Goal: Information Seeking & Learning: Learn about a topic

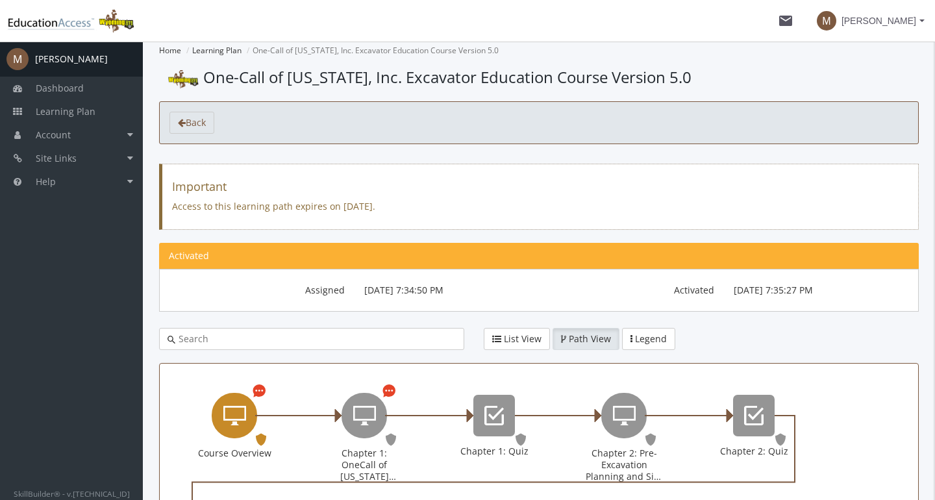
click at [242, 412] on icon "Course Overview" at bounding box center [234, 416] width 23 height 26
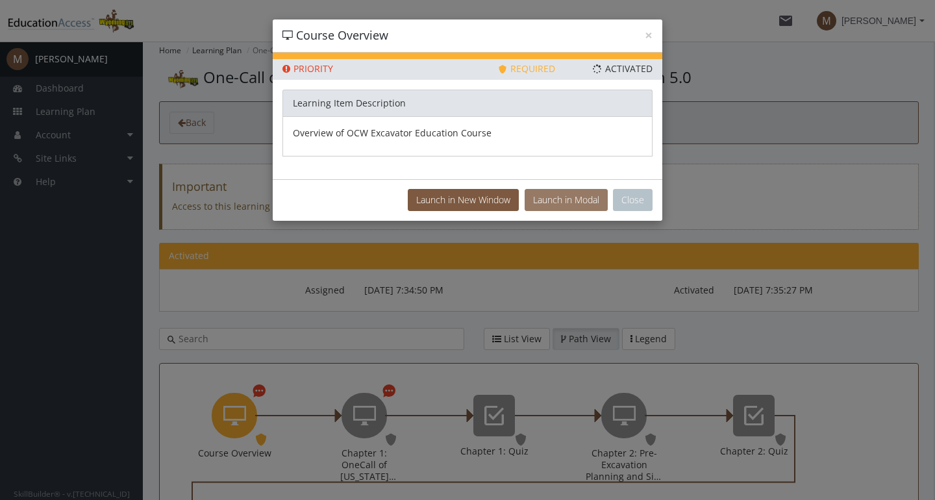
click at [576, 199] on button "Launch in Modal" at bounding box center [566, 200] width 83 height 22
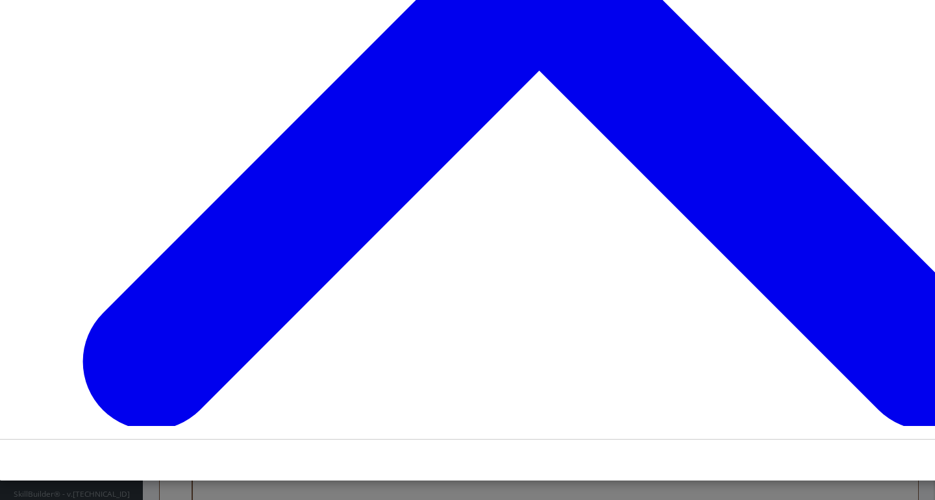
scroll to position [1186, 0]
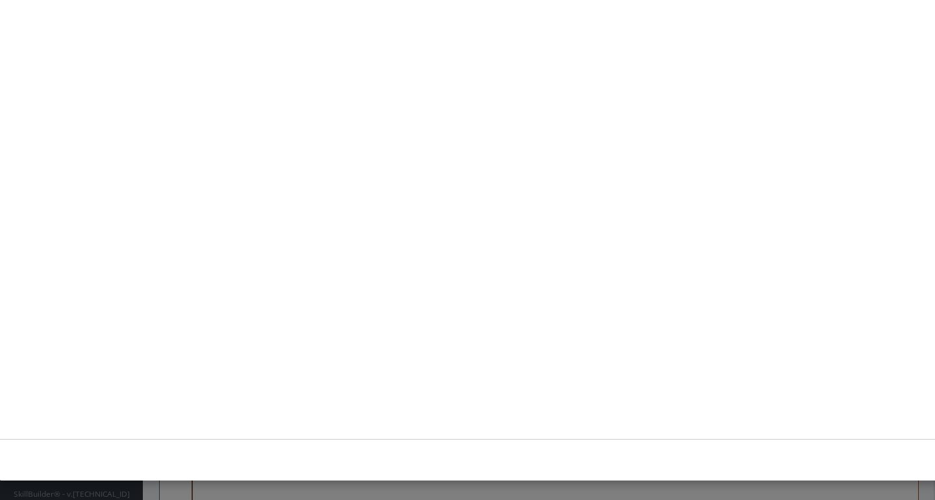
click at [559, 183] on button "Unzoom image" at bounding box center [528, 102] width 1039 height 650
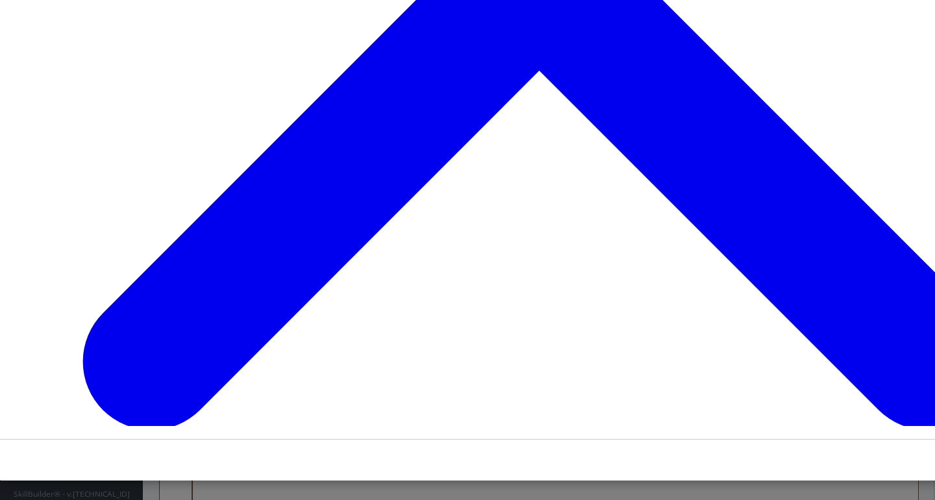
scroll to position [1082, 0]
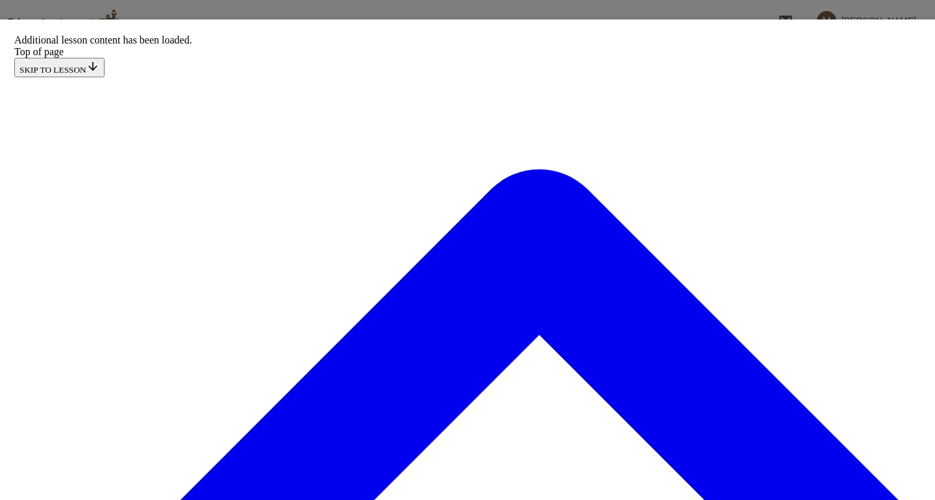
scroll to position [0, 1]
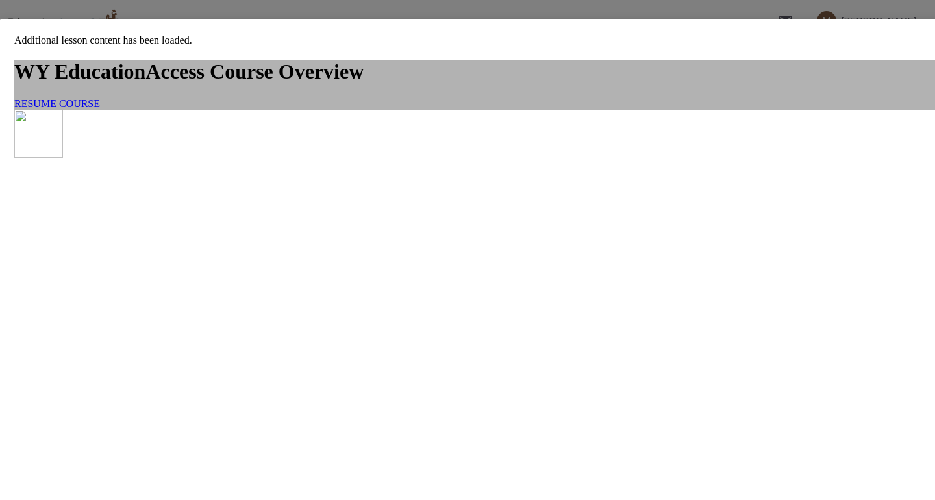
click at [100, 109] on span "RESUME COURSE" at bounding box center [57, 103] width 86 height 11
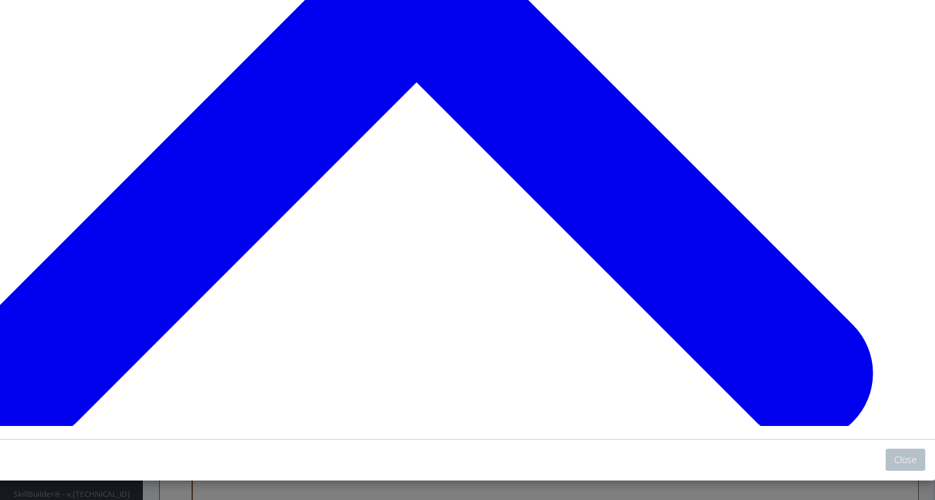
scroll to position [253, 123]
click at [907, 459] on button "Close" at bounding box center [906, 460] width 40 height 22
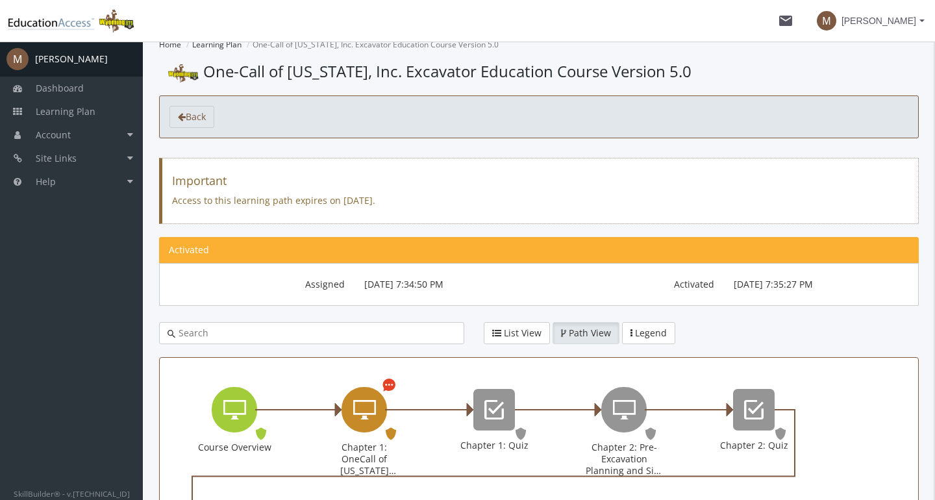
click at [353, 412] on div "Chapter 1: OneCall of Wyoming Introduction" at bounding box center [364, 409] width 45 height 45
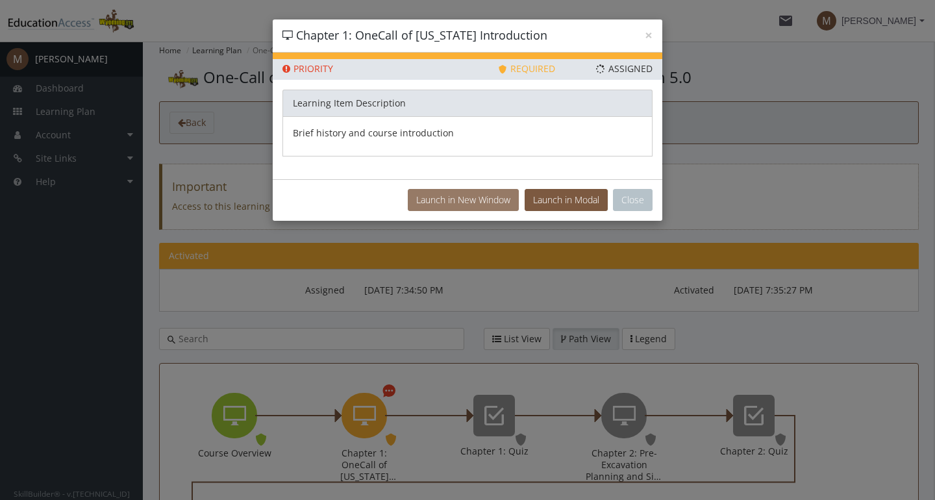
click at [494, 201] on button "Launch in New Window" at bounding box center [463, 200] width 111 height 22
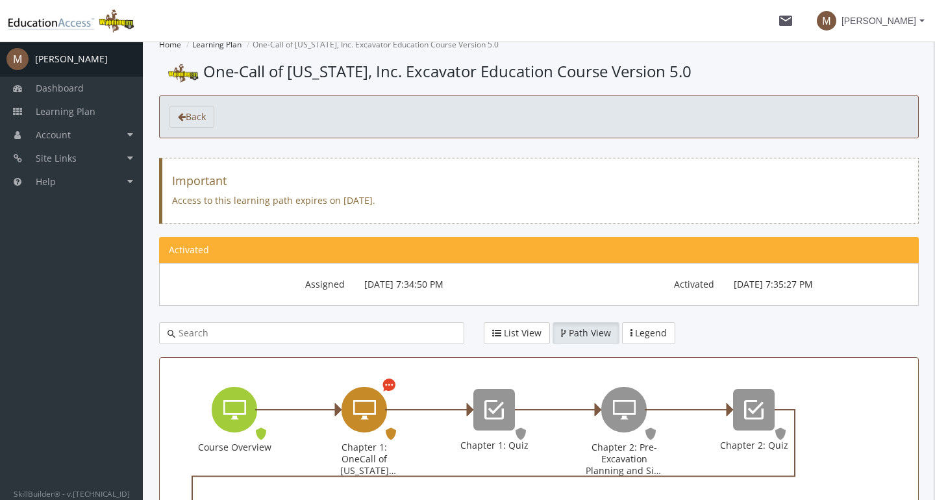
scroll to position [24, 0]
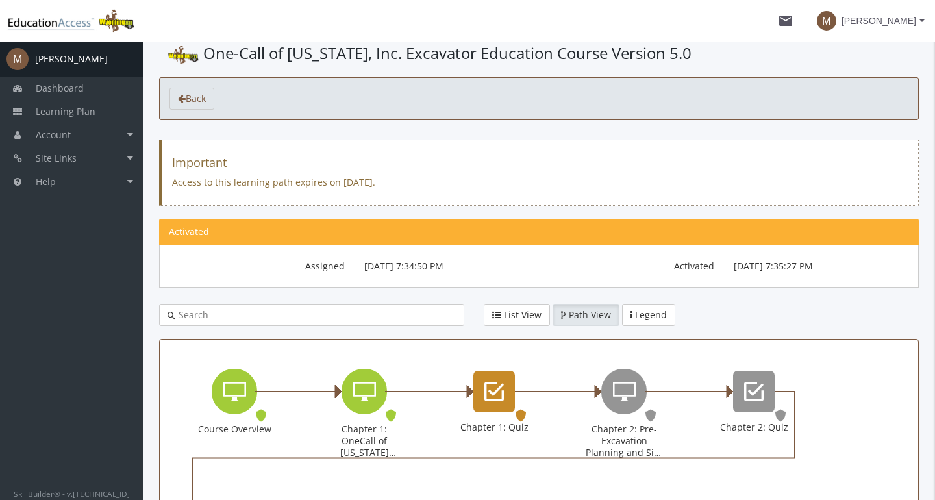
click at [503, 381] on icon "Chapter 1: Quiz" at bounding box center [494, 392] width 19 height 26
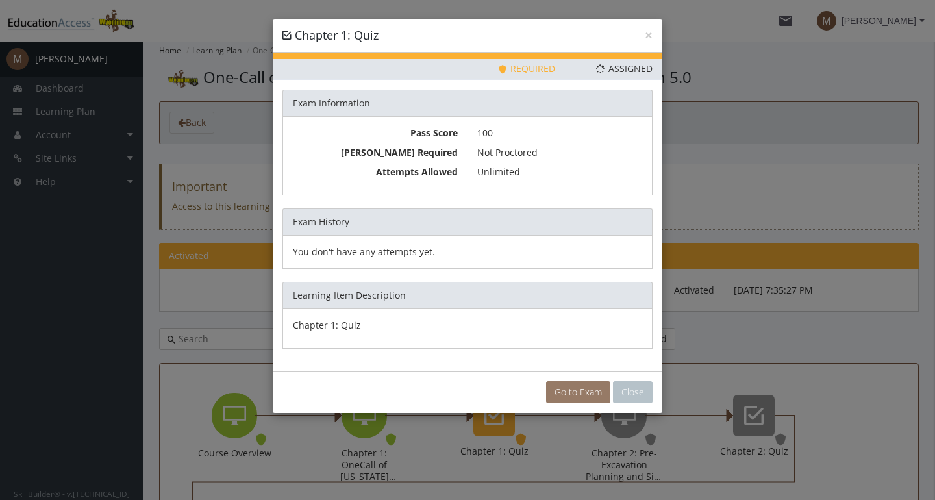
click at [563, 388] on link "Go to Exam" at bounding box center [578, 392] width 64 height 22
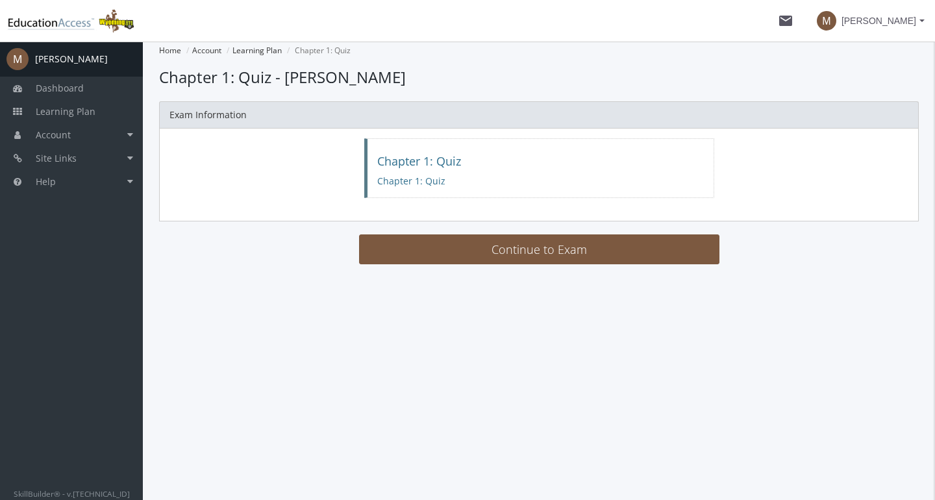
click at [512, 268] on main-section "Home Account Learning Plan Chapter 1: Quiz Loading... Chapter 1: Quiz - [PERSON…" at bounding box center [539, 158] width 760 height 232
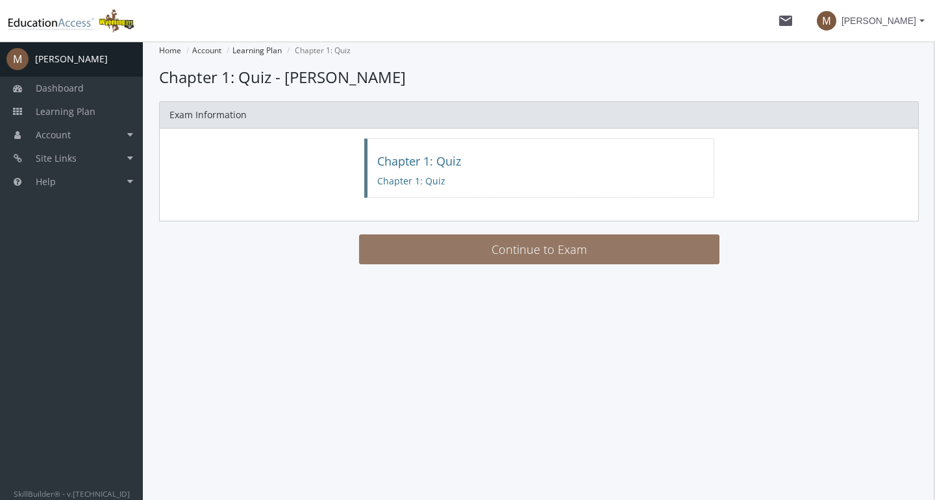
click at [509, 257] on button "Continue to Exam" at bounding box center [539, 249] width 361 height 30
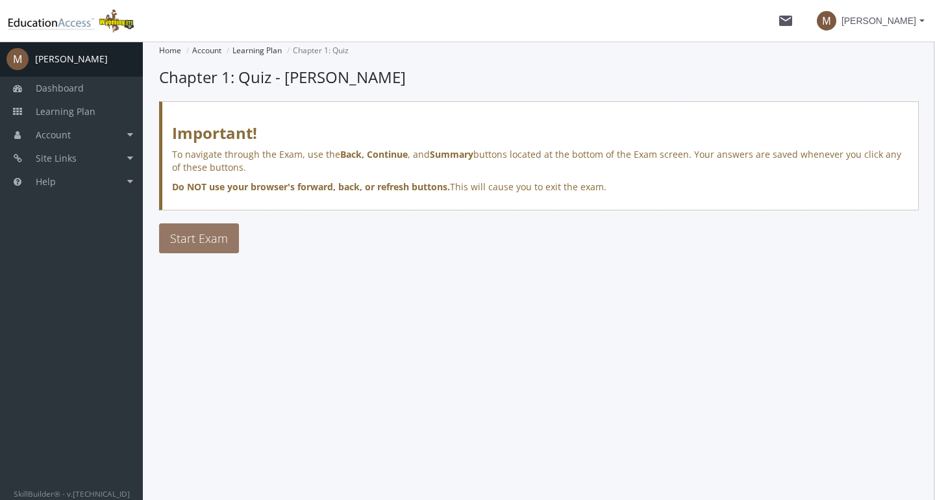
click at [204, 242] on span "Start Exam" at bounding box center [199, 239] width 58 height 16
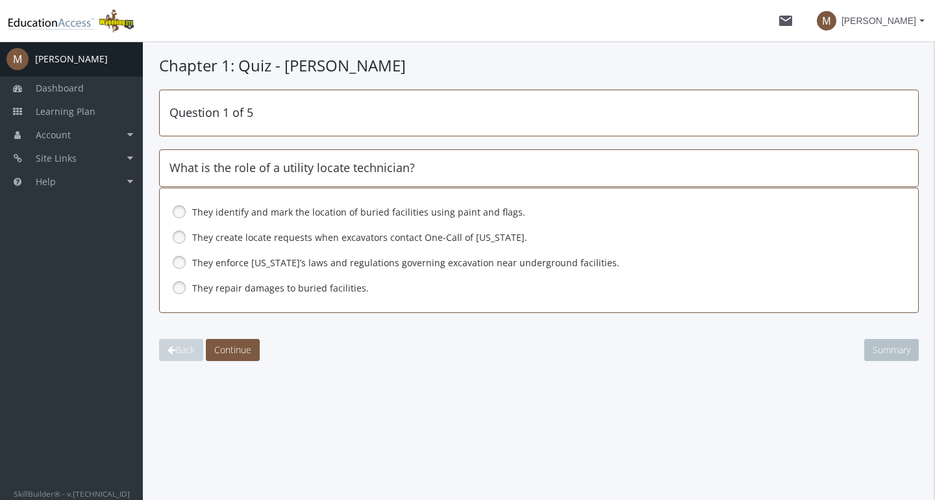
click at [175, 209] on link at bounding box center [179, 211] width 19 height 19
click at [218, 348] on span "Continue" at bounding box center [232, 350] width 37 height 12
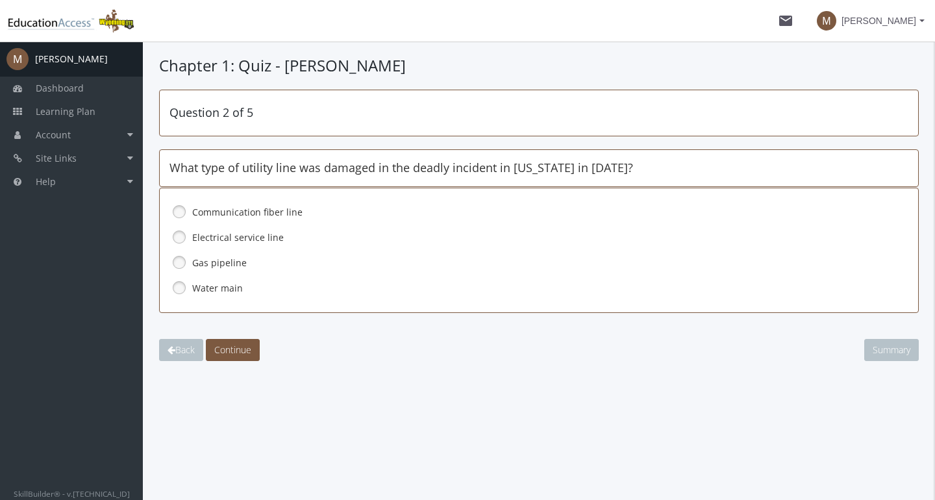
click at [181, 261] on link at bounding box center [179, 262] width 19 height 19
click at [240, 348] on span "Continue" at bounding box center [232, 350] width 37 height 12
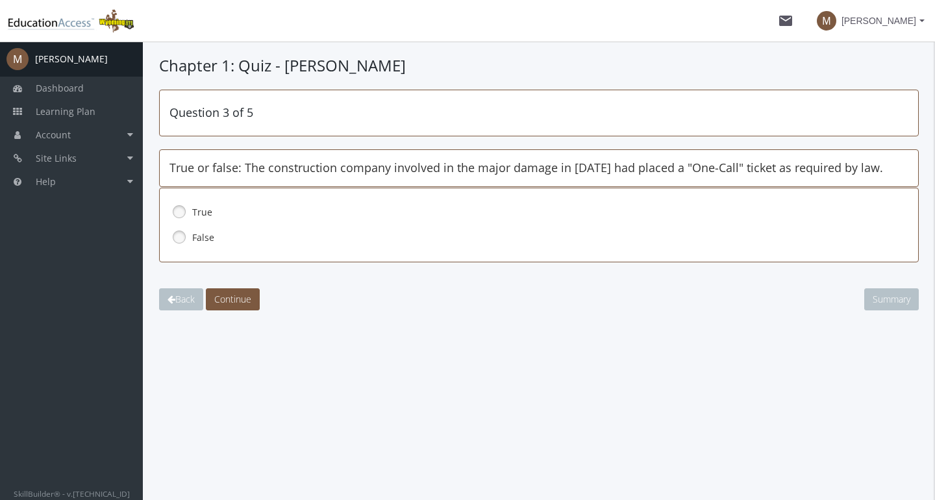
click at [183, 207] on link at bounding box center [179, 211] width 19 height 19
click at [238, 297] on span "Continue" at bounding box center [232, 299] width 37 height 12
click at [183, 236] on link at bounding box center [179, 236] width 19 height 19
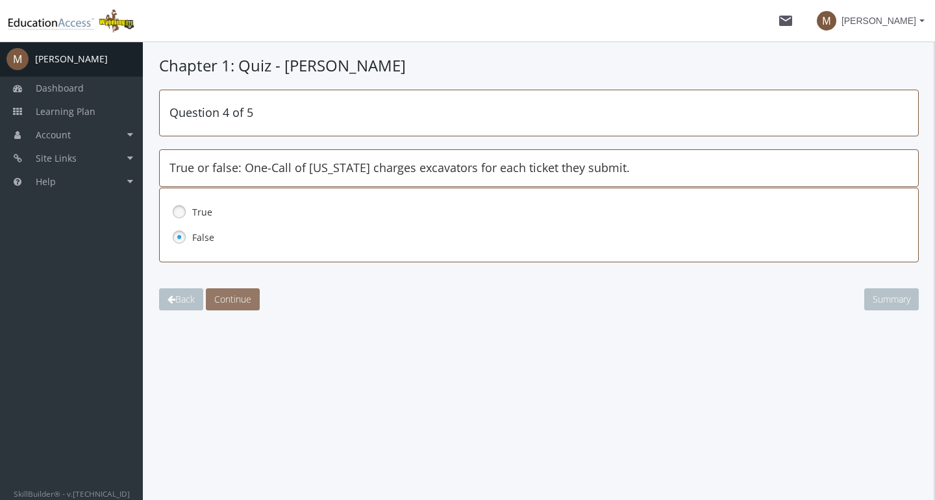
click at [240, 298] on span "Continue" at bounding box center [232, 299] width 37 height 12
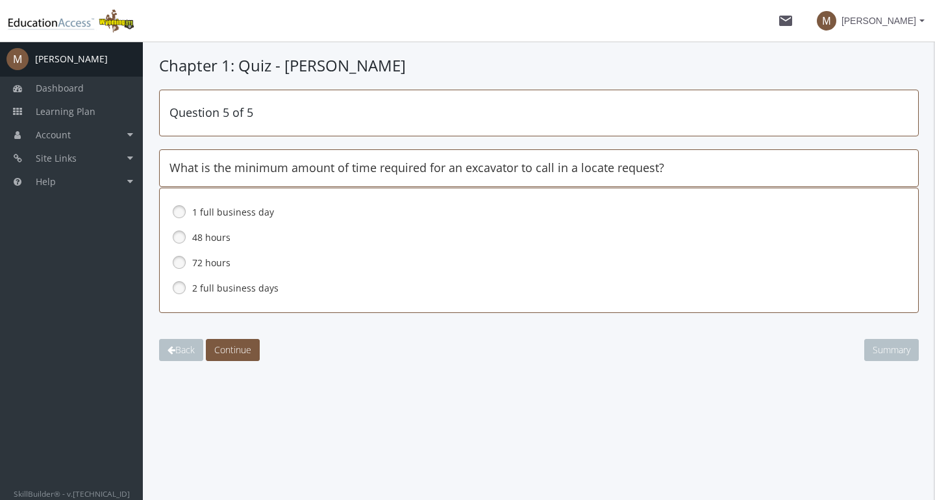
click at [183, 237] on link at bounding box center [179, 236] width 19 height 19
click at [181, 286] on link at bounding box center [179, 287] width 19 height 19
click at [244, 344] on span "Continue" at bounding box center [232, 350] width 37 height 12
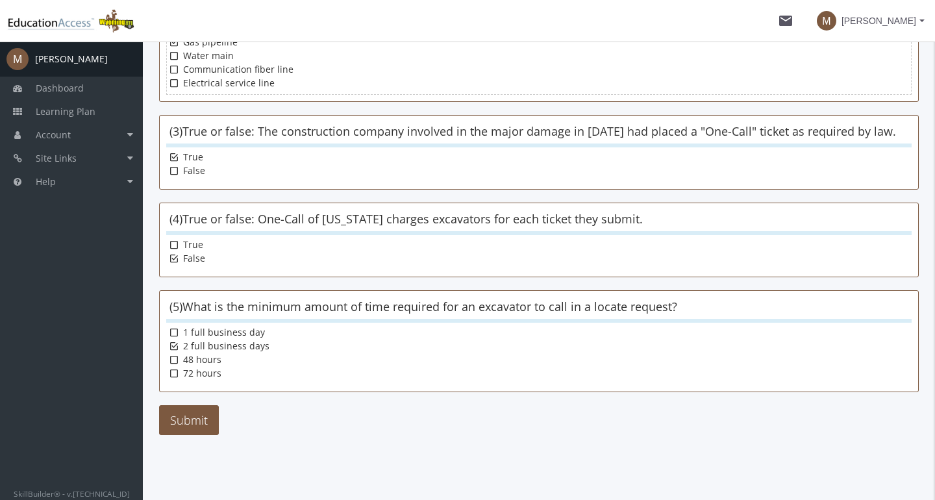
scroll to position [284, 0]
click at [185, 431] on button "Submit" at bounding box center [189, 420] width 60 height 30
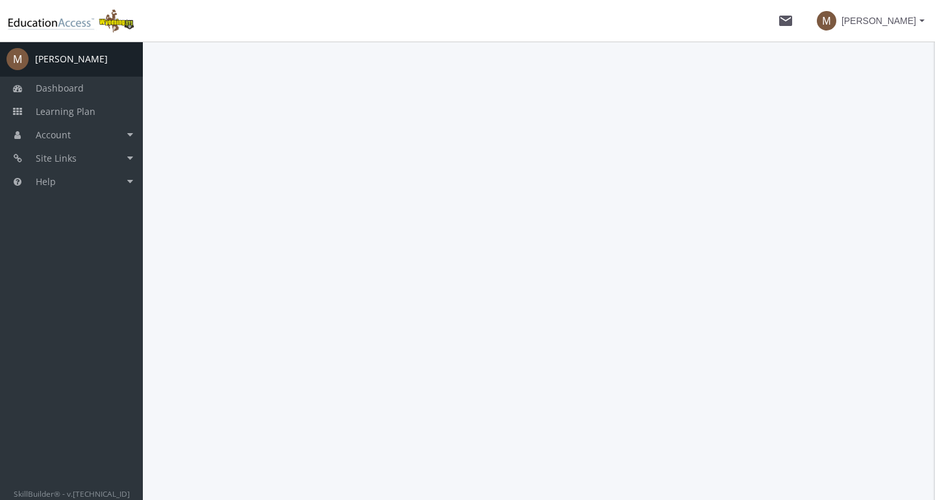
scroll to position [0, 0]
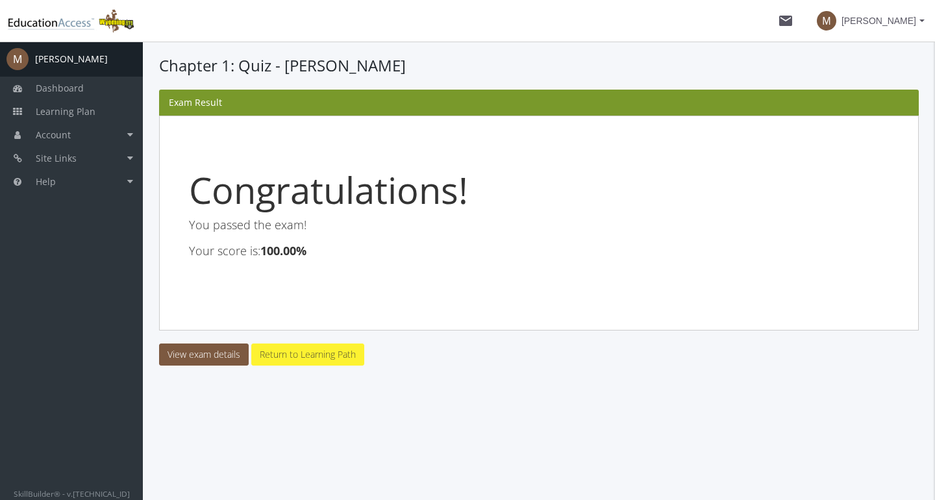
click at [292, 359] on link "Return to Learning Path" at bounding box center [307, 355] width 113 height 22
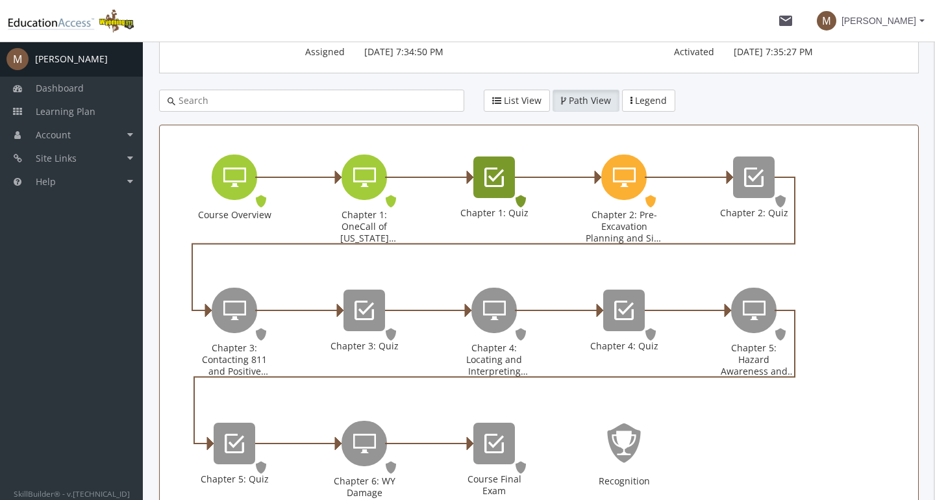
scroll to position [253, 0]
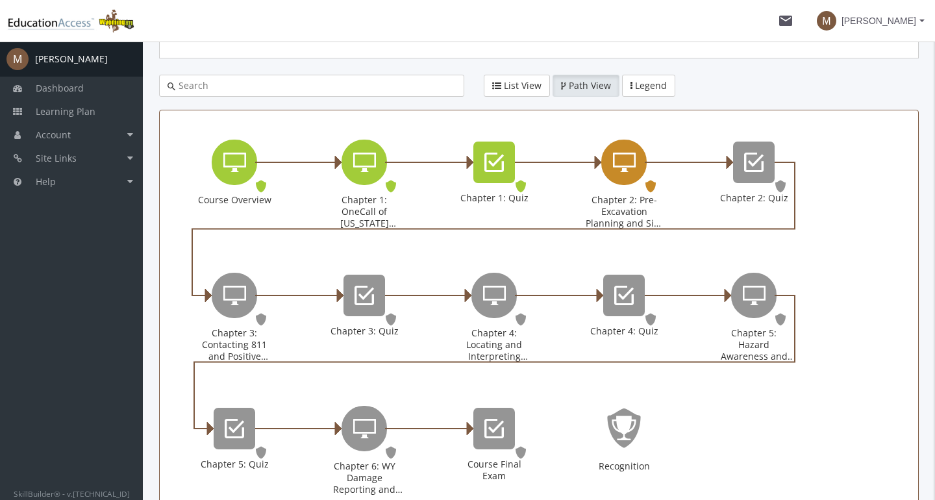
click at [627, 168] on icon "Chapter 2: Pre-Excavation Planning and Site Preparation" at bounding box center [624, 162] width 23 height 26
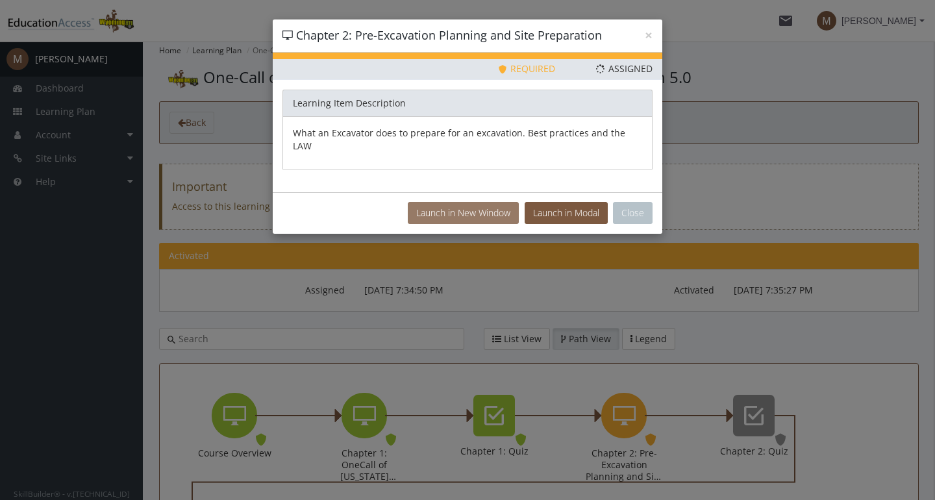
click at [485, 202] on button "Launch in New Window" at bounding box center [463, 213] width 111 height 22
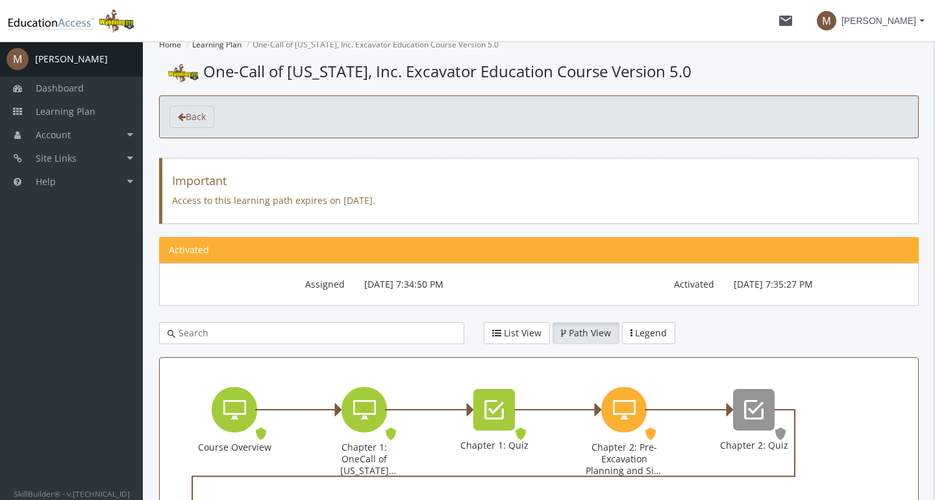
scroll to position [24, 0]
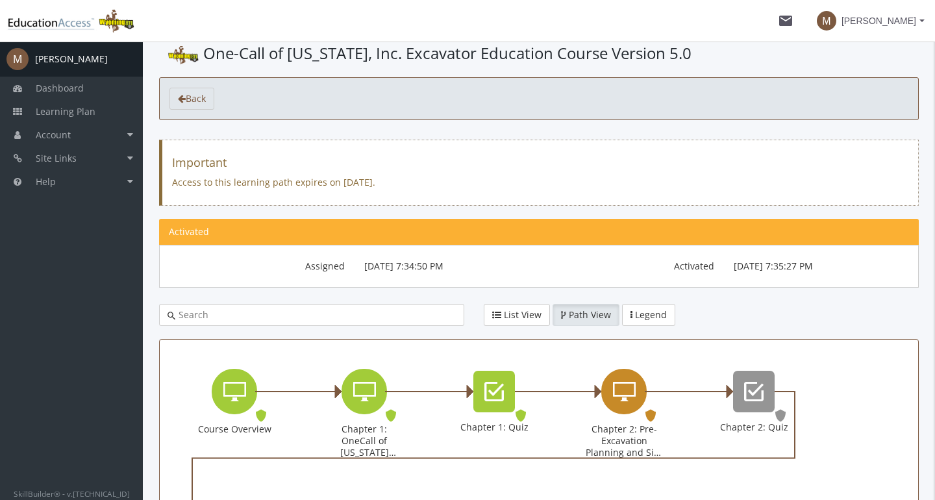
click at [626, 401] on icon "Chapter 2: Pre-Excavation Planning and Site Preparation" at bounding box center [624, 392] width 23 height 26
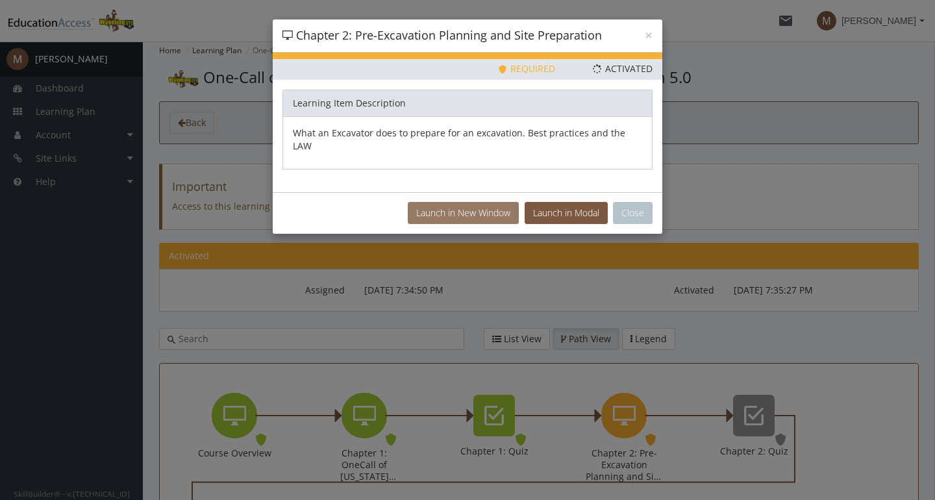
click at [479, 202] on button "Launch in New Window" at bounding box center [463, 213] width 111 height 22
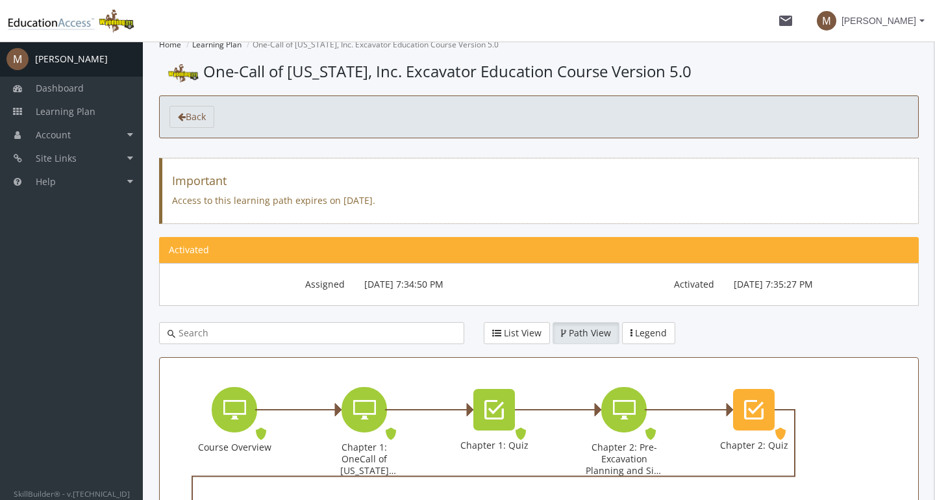
scroll to position [24, 0]
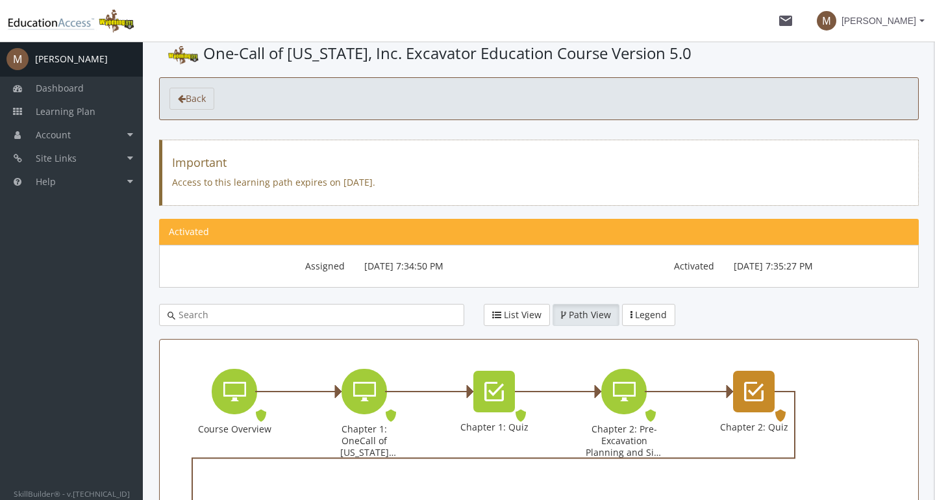
click at [762, 394] on icon "Chapter 2: Quiz" at bounding box center [753, 392] width 19 height 26
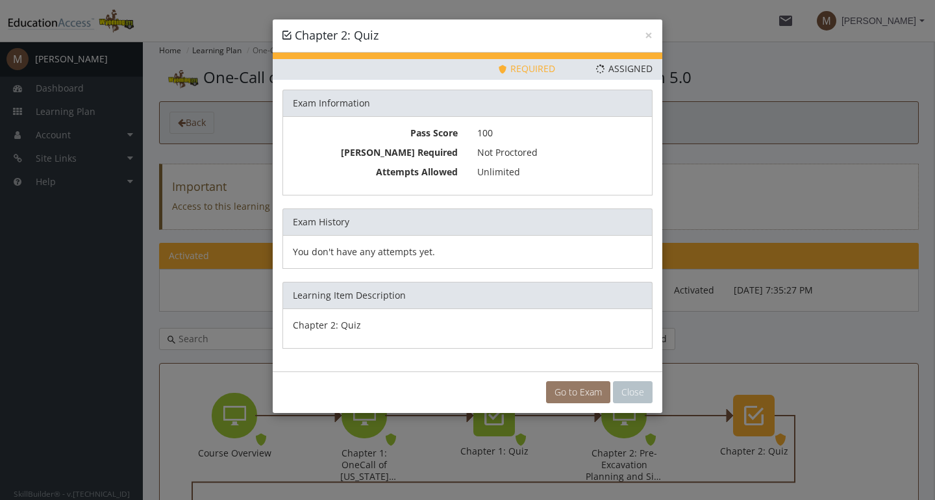
click at [590, 393] on link "Go to Exam" at bounding box center [578, 392] width 64 height 22
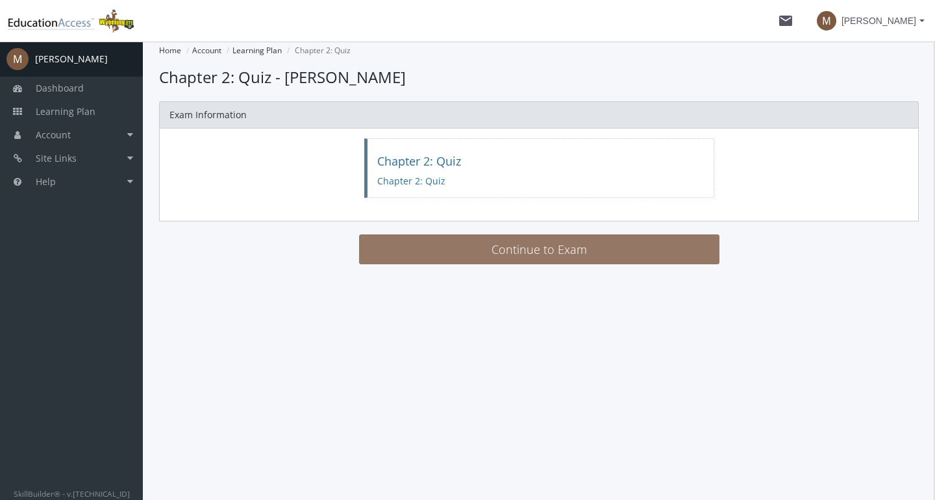
click at [558, 255] on button "Continue to Exam" at bounding box center [539, 249] width 361 height 30
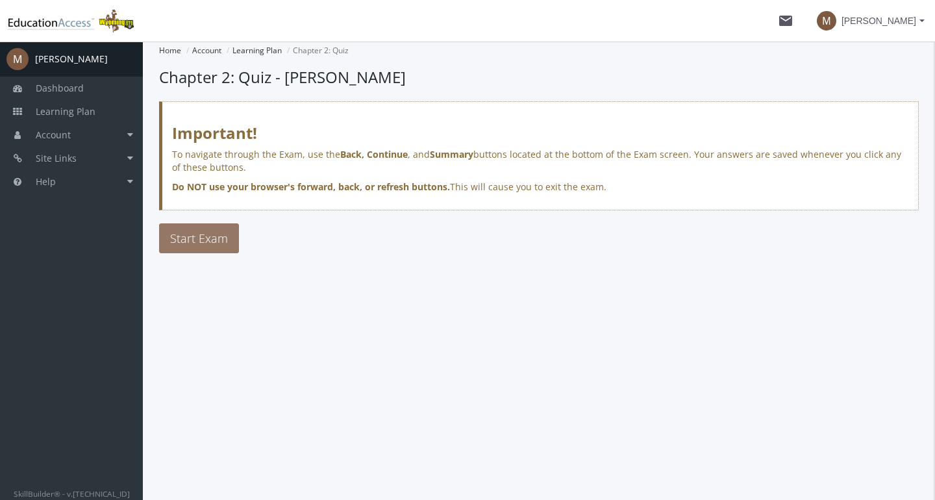
click at [223, 241] on span "Start Exam" at bounding box center [199, 239] width 58 height 16
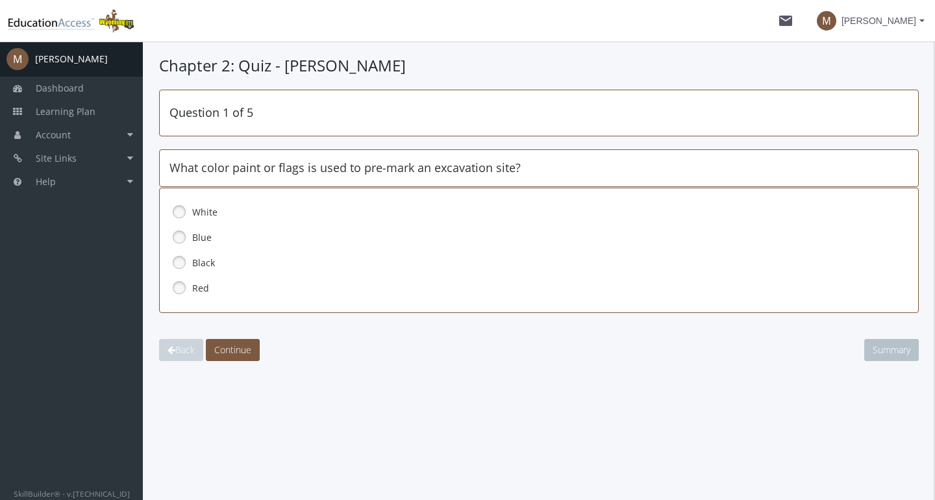
click at [183, 206] on link at bounding box center [179, 211] width 19 height 19
click at [238, 351] on span "Continue" at bounding box center [232, 350] width 37 height 12
click at [178, 285] on link at bounding box center [179, 287] width 19 height 19
click at [225, 345] on span "Continue" at bounding box center [232, 350] width 37 height 12
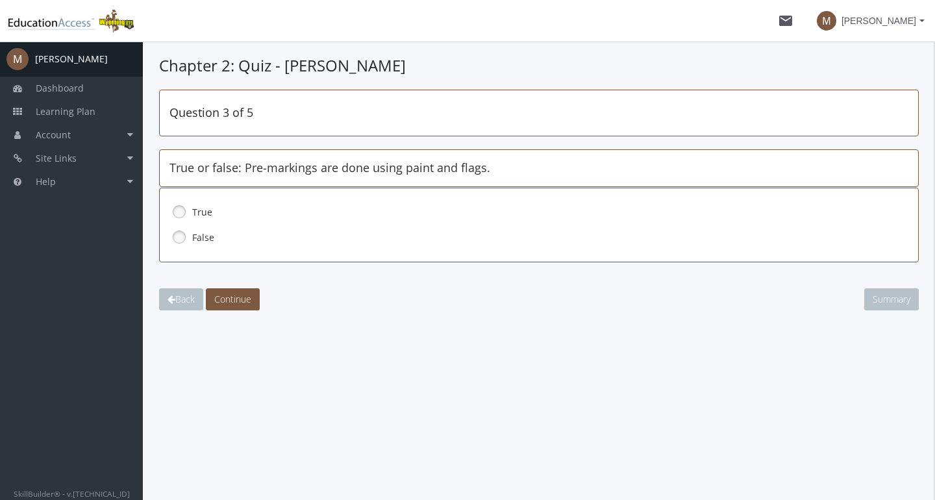
click at [180, 212] on link at bounding box center [179, 211] width 19 height 19
click at [233, 305] on button "Continue" at bounding box center [233, 299] width 54 height 22
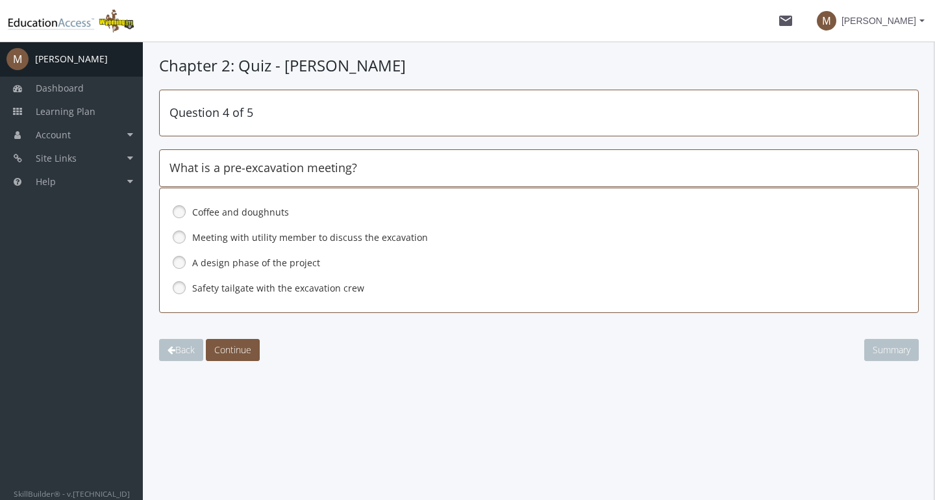
click at [181, 233] on link at bounding box center [179, 236] width 19 height 19
click at [233, 347] on span "Continue" at bounding box center [232, 350] width 37 height 12
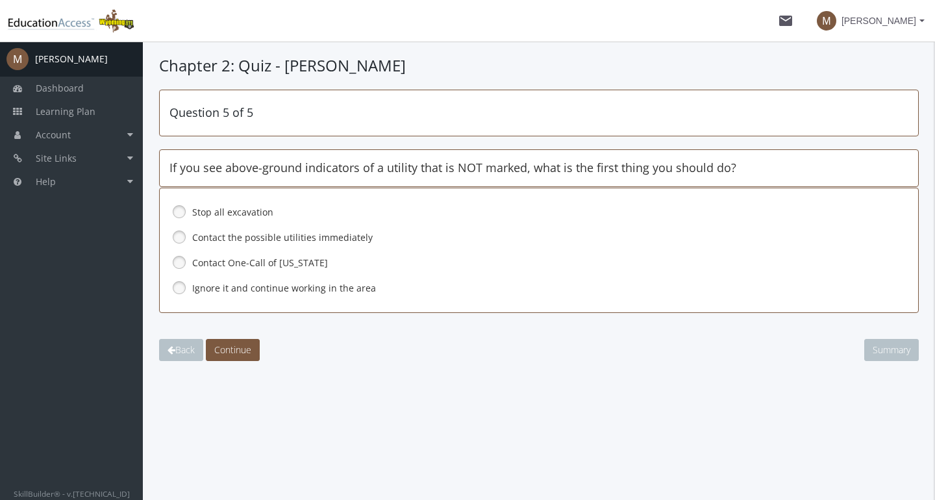
click at [179, 212] on link at bounding box center [179, 211] width 19 height 19
click at [179, 243] on link at bounding box center [179, 236] width 19 height 19
click at [180, 257] on link at bounding box center [179, 262] width 19 height 19
click at [243, 351] on span "Continue" at bounding box center [232, 350] width 37 height 12
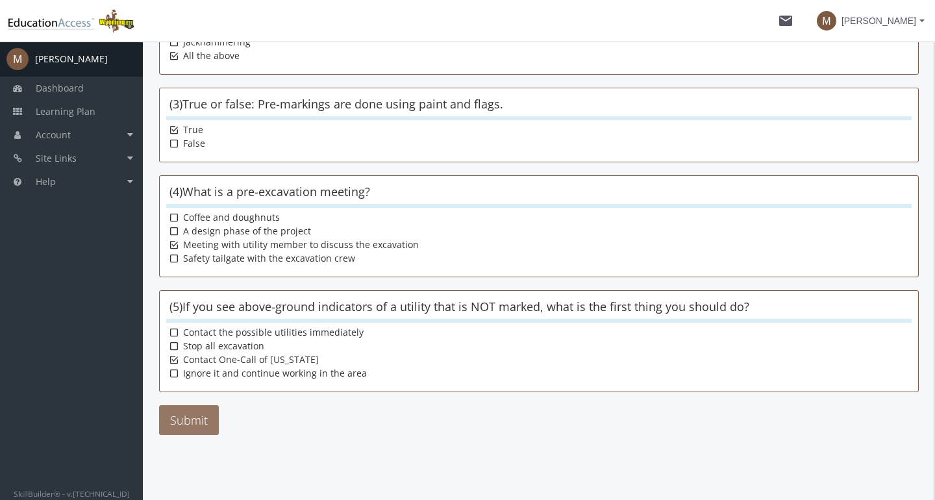
scroll to position [311, 0]
click at [193, 416] on button "Submit" at bounding box center [189, 420] width 60 height 30
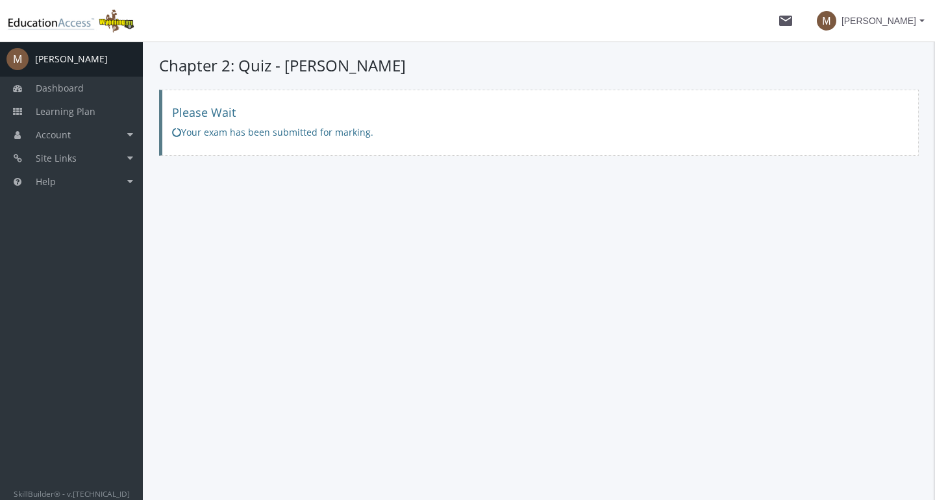
scroll to position [0, 0]
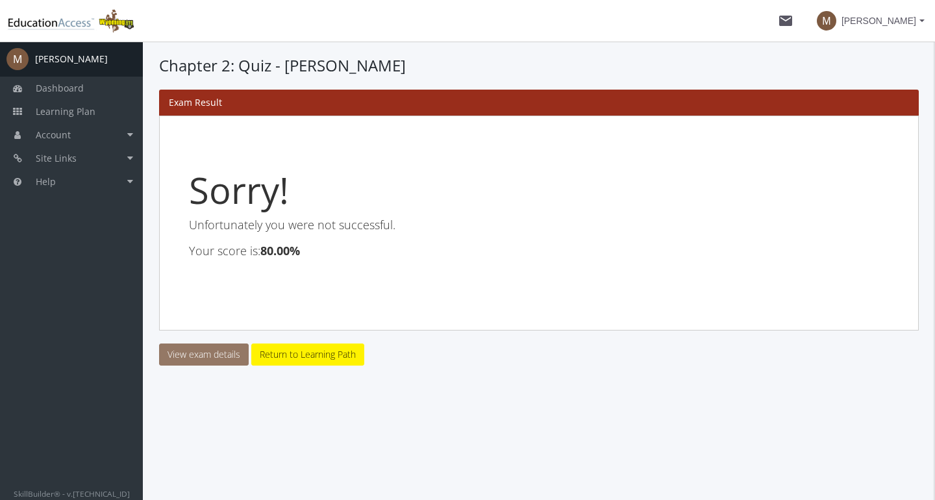
click at [209, 356] on link "View exam details" at bounding box center [204, 355] width 90 height 22
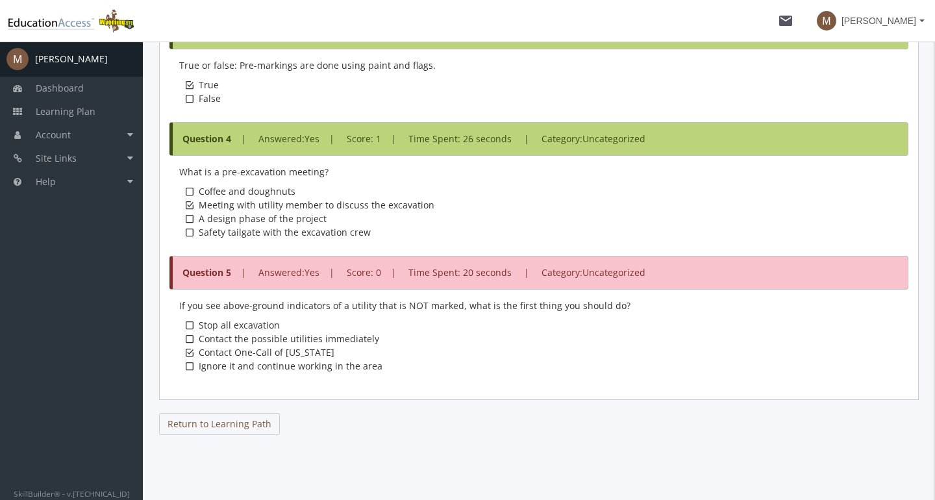
scroll to position [831, 0]
click at [188, 326] on icon at bounding box center [190, 325] width 8 height 10
click at [231, 424] on link "Return to Learning Path" at bounding box center [219, 424] width 121 height 22
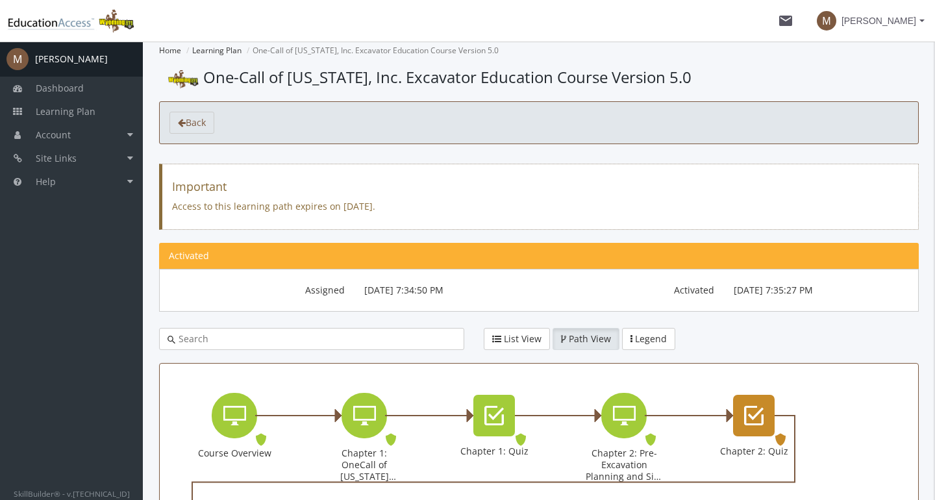
click at [757, 416] on icon "Chapter 2: Quiz" at bounding box center [753, 416] width 19 height 26
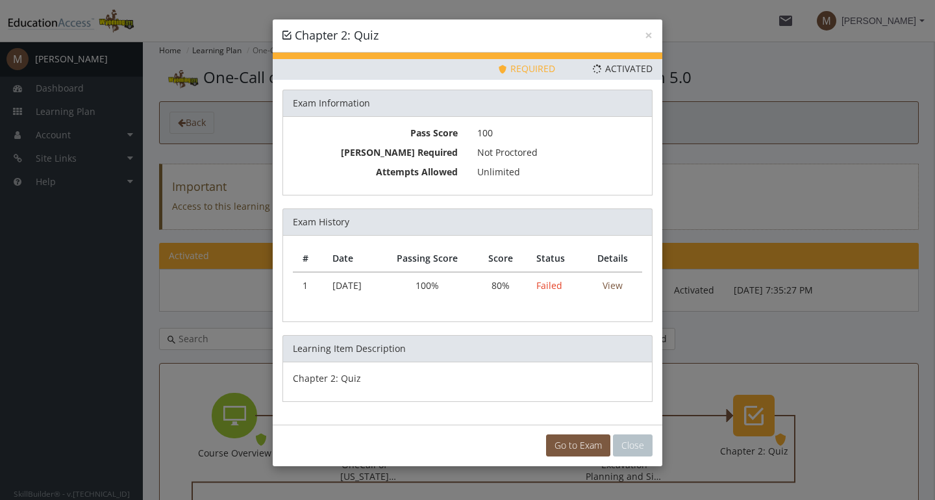
click at [577, 432] on div "Go to Exam Close" at bounding box center [468, 446] width 390 height 42
click at [572, 451] on link "Go to Exam" at bounding box center [578, 446] width 64 height 22
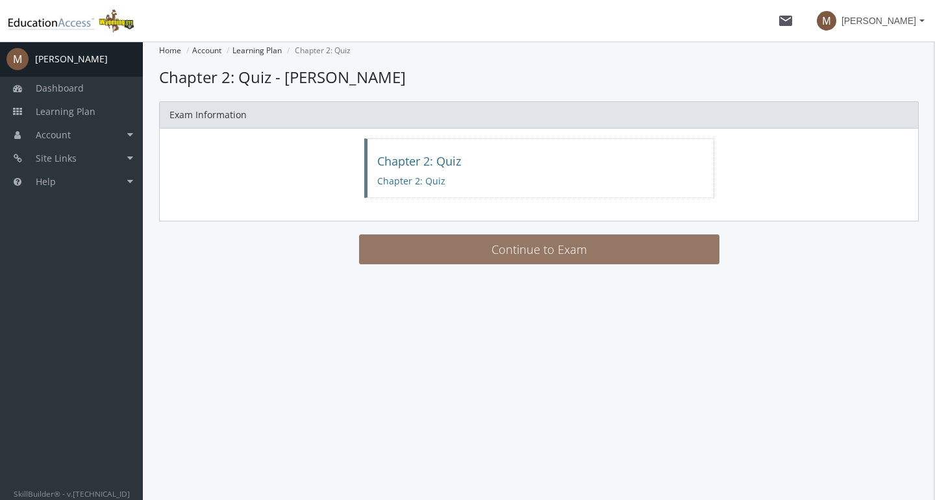
click at [441, 251] on button "Continue to Exam" at bounding box center [539, 249] width 361 height 30
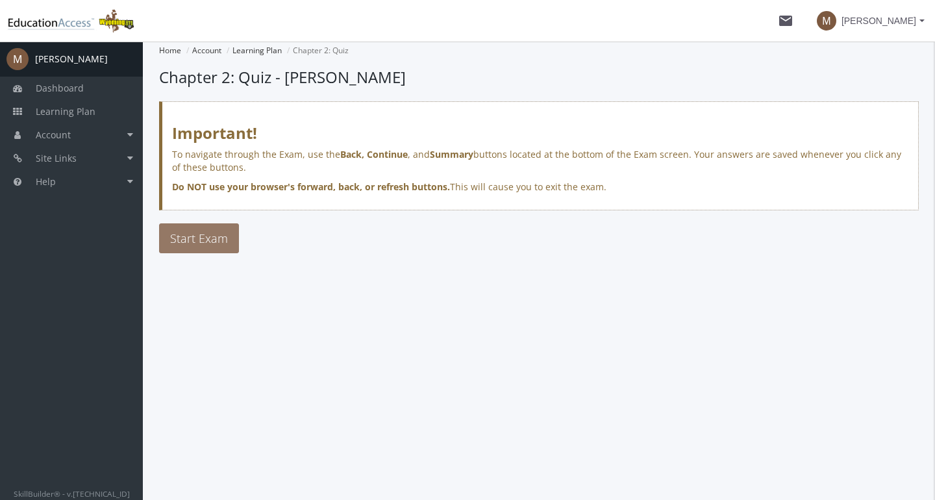
click at [215, 235] on span "Start Exam" at bounding box center [199, 239] width 58 height 16
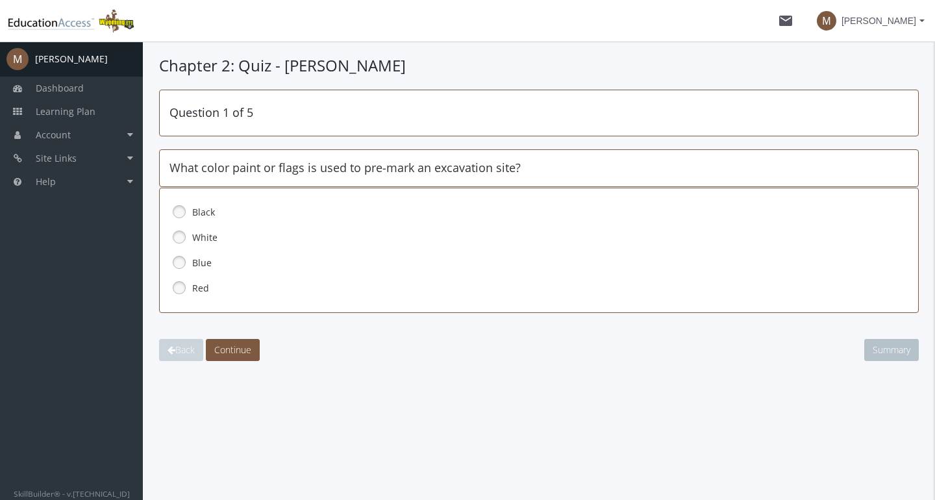
click at [177, 233] on link at bounding box center [179, 236] width 19 height 19
click at [234, 345] on span "Continue" at bounding box center [232, 350] width 37 height 12
click at [184, 285] on link at bounding box center [179, 287] width 19 height 19
click at [236, 345] on span "Continue" at bounding box center [232, 350] width 37 height 12
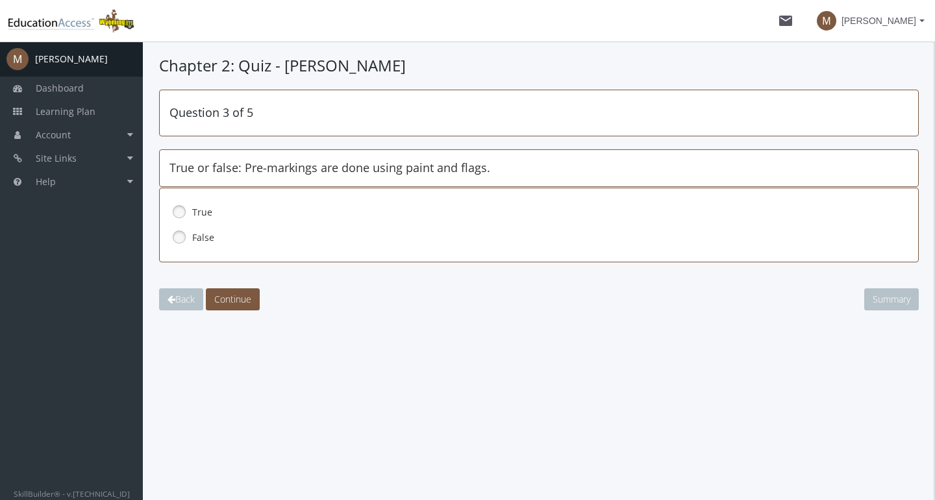
click at [177, 210] on link at bounding box center [179, 211] width 19 height 19
click at [236, 301] on span "Continue" at bounding box center [232, 299] width 37 height 12
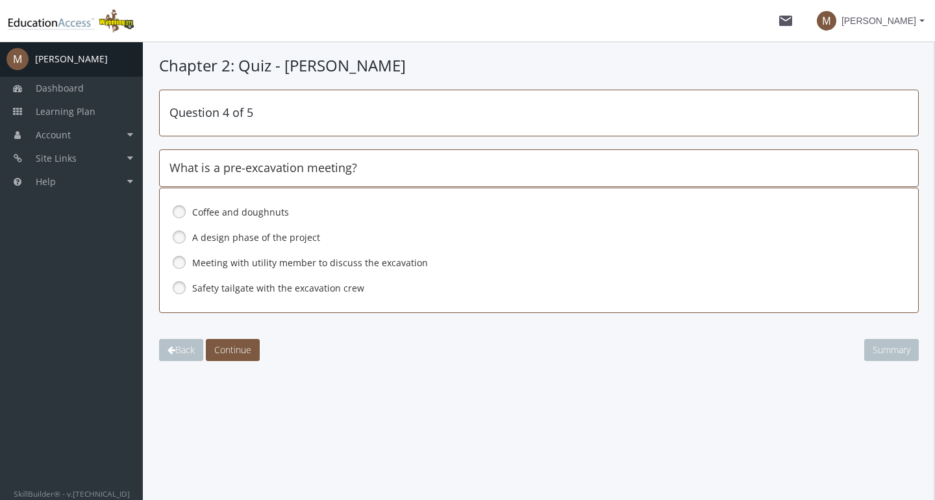
click at [182, 260] on link at bounding box center [179, 262] width 19 height 19
click at [233, 344] on span "Continue" at bounding box center [232, 350] width 37 height 12
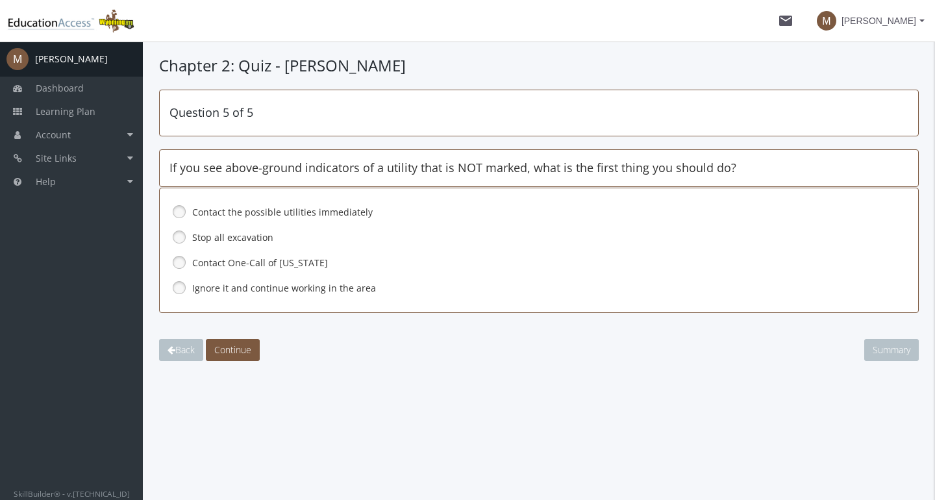
click at [173, 233] on link at bounding box center [179, 236] width 19 height 19
click at [233, 342] on button "Continue" at bounding box center [233, 350] width 54 height 22
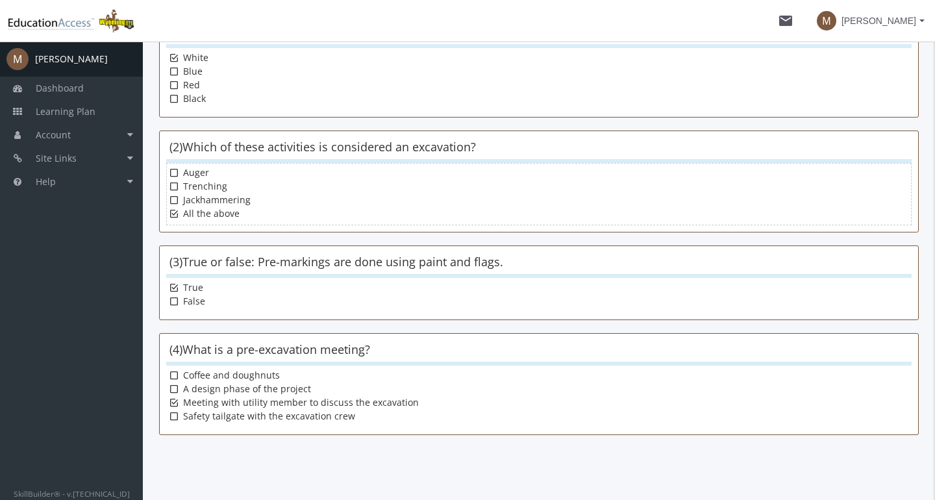
scroll to position [311, 0]
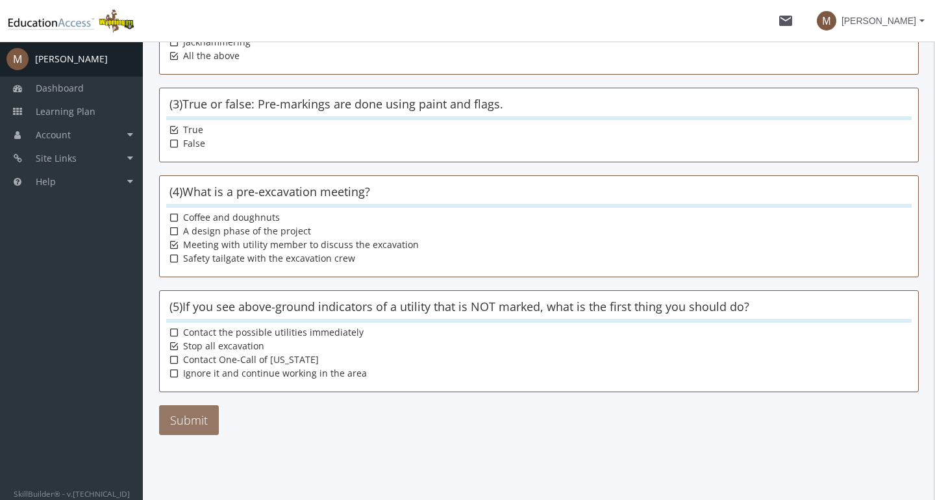
click at [186, 414] on button "Submit" at bounding box center [189, 420] width 60 height 30
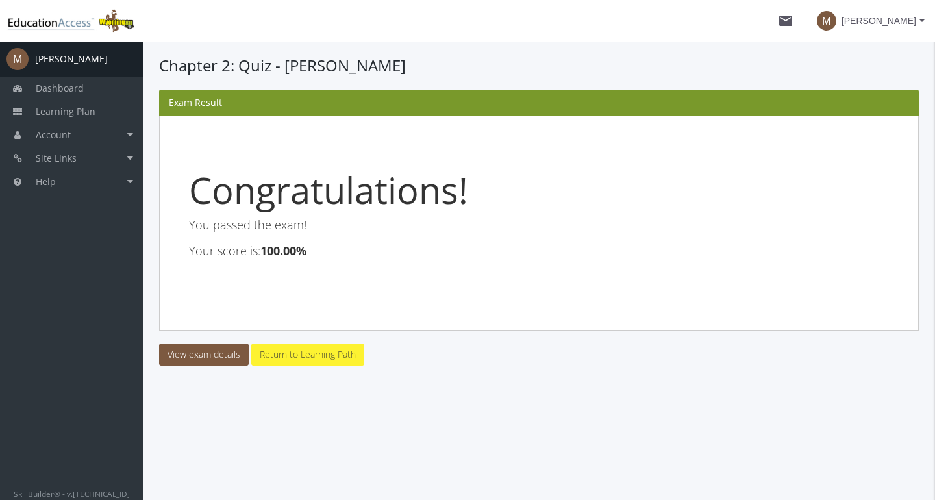
click at [272, 355] on link "Return to Learning Path" at bounding box center [307, 355] width 113 height 22
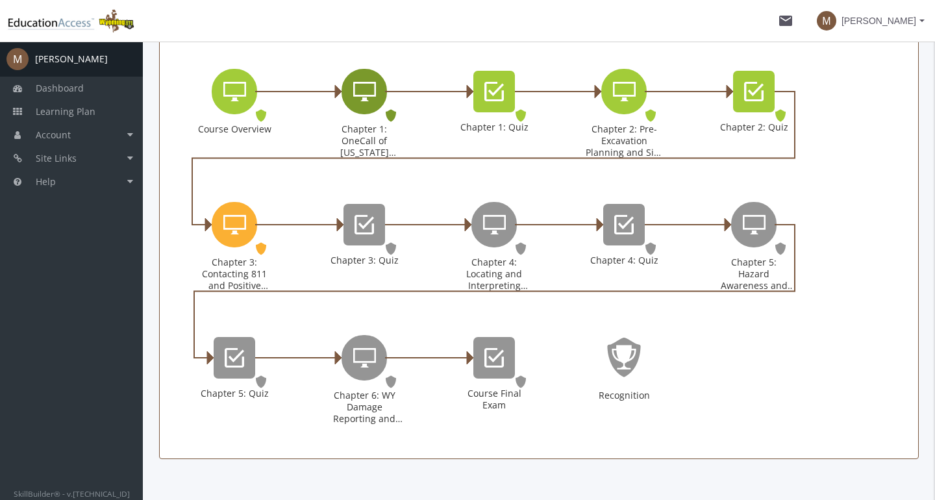
scroll to position [325, 0]
click at [235, 220] on icon "Chapter 3: Contacting 811 and Positive Response" at bounding box center [234, 224] width 23 height 26
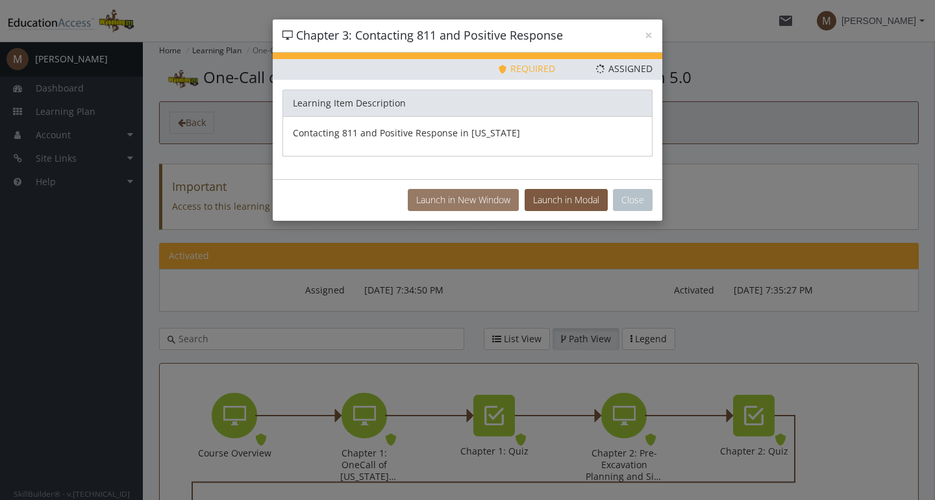
click at [476, 202] on button "Launch in New Window" at bounding box center [463, 200] width 111 height 22
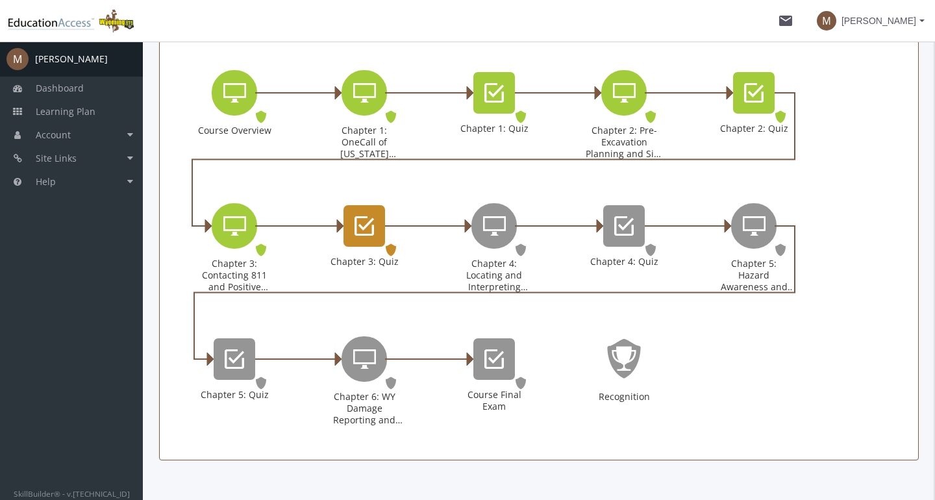
click at [372, 218] on icon "Chapter 3: Quiz" at bounding box center [364, 226] width 19 height 26
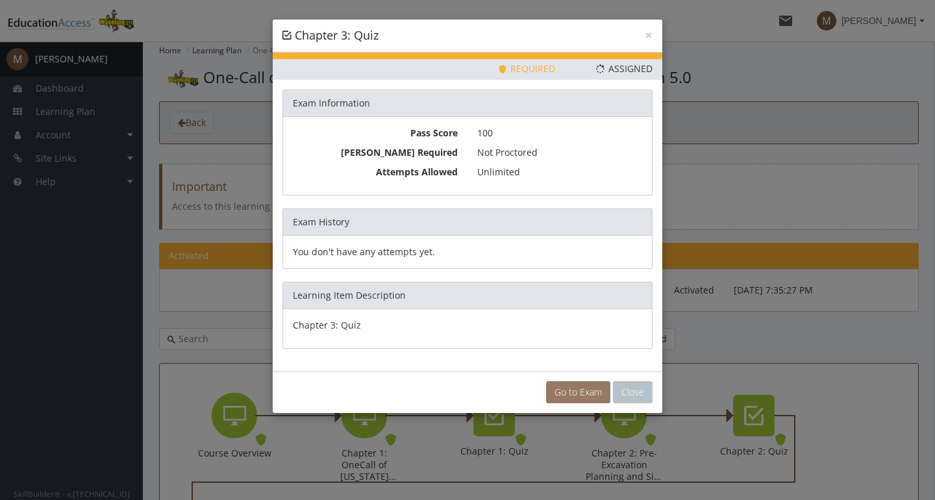
click at [588, 394] on link "Go to Exam" at bounding box center [578, 392] width 64 height 22
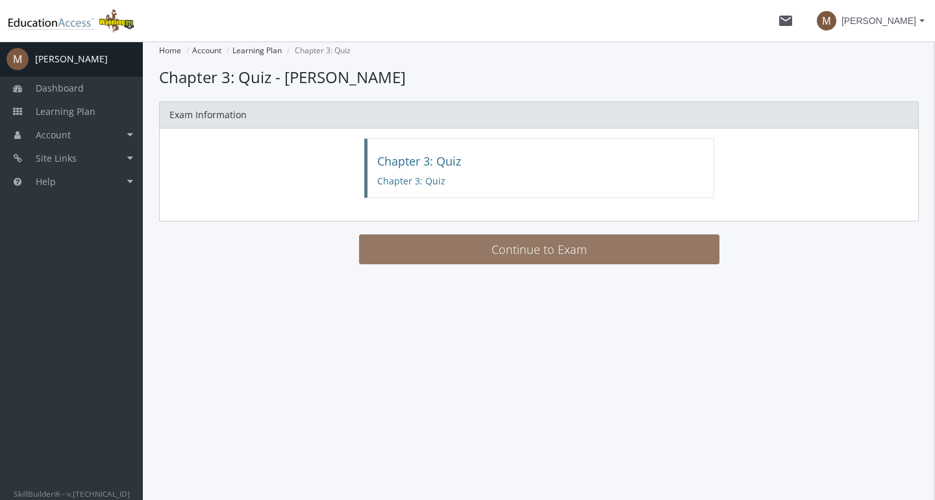
click at [561, 262] on button "Continue to Exam" at bounding box center [539, 249] width 361 height 30
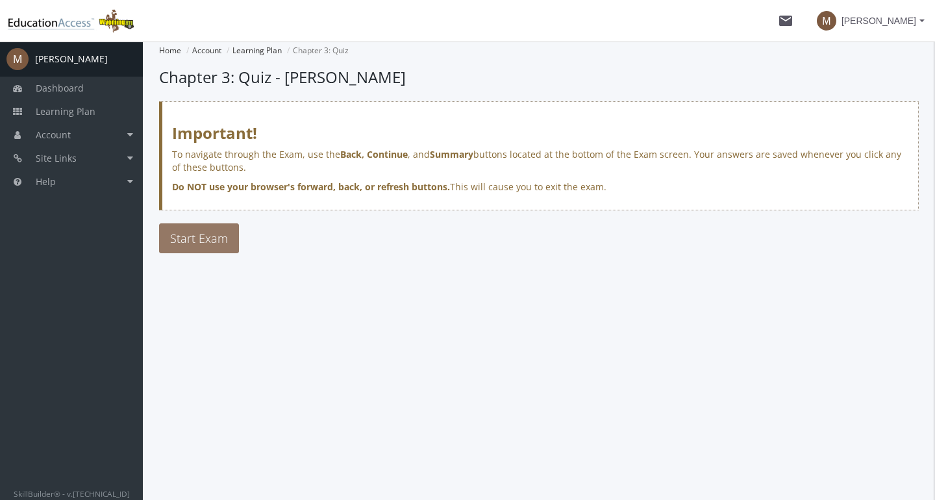
click at [206, 234] on span "Start Exam" at bounding box center [199, 239] width 58 height 16
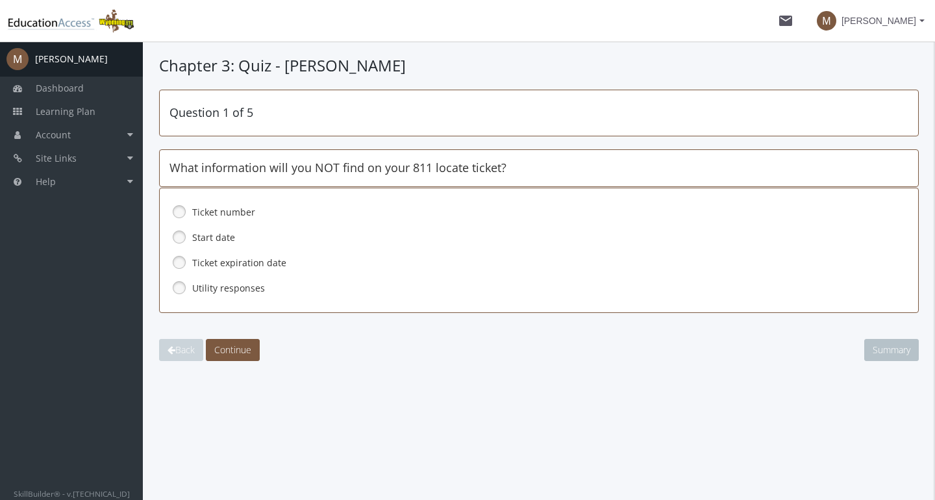
click at [181, 284] on link at bounding box center [179, 287] width 19 height 19
click at [239, 345] on span "Continue" at bounding box center [232, 350] width 37 height 12
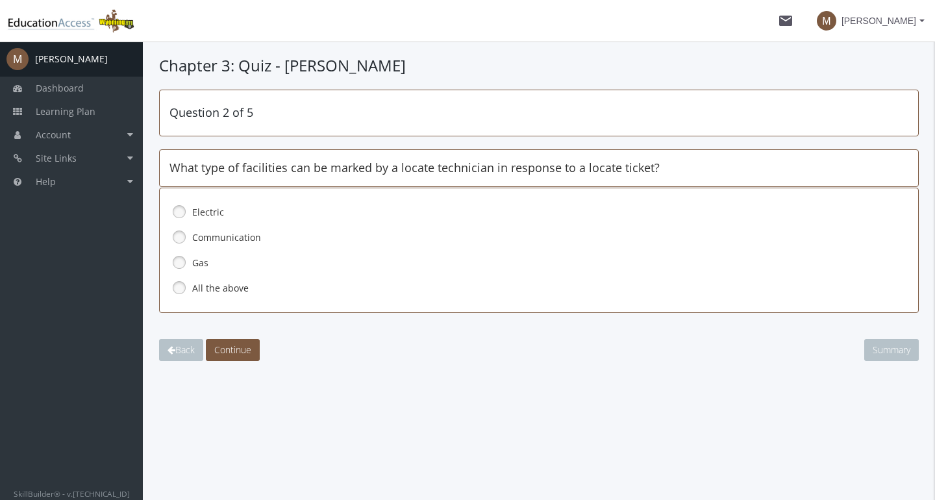
click at [182, 285] on link at bounding box center [179, 287] width 19 height 19
click at [243, 344] on span "Continue" at bounding box center [232, 350] width 37 height 12
click at [179, 233] on link at bounding box center [179, 236] width 19 height 19
click at [229, 344] on span "Continue" at bounding box center [232, 350] width 37 height 12
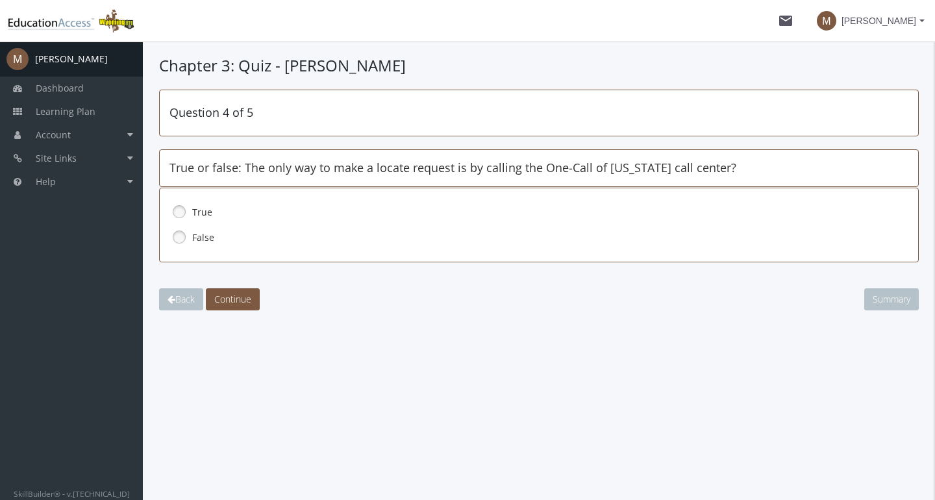
click at [181, 209] on link at bounding box center [179, 211] width 19 height 19
click at [228, 294] on span "Continue" at bounding box center [232, 299] width 37 height 12
click at [177, 231] on link at bounding box center [179, 236] width 19 height 19
click at [222, 295] on span "Continue" at bounding box center [232, 299] width 37 height 12
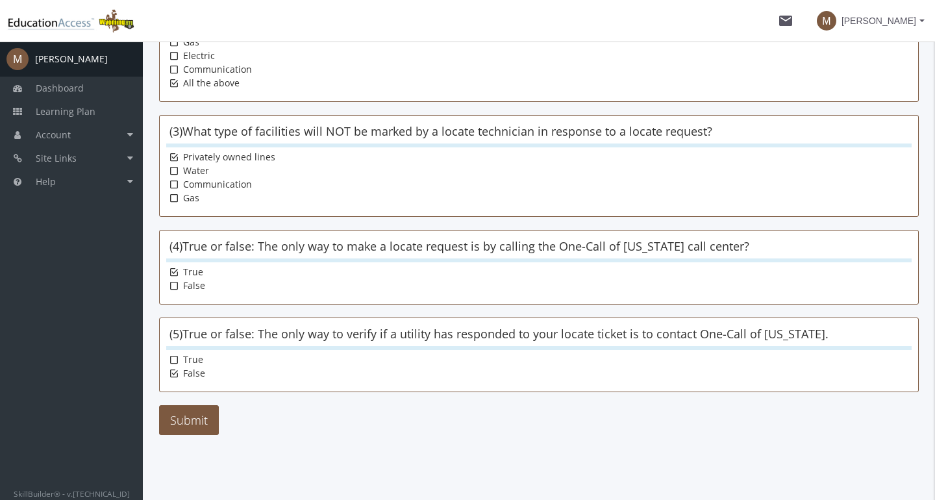
scroll to position [284, 0]
click at [172, 416] on button "Submit" at bounding box center [189, 420] width 60 height 30
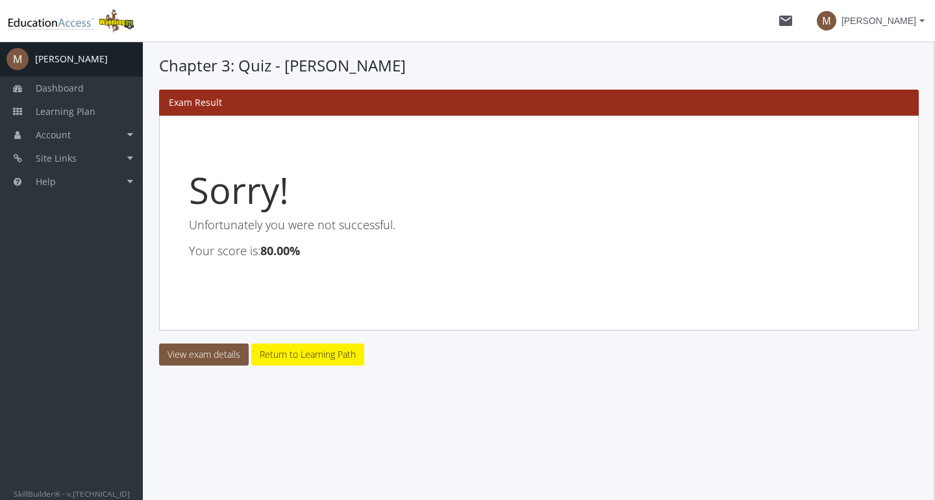
scroll to position [0, 0]
click at [198, 353] on link "View exam details" at bounding box center [204, 355] width 90 height 22
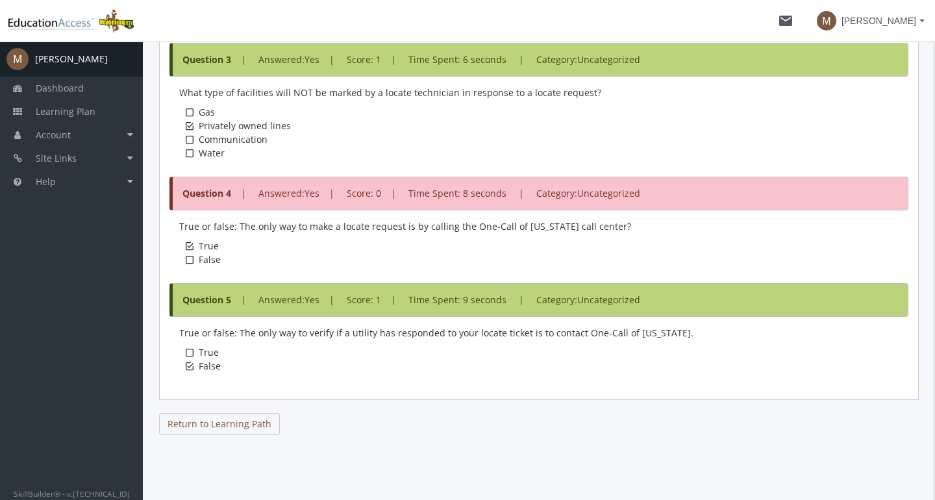
scroll to position [804, 0]
click at [258, 421] on link "Return to Learning Path" at bounding box center [219, 424] width 121 height 22
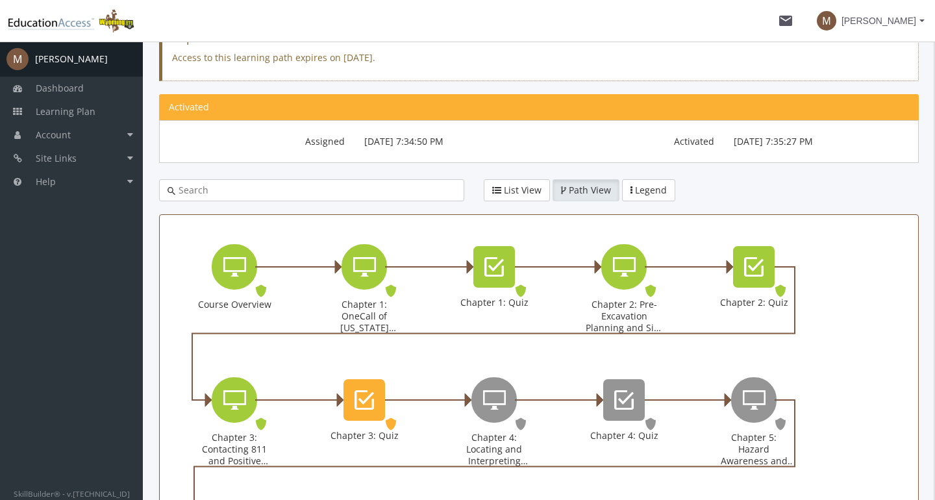
scroll to position [155, 0]
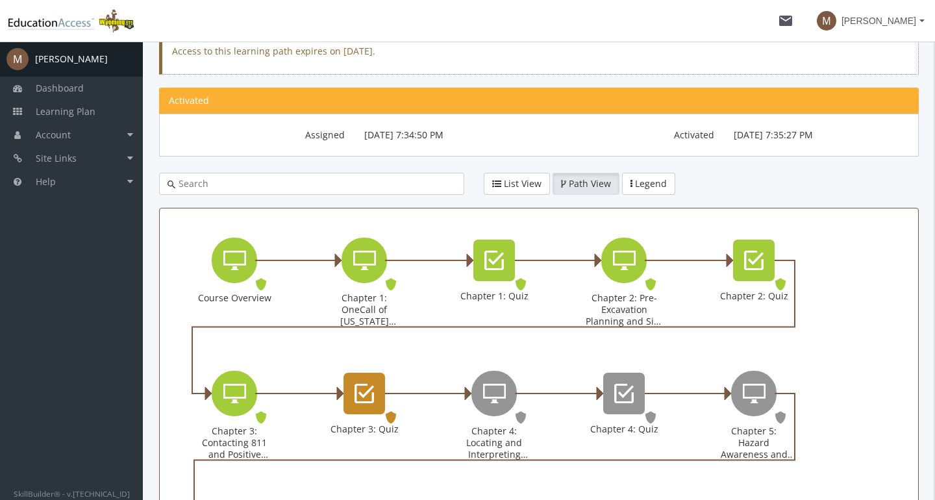
click at [369, 392] on icon "Chapter 3: Quiz" at bounding box center [364, 394] width 19 height 26
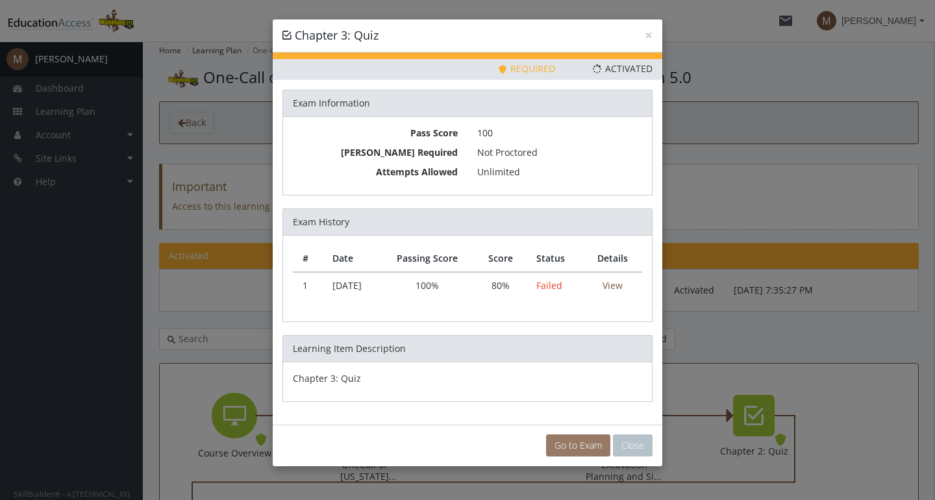
click at [580, 447] on link "Go to Exam" at bounding box center [578, 446] width 64 height 22
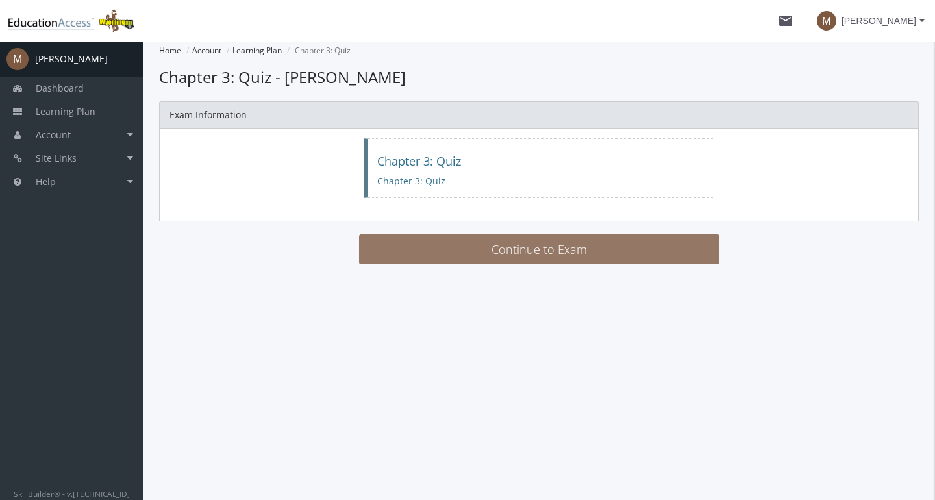
click at [511, 257] on button "Continue to Exam" at bounding box center [539, 249] width 361 height 30
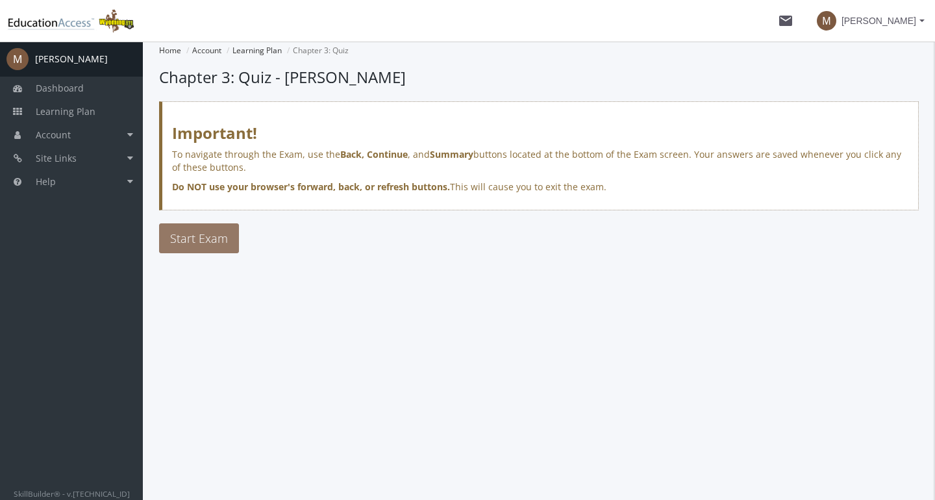
click at [210, 240] on span "Start Exam" at bounding box center [199, 239] width 58 height 16
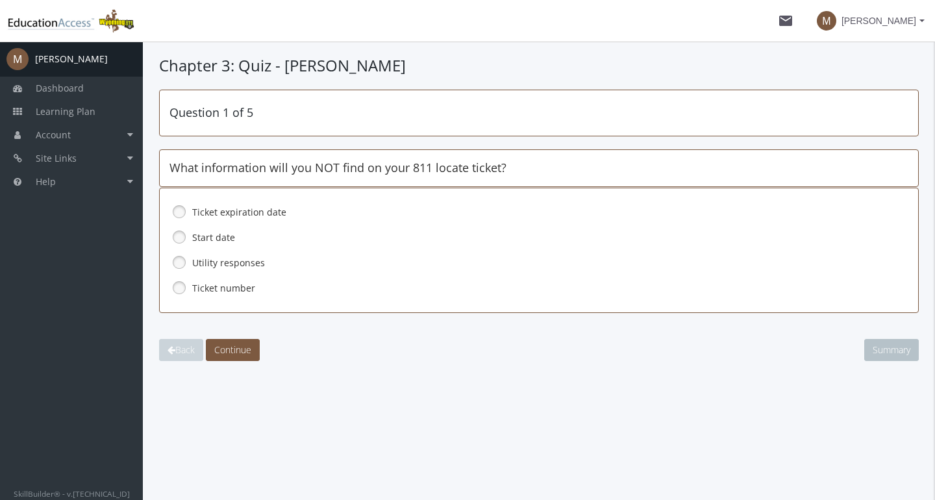
click at [183, 257] on link at bounding box center [179, 262] width 19 height 19
click at [241, 353] on span "Continue" at bounding box center [232, 350] width 37 height 12
click at [177, 288] on link at bounding box center [179, 287] width 19 height 19
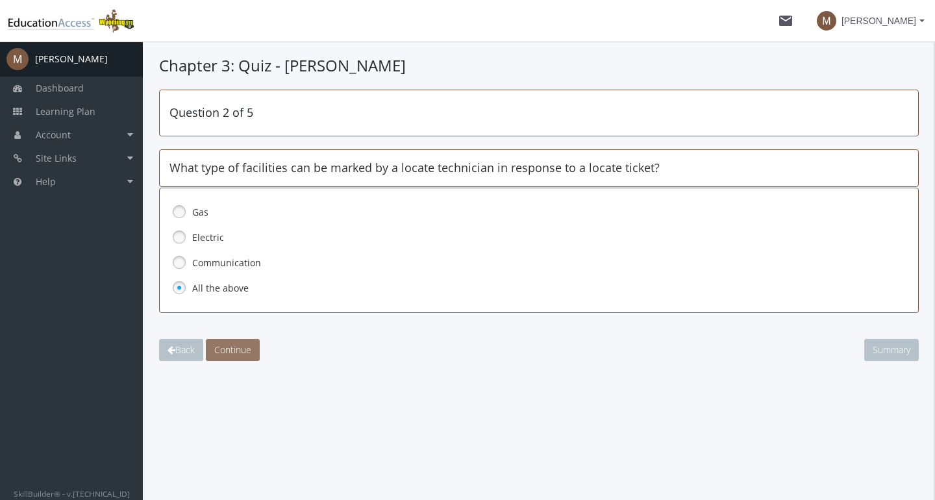
click at [231, 346] on span "Continue" at bounding box center [232, 350] width 37 height 12
click at [186, 234] on link at bounding box center [179, 236] width 19 height 19
click at [245, 353] on span "Continue" at bounding box center [232, 350] width 37 height 12
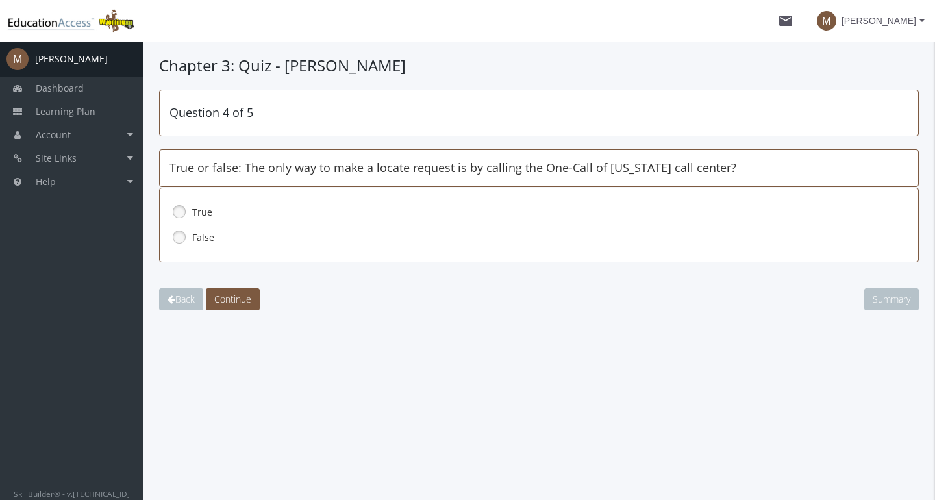
click at [183, 240] on link at bounding box center [179, 236] width 19 height 19
click at [225, 303] on span "Continue" at bounding box center [232, 299] width 37 height 12
click at [191, 215] on div "True" at bounding box center [539, 212] width 739 height 22
click at [237, 297] on span "Continue" at bounding box center [232, 299] width 37 height 12
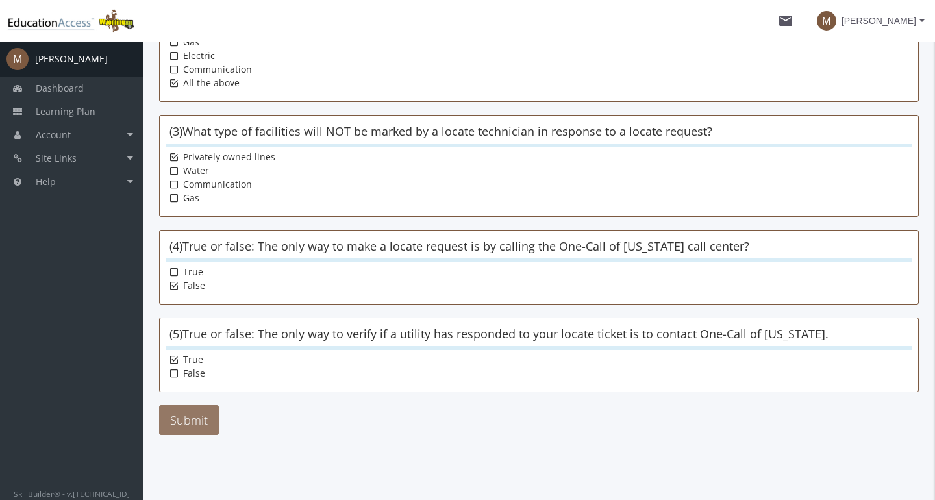
scroll to position [284, 0]
click at [192, 414] on button "Submit" at bounding box center [189, 420] width 60 height 30
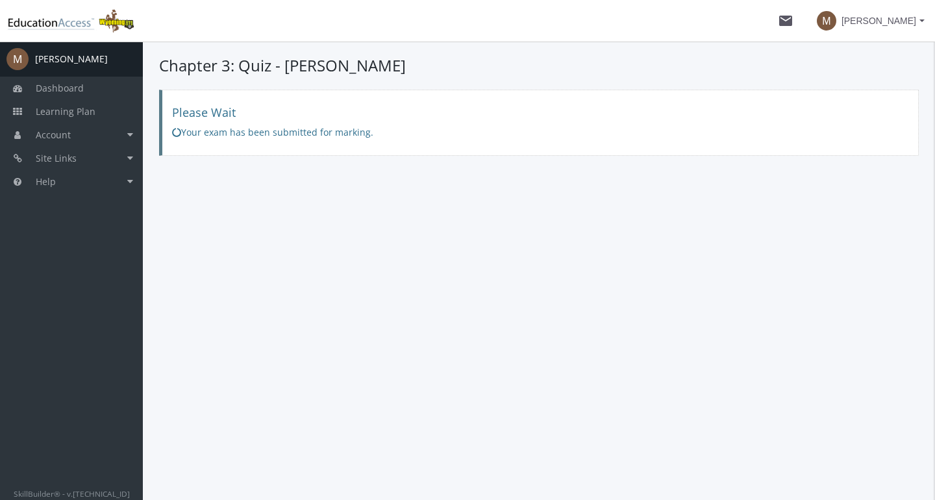
scroll to position [0, 0]
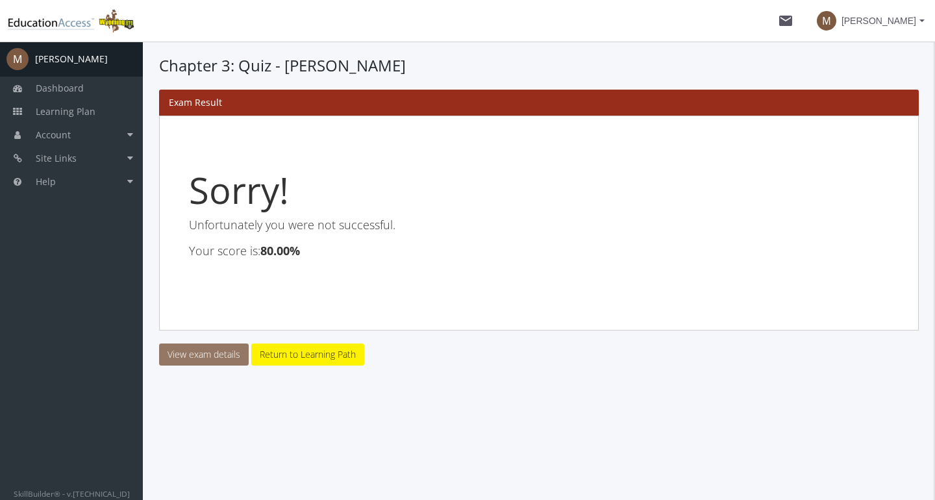
click at [209, 349] on link "View exam details" at bounding box center [204, 355] width 90 height 22
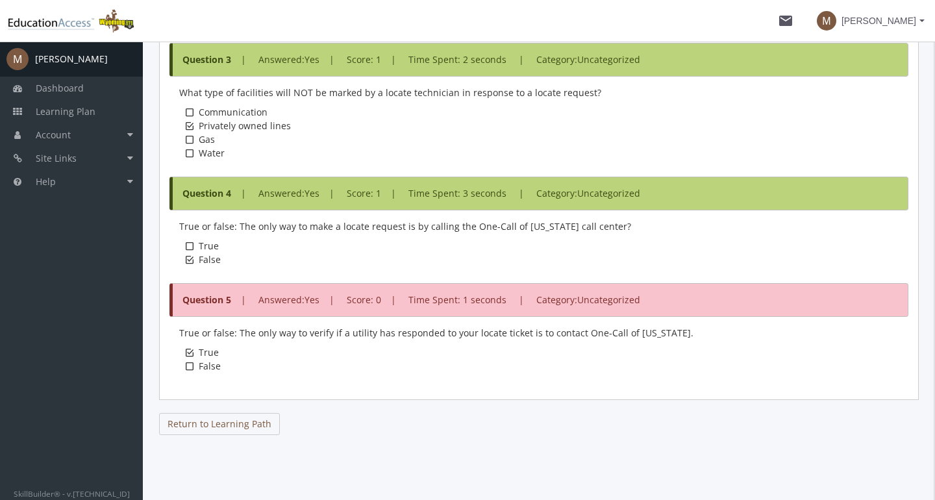
scroll to position [804, 0]
click at [240, 429] on link "Return to Learning Path" at bounding box center [219, 424] width 121 height 22
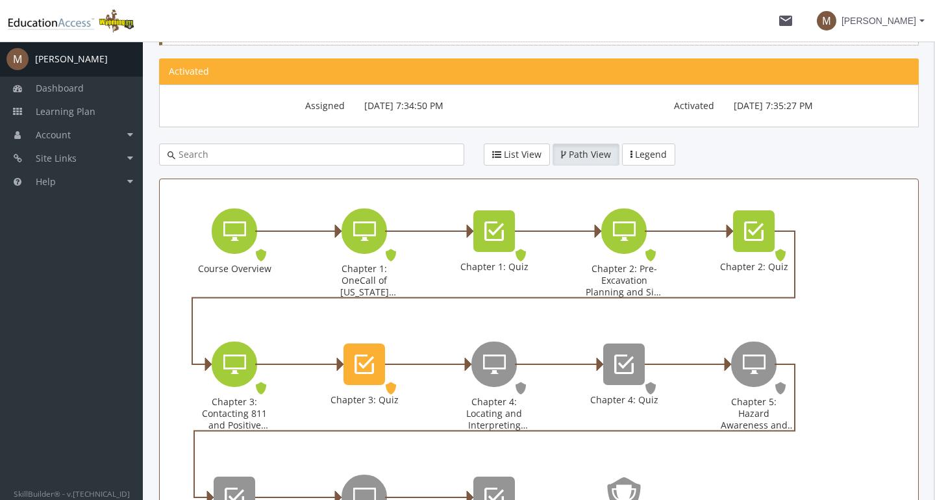
scroll to position [192, 0]
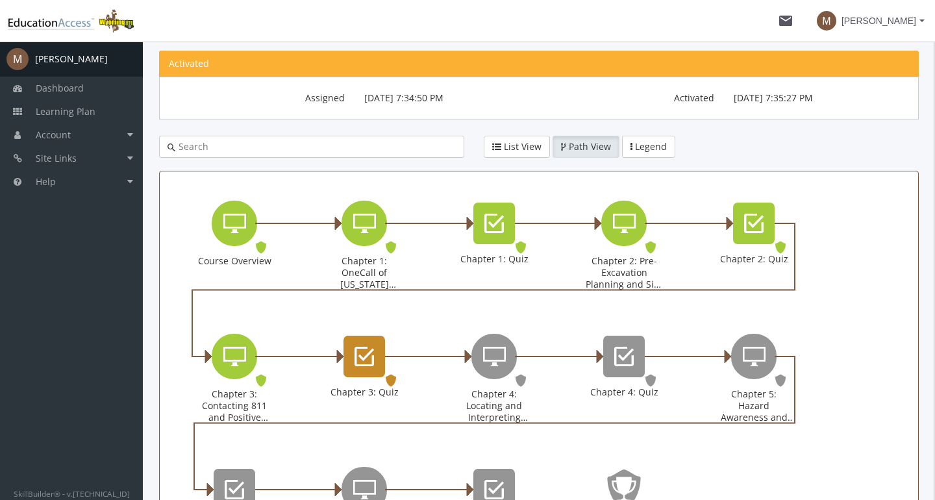
click at [351, 359] on div "Chapter 3: Quiz" at bounding box center [365, 357] width 42 height 42
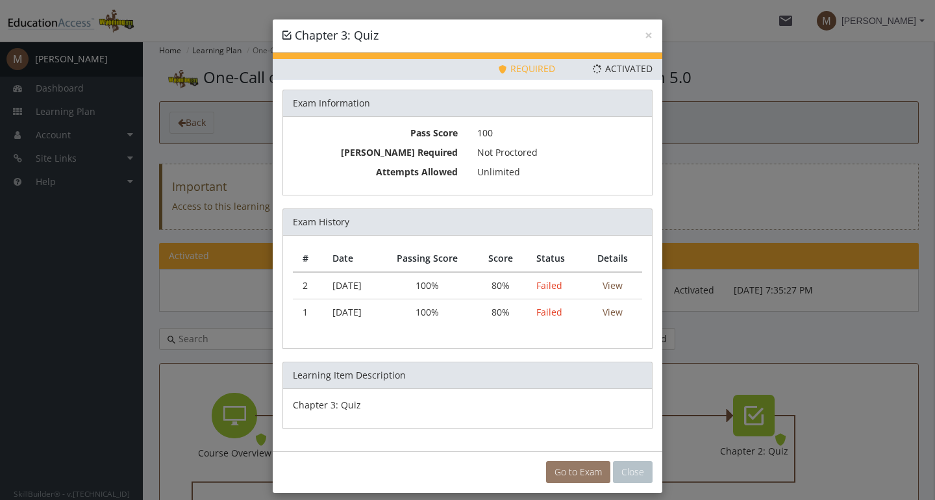
click at [565, 474] on link "Go to Exam" at bounding box center [578, 472] width 64 height 22
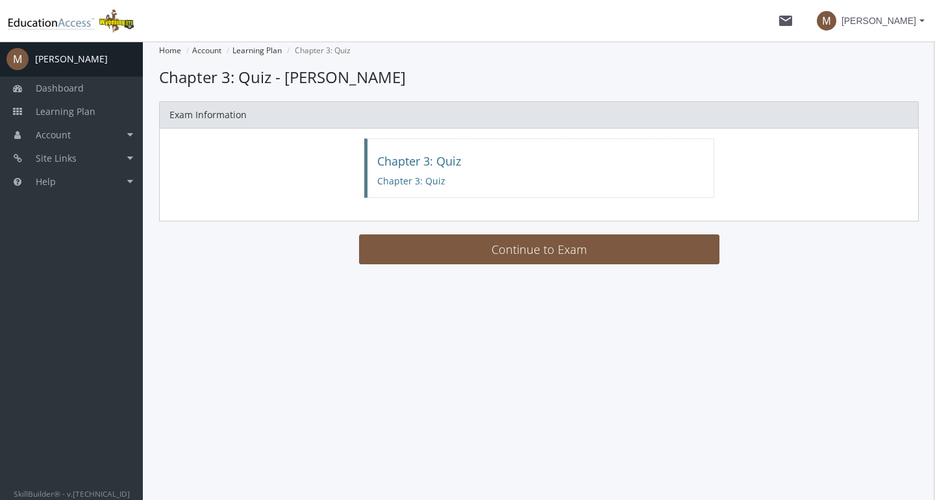
click at [456, 264] on main-section "Home Account Learning Plan Chapter 3: Quiz Loading... Chapter 3: Quiz - [PERSON…" at bounding box center [539, 158] width 760 height 232
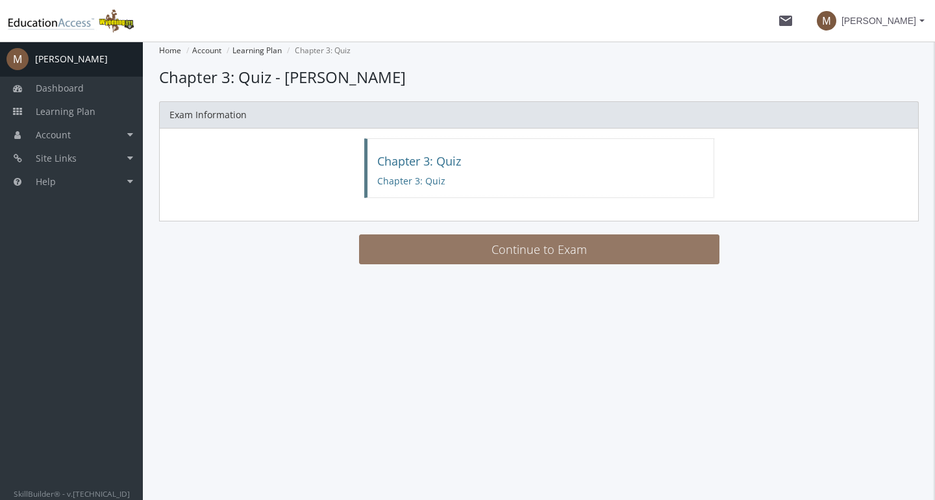
click at [461, 246] on button "Continue to Exam" at bounding box center [539, 249] width 361 height 30
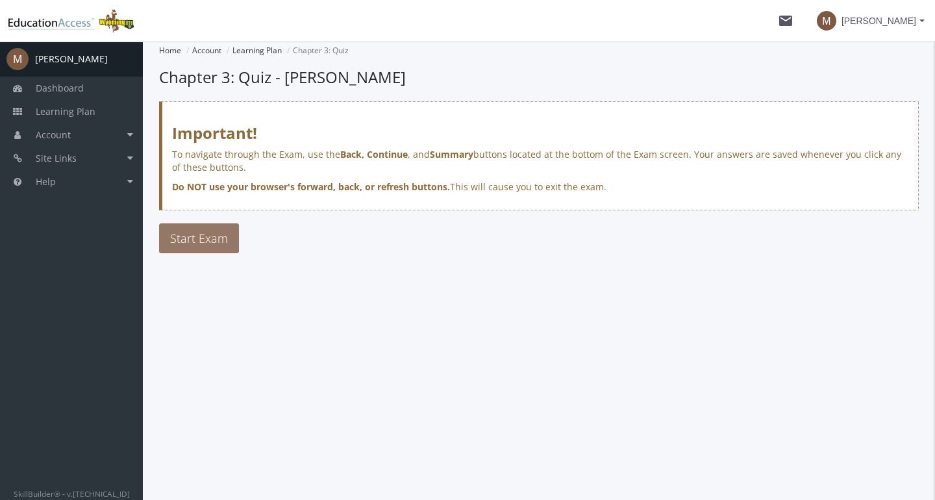
click at [210, 232] on span "Start Exam" at bounding box center [199, 239] width 58 height 16
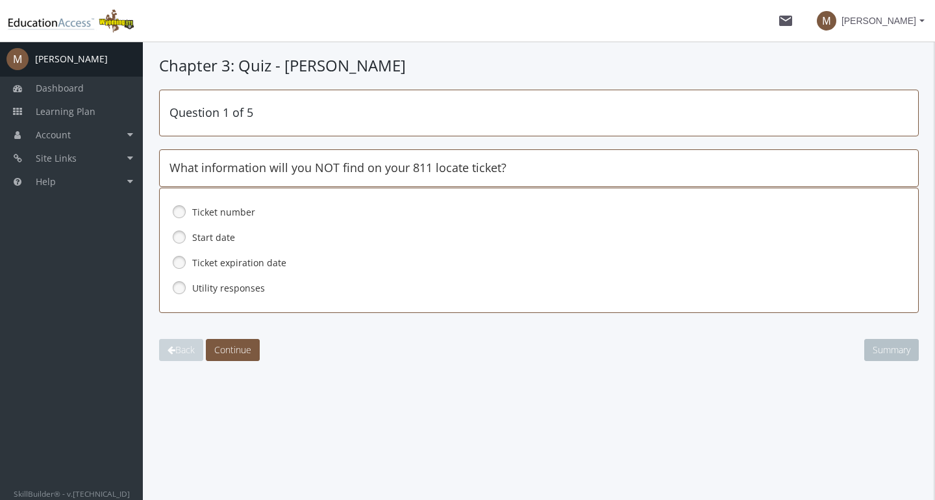
click at [182, 285] on link at bounding box center [179, 287] width 19 height 19
click at [222, 348] on span "Continue" at bounding box center [232, 350] width 37 height 12
click at [178, 284] on link at bounding box center [179, 287] width 19 height 19
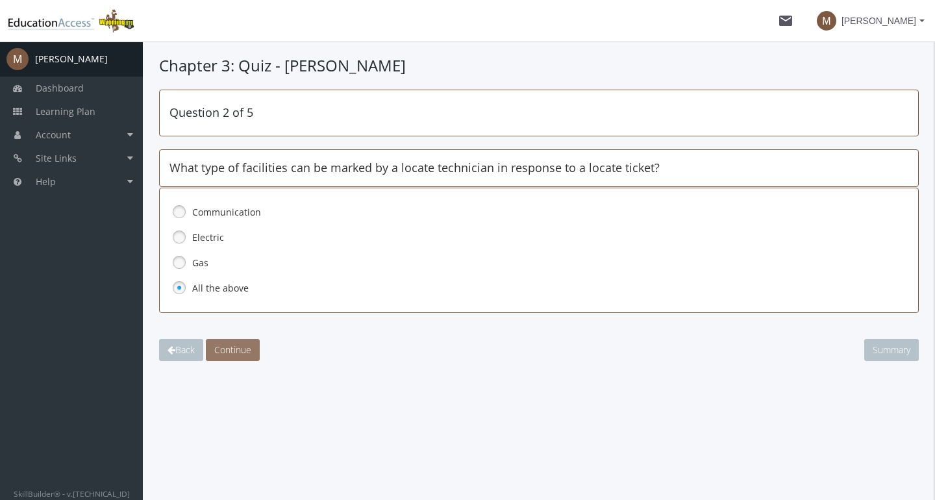
click at [235, 352] on span "Continue" at bounding box center [232, 350] width 37 height 12
click at [187, 263] on link at bounding box center [179, 262] width 19 height 19
click at [247, 348] on span "Continue" at bounding box center [232, 350] width 37 height 12
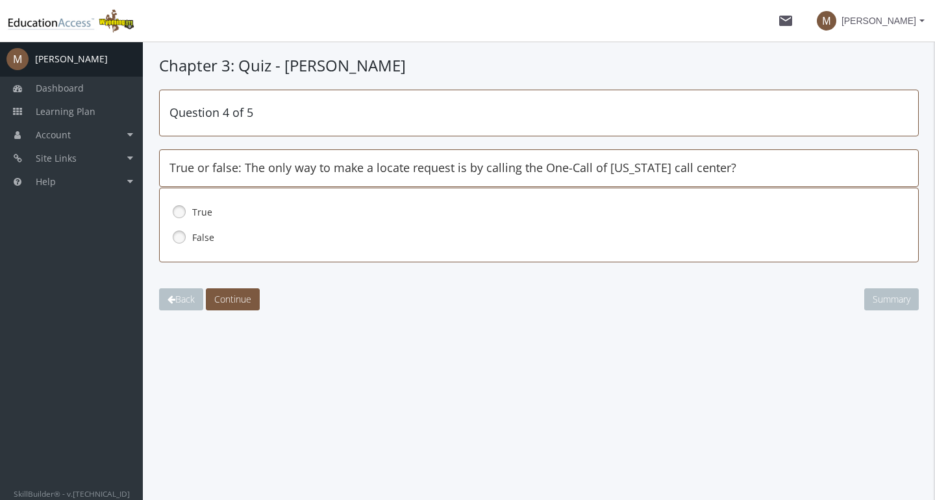
click at [183, 231] on link at bounding box center [179, 236] width 19 height 19
click at [230, 293] on span "Continue" at bounding box center [232, 299] width 37 height 12
click at [197, 239] on label "False" at bounding box center [524, 237] width 665 height 13
click at [246, 295] on span "Continue" at bounding box center [232, 299] width 37 height 12
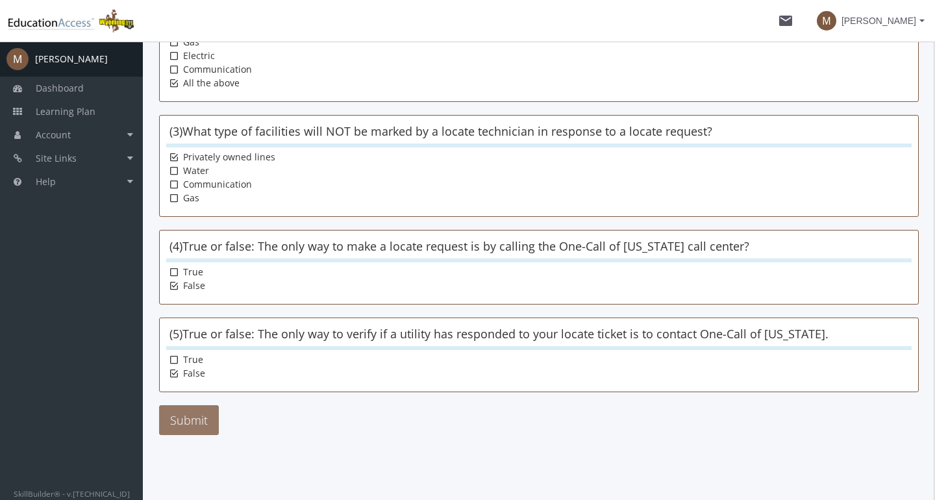
scroll to position [284, 0]
click at [189, 433] on button "Submit" at bounding box center [189, 420] width 60 height 30
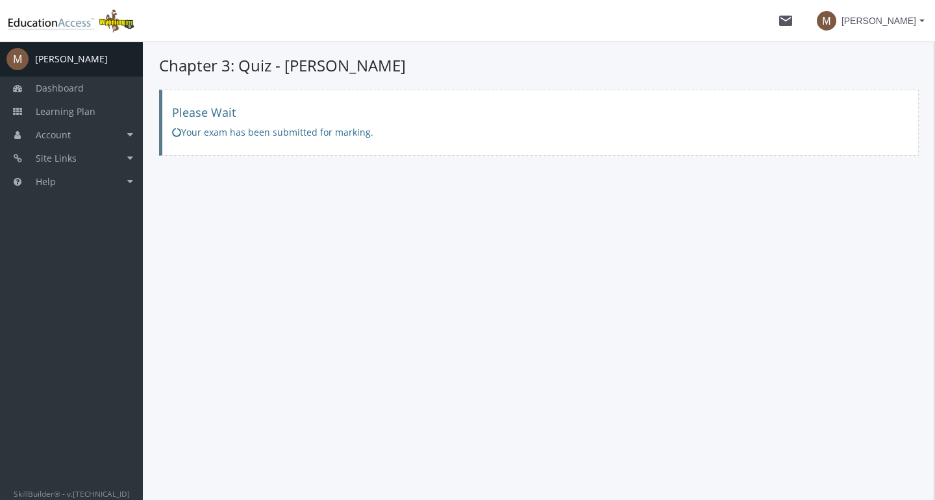
scroll to position [0, 0]
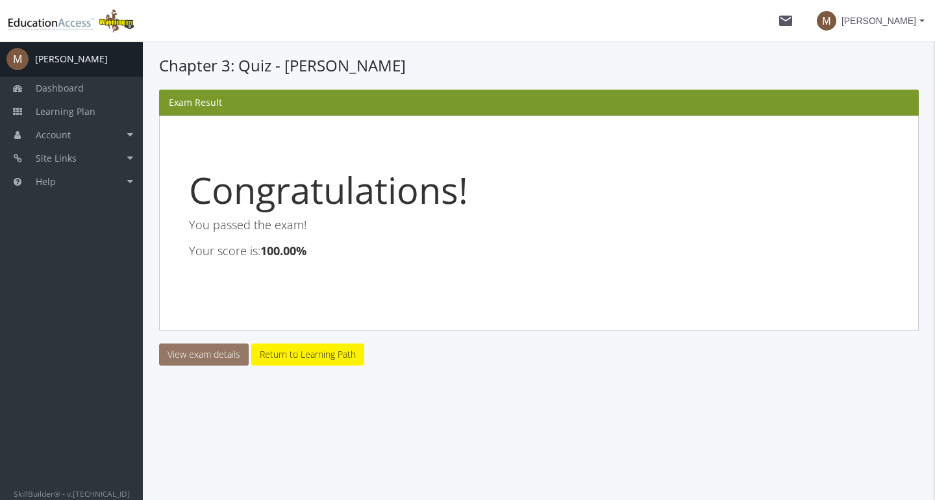
click at [214, 351] on link "View exam details" at bounding box center [204, 355] width 90 height 22
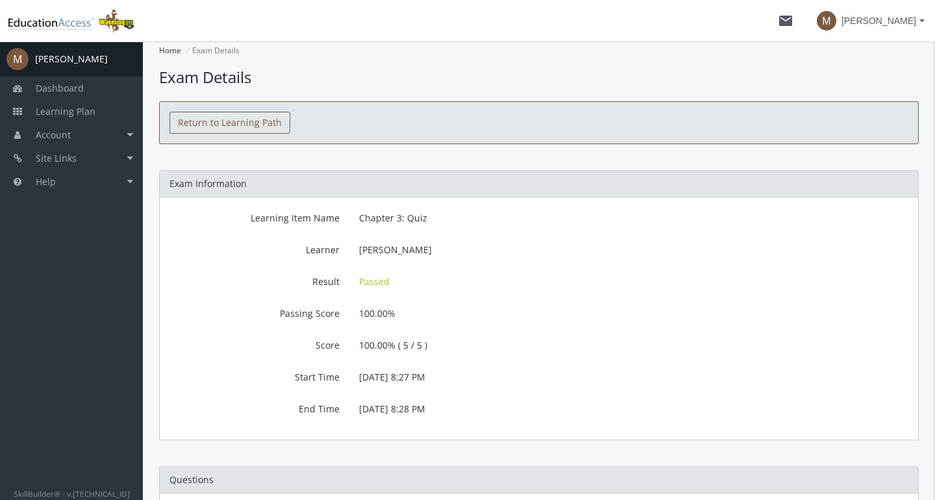
click at [244, 114] on link "Return to Learning Path" at bounding box center [230, 123] width 121 height 22
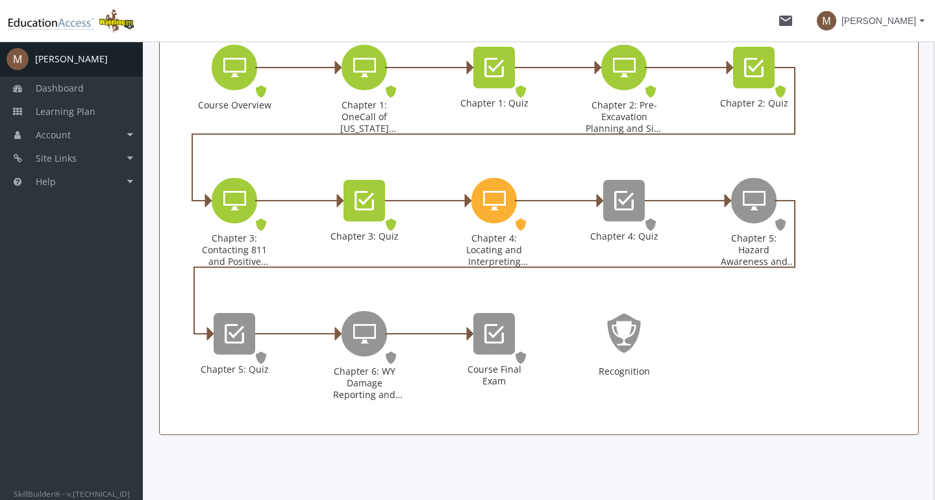
scroll to position [348, 0]
click at [498, 199] on icon "Chapter 4: Locating and Interpreting Markings" at bounding box center [494, 201] width 23 height 26
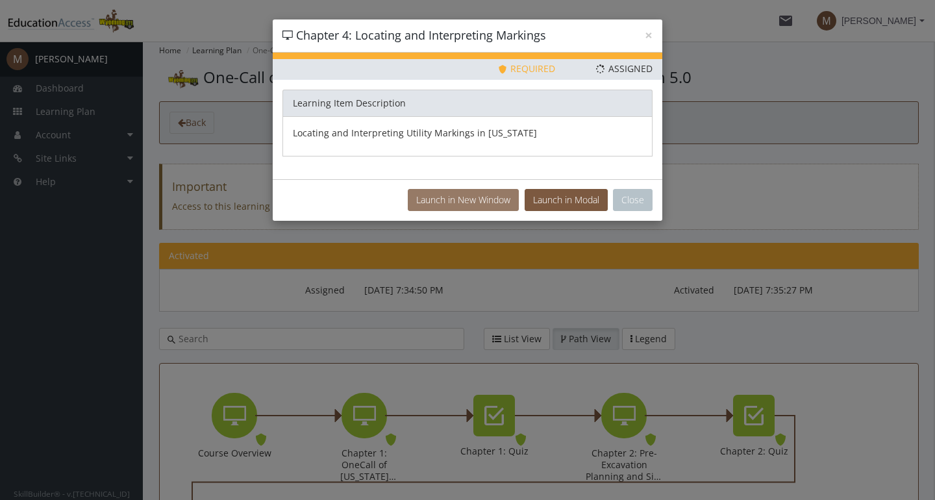
click at [489, 197] on button "Launch in New Window" at bounding box center [463, 200] width 111 height 22
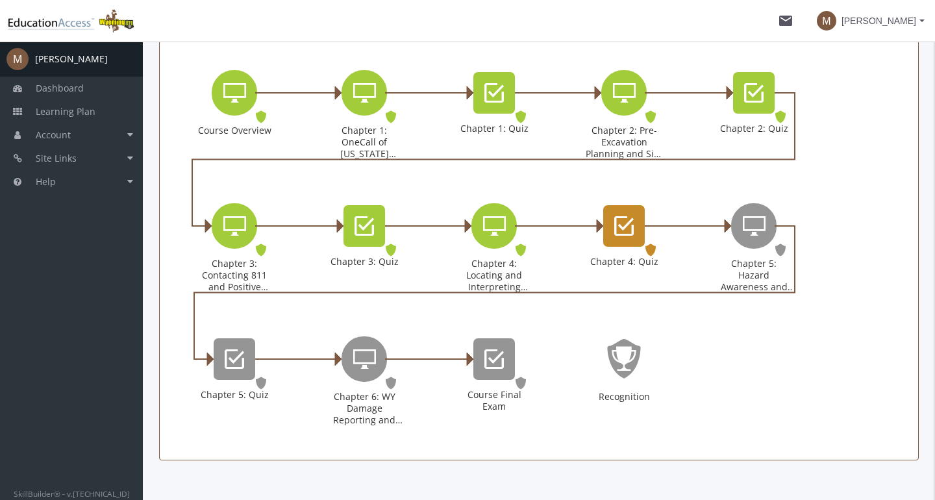
click at [619, 231] on icon "Chapter 4: Quiz" at bounding box center [623, 226] width 19 height 26
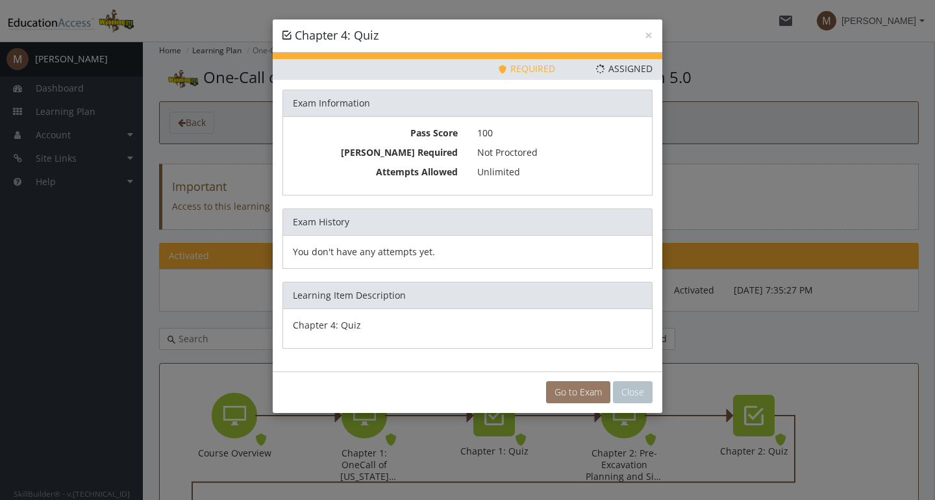
click at [558, 385] on link "Go to Exam" at bounding box center [578, 392] width 64 height 22
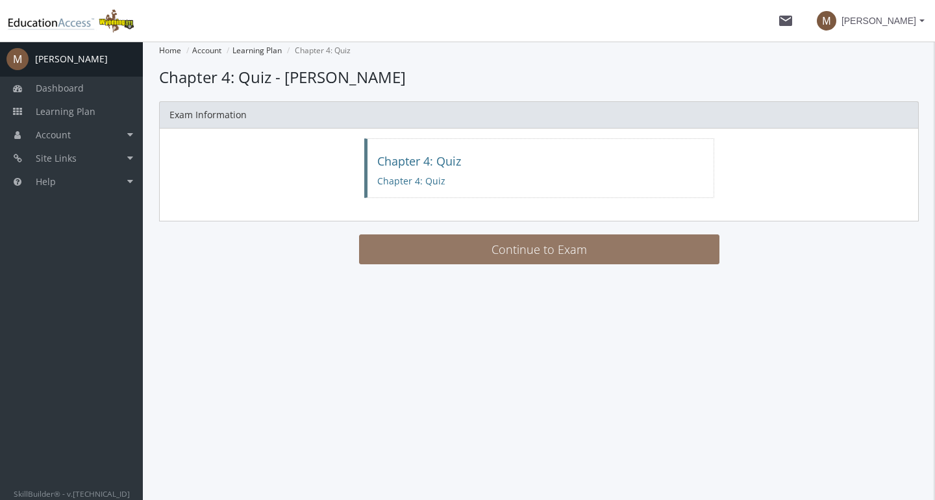
click at [478, 251] on button "Continue to Exam" at bounding box center [539, 249] width 361 height 30
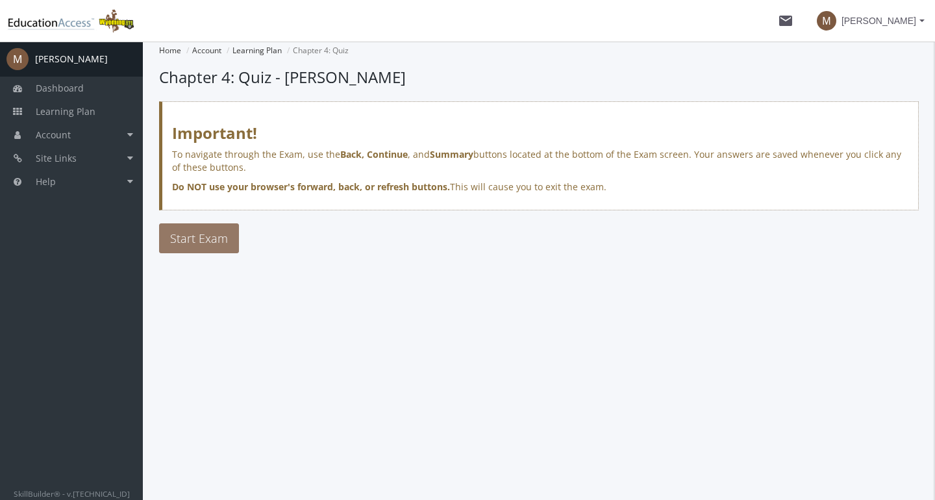
click at [213, 235] on span "Start Exam" at bounding box center [199, 239] width 58 height 16
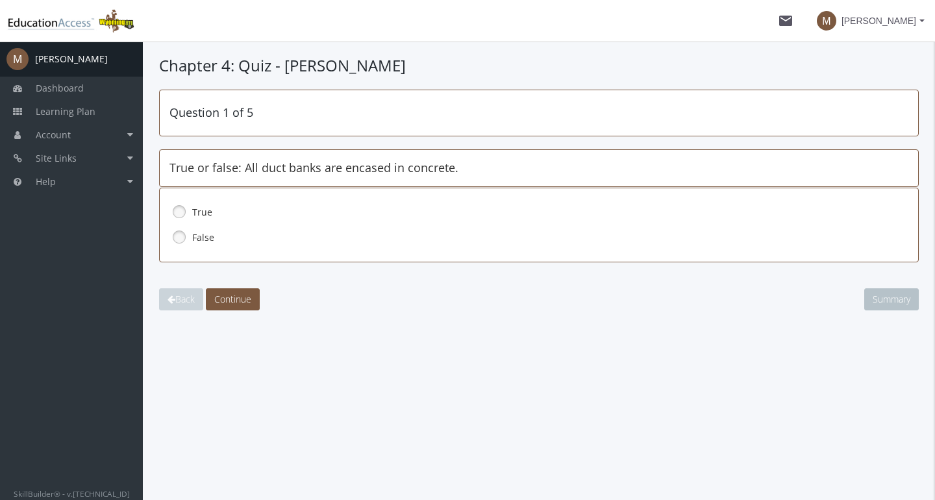
click at [183, 237] on link at bounding box center [179, 236] width 19 height 19
click at [229, 305] on button "Continue" at bounding box center [233, 299] width 54 height 22
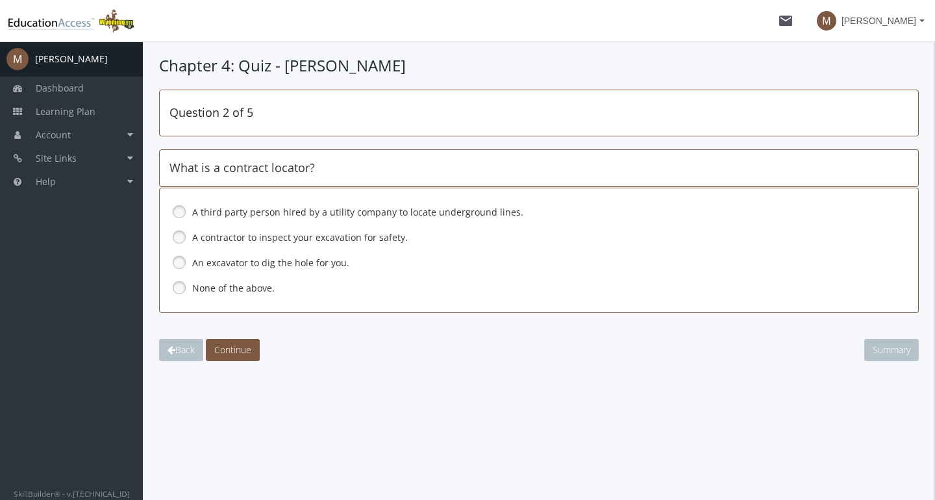
click at [207, 213] on label "A third party person hired by a utility company to locate underground lines." at bounding box center [524, 212] width 665 height 13
click at [244, 349] on span "Continue" at bounding box center [232, 350] width 37 height 12
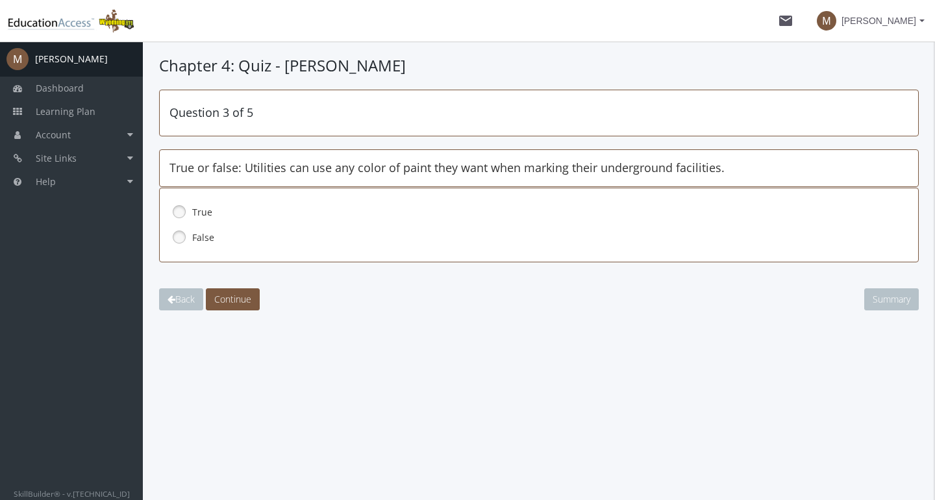
click at [183, 236] on link at bounding box center [179, 236] width 19 height 19
click at [229, 290] on button "Continue" at bounding box center [233, 299] width 54 height 22
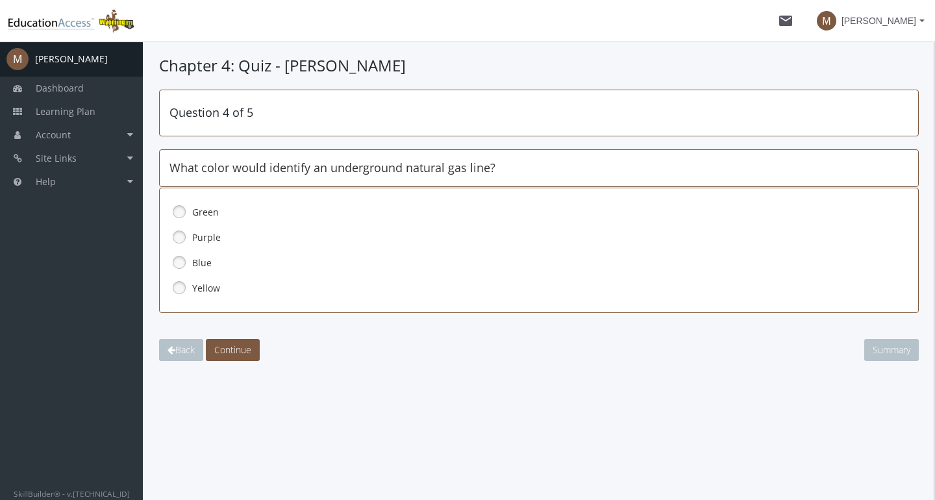
click at [188, 285] on link at bounding box center [179, 287] width 19 height 19
click at [229, 344] on span "Continue" at bounding box center [232, 350] width 37 height 12
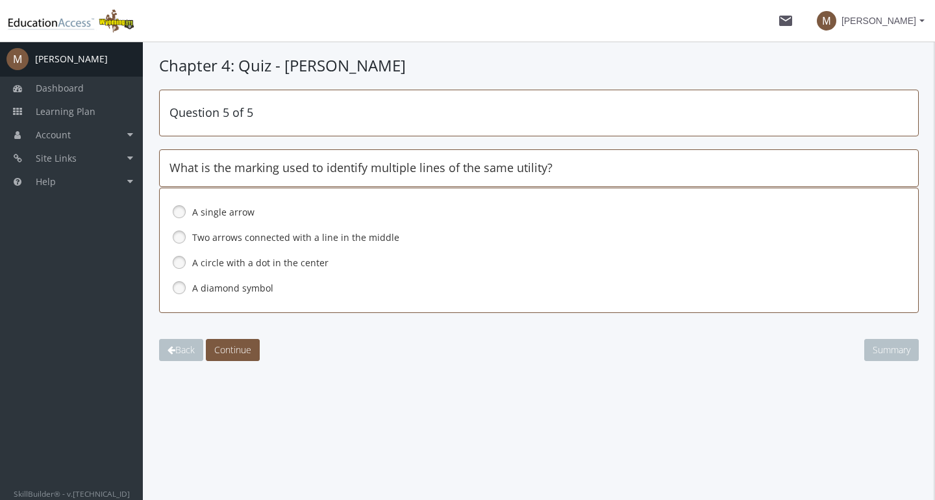
click at [220, 236] on label "Two arrows connected with a line in the middle" at bounding box center [524, 237] width 665 height 13
click at [228, 354] on span "Continue" at bounding box center [232, 350] width 37 height 12
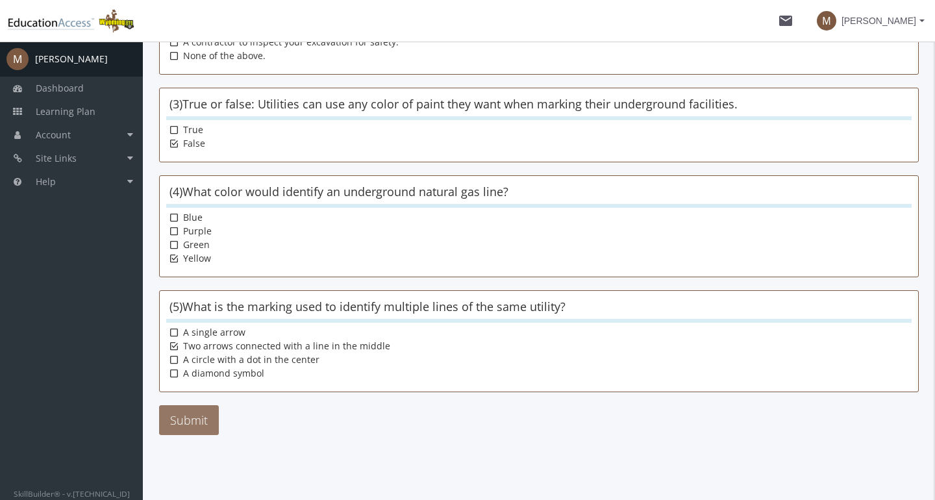
scroll to position [284, 0]
click at [179, 424] on button "Submit" at bounding box center [189, 420] width 60 height 30
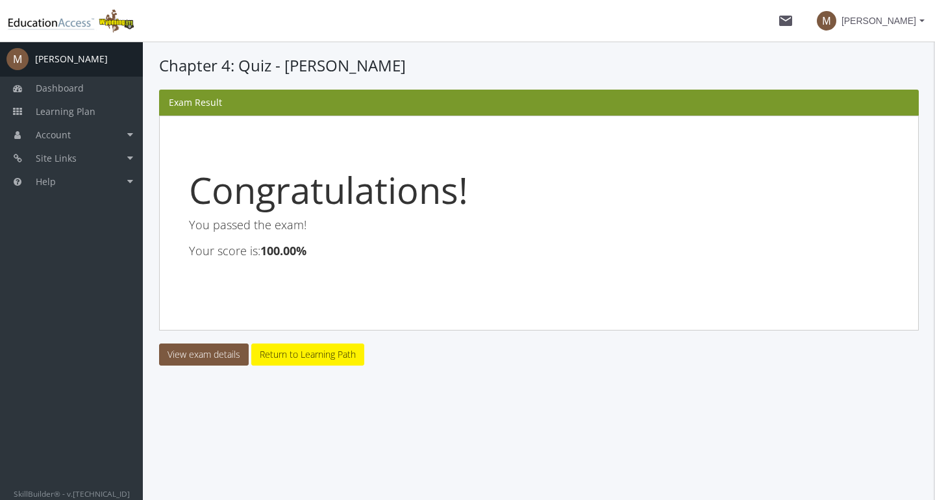
click at [204, 357] on link "View exam details" at bounding box center [204, 355] width 90 height 22
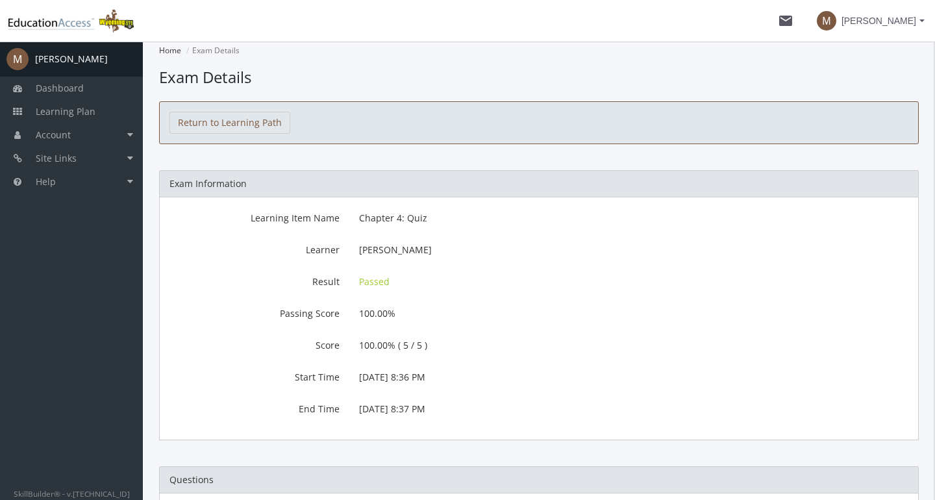
click at [240, 136] on div "Return to Learning Path" at bounding box center [539, 122] width 760 height 43
click at [249, 120] on link "Return to Learning Path" at bounding box center [230, 123] width 121 height 22
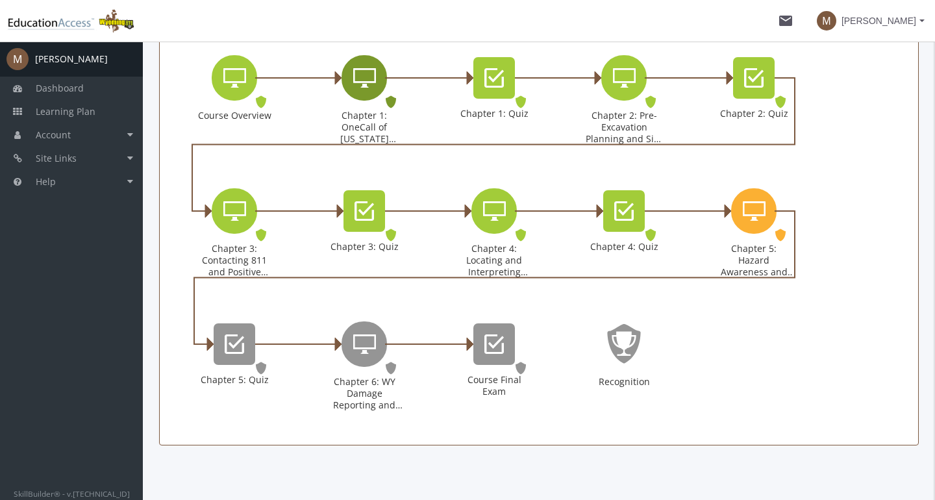
scroll to position [337, 0]
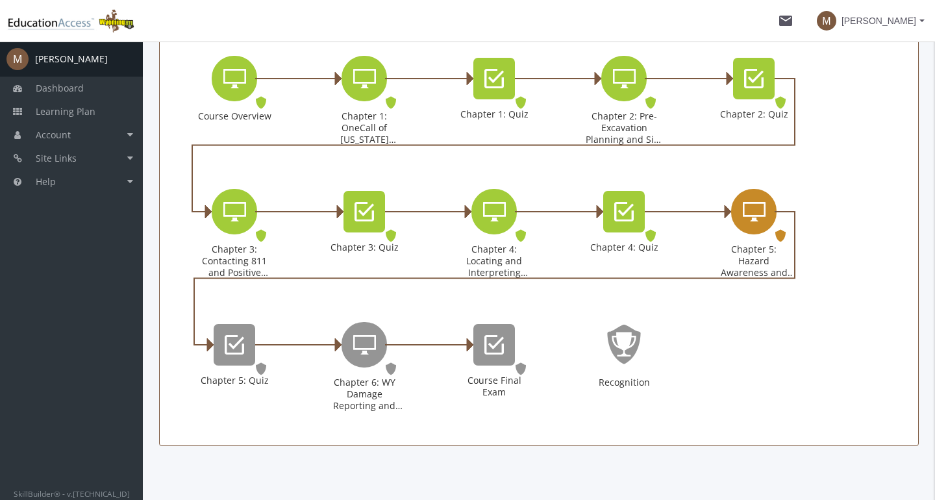
click at [750, 210] on icon "Chapter 5: Hazard Awareness and Excavation Best Practices" at bounding box center [754, 212] width 23 height 26
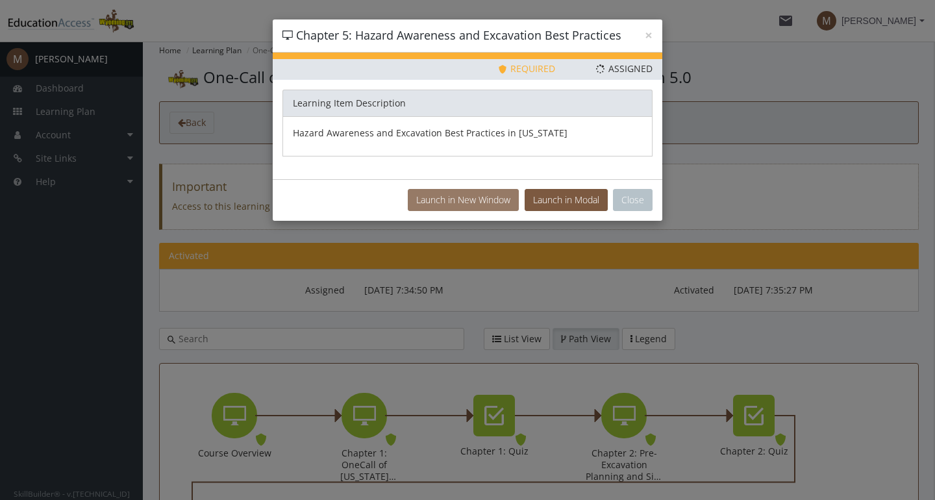
click at [505, 197] on button "Launch in New Window" at bounding box center [463, 200] width 111 height 22
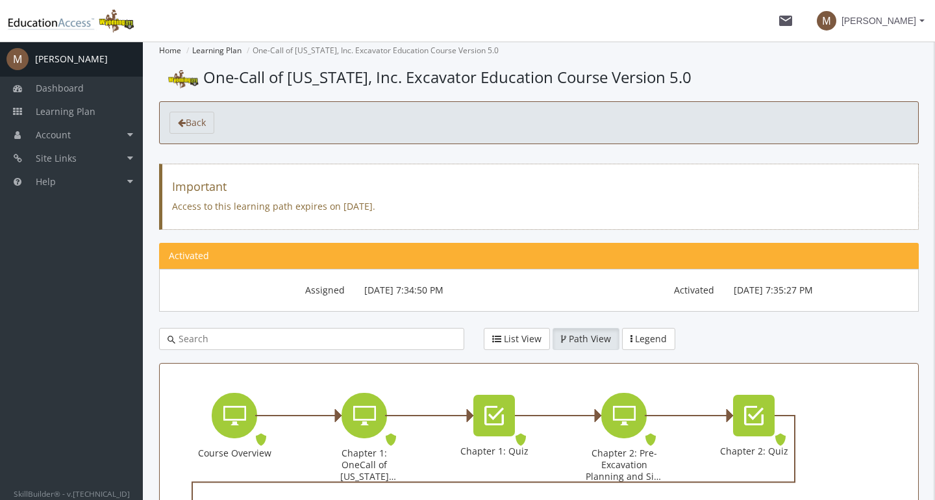
scroll to position [323, 0]
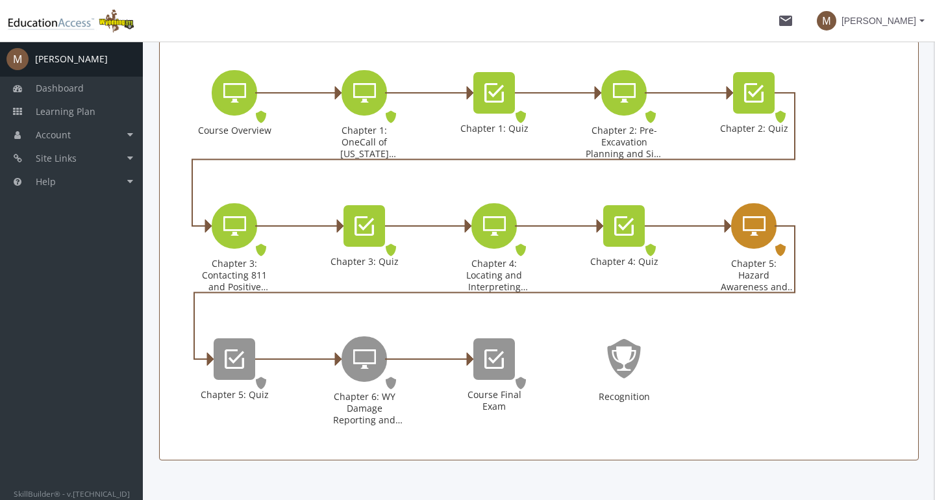
click at [741, 225] on div "Chapter 5: Hazard Awareness and Excavation Best Practices" at bounding box center [753, 225] width 45 height 45
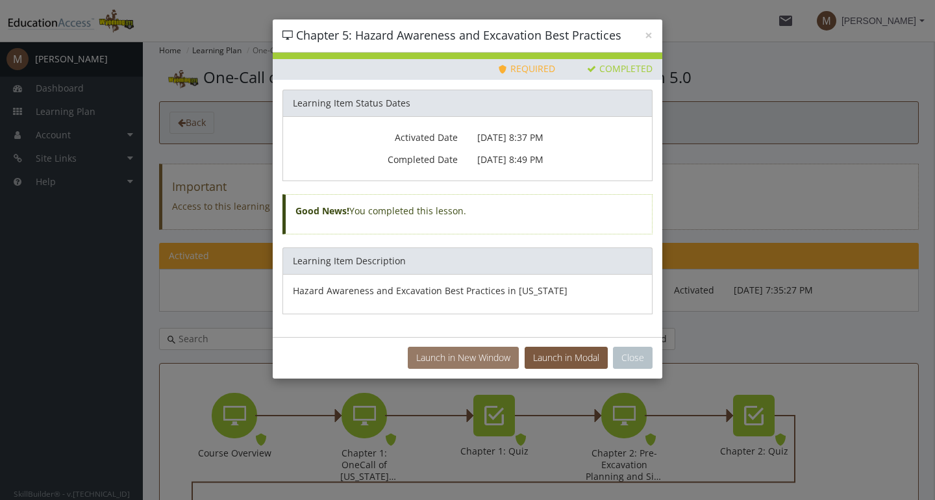
scroll to position [323, 0]
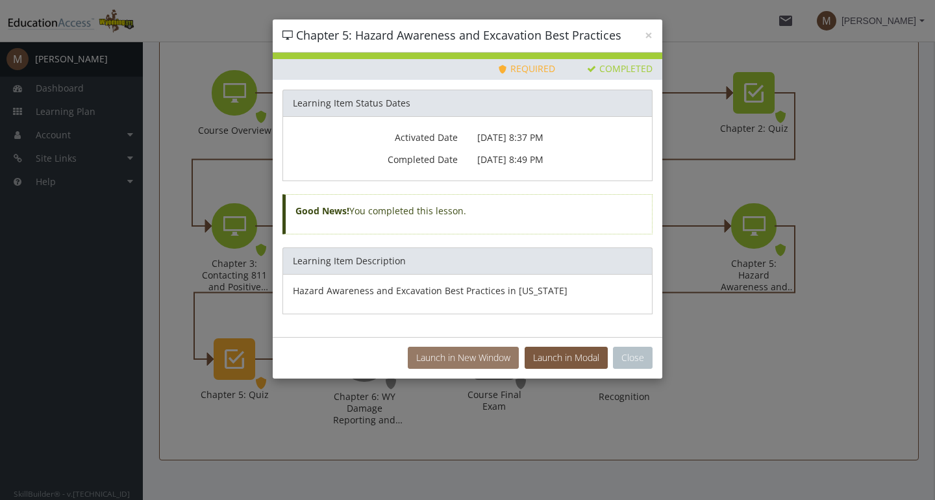
click at [463, 350] on button "Launch in New Window" at bounding box center [463, 358] width 111 height 22
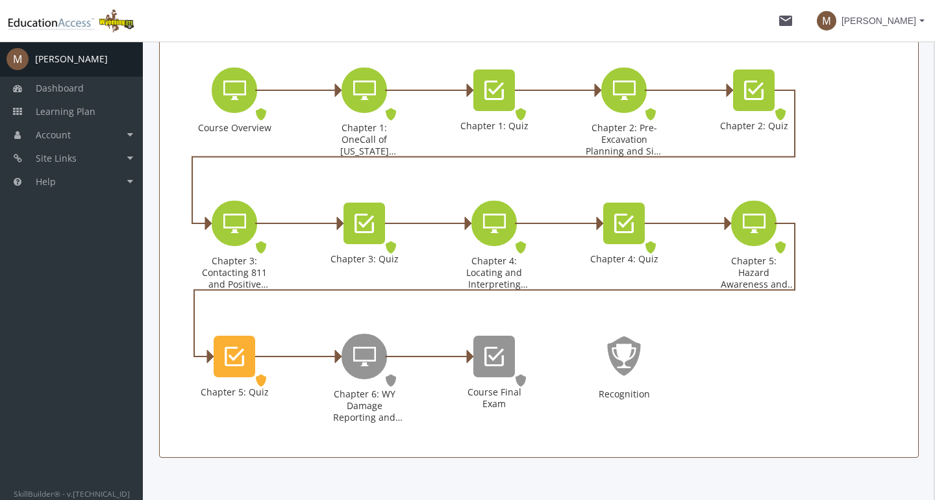
scroll to position [327, 0]
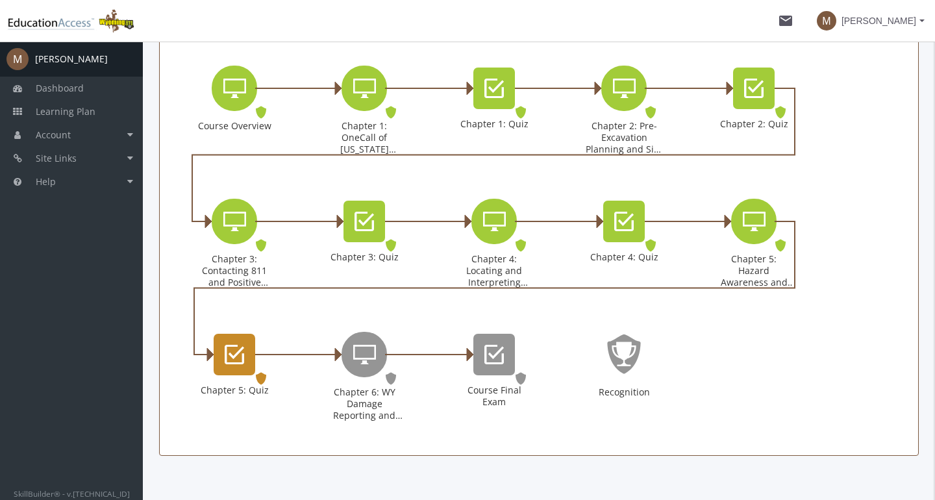
click at [247, 356] on div "Chapter 5: Quiz" at bounding box center [235, 355] width 42 height 42
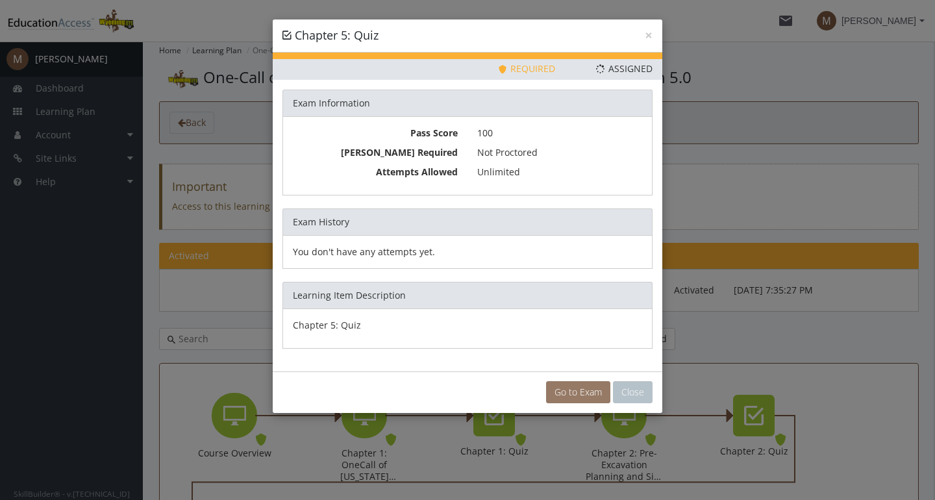
click at [581, 389] on link "Go to Exam" at bounding box center [578, 392] width 64 height 22
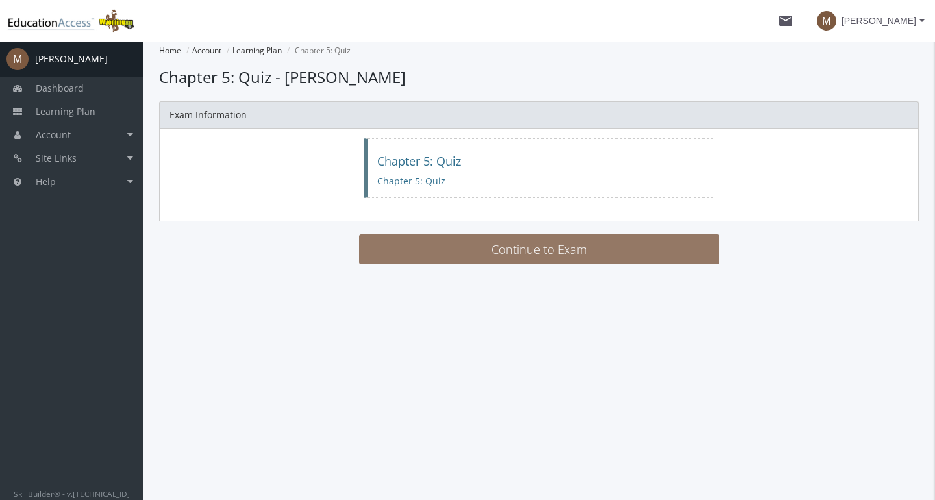
click at [431, 244] on button "Continue to Exam" at bounding box center [539, 249] width 361 height 30
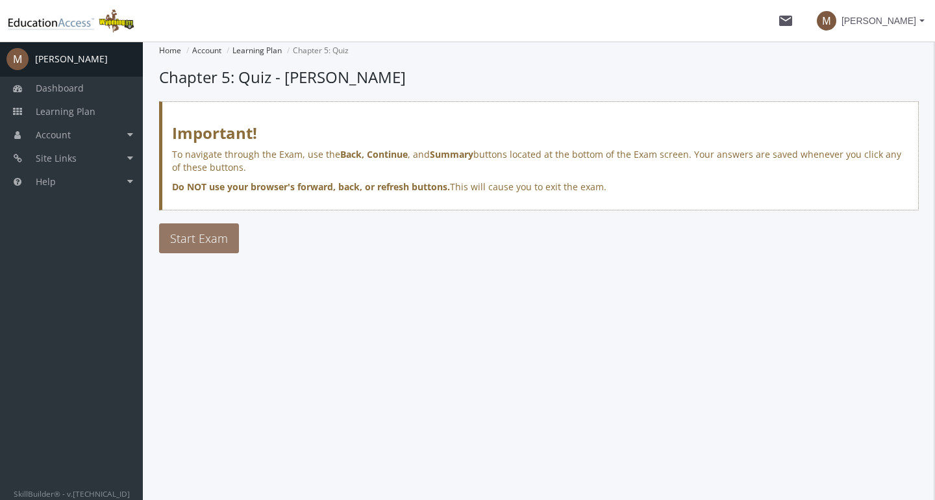
click at [227, 242] on button "Start Exam" at bounding box center [199, 238] width 80 height 30
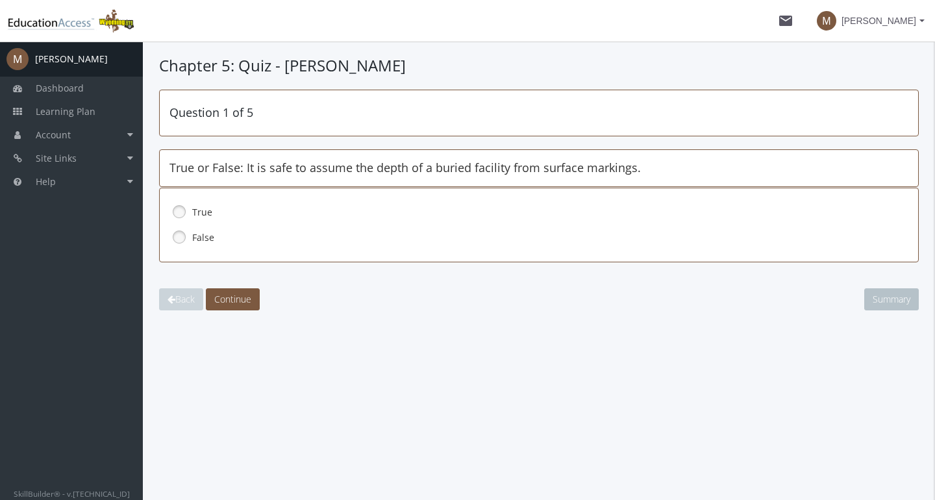
click at [193, 236] on label "False" at bounding box center [524, 237] width 665 height 13
click at [247, 300] on span "Continue" at bounding box center [232, 299] width 37 height 12
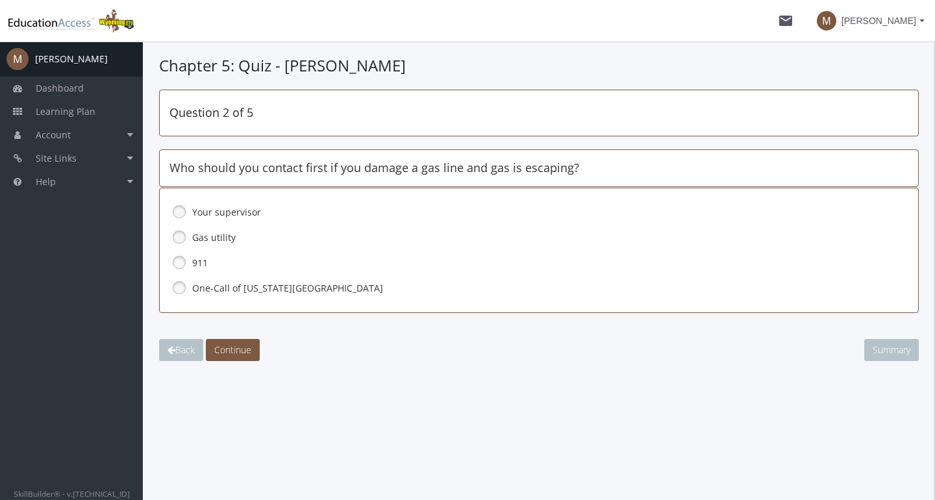
click at [184, 259] on link at bounding box center [179, 262] width 19 height 19
click at [242, 350] on span "Continue" at bounding box center [232, 350] width 37 height 12
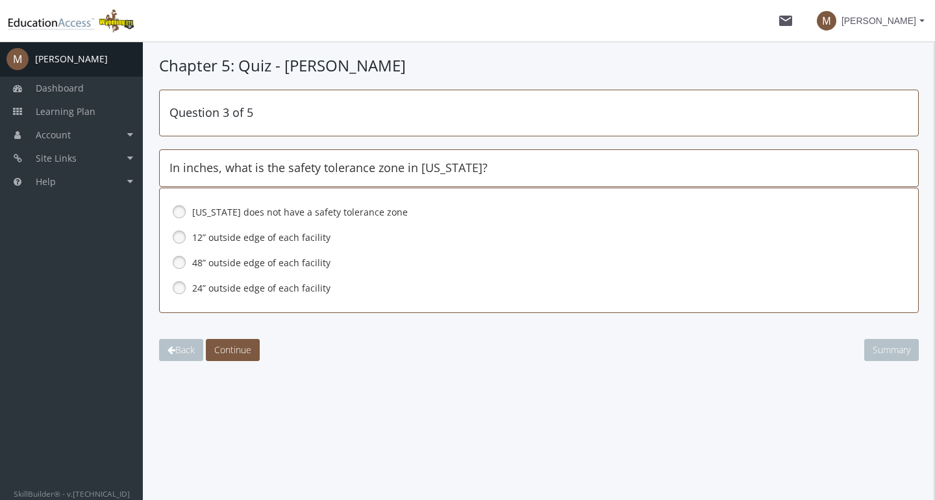
click at [177, 288] on link at bounding box center [179, 287] width 19 height 19
click at [245, 350] on span "Continue" at bounding box center [232, 350] width 37 height 12
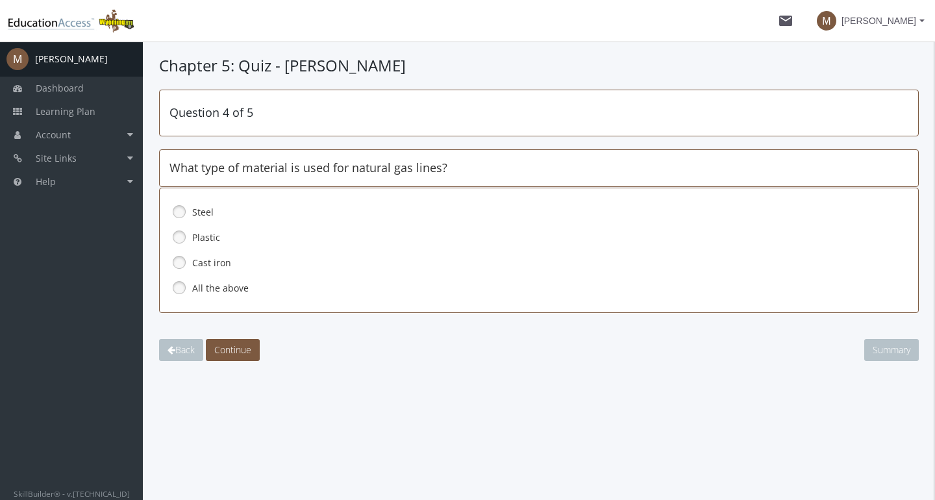
click at [179, 290] on link at bounding box center [179, 287] width 19 height 19
click at [242, 350] on span "Continue" at bounding box center [232, 350] width 37 height 12
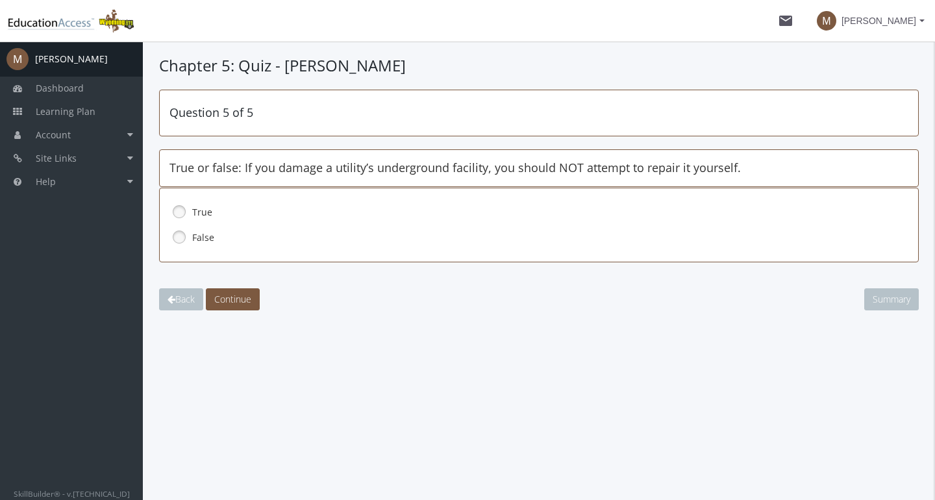
click at [192, 210] on div "True" at bounding box center [539, 212] width 739 height 22
click at [246, 296] on span "Continue" at bounding box center [232, 299] width 37 height 12
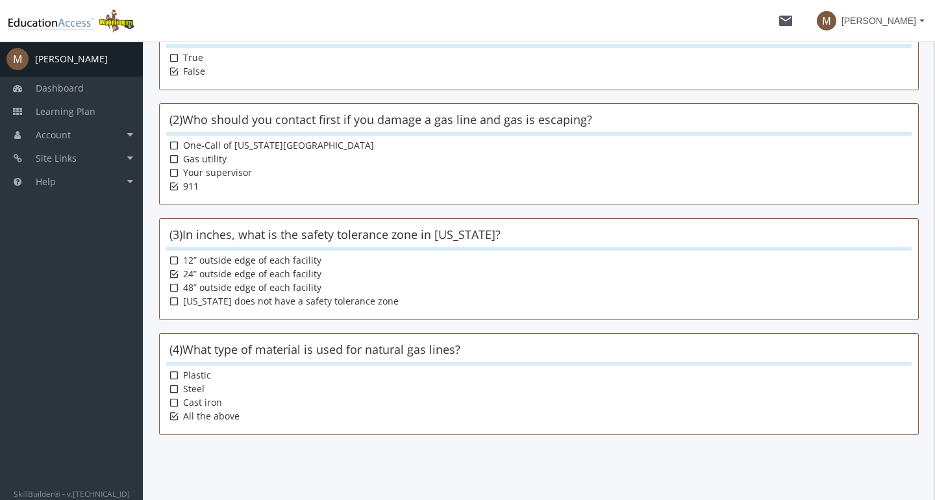
scroll to position [284, 0]
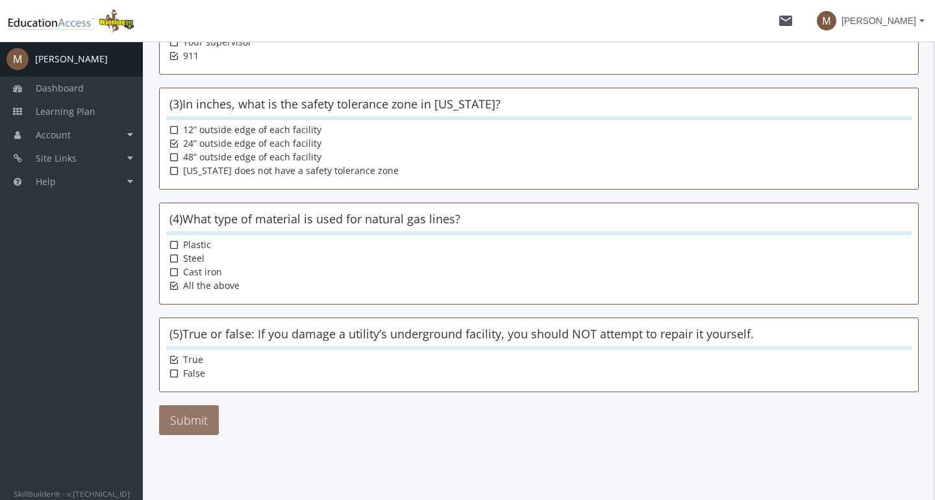
click at [186, 416] on button "Submit" at bounding box center [189, 420] width 60 height 30
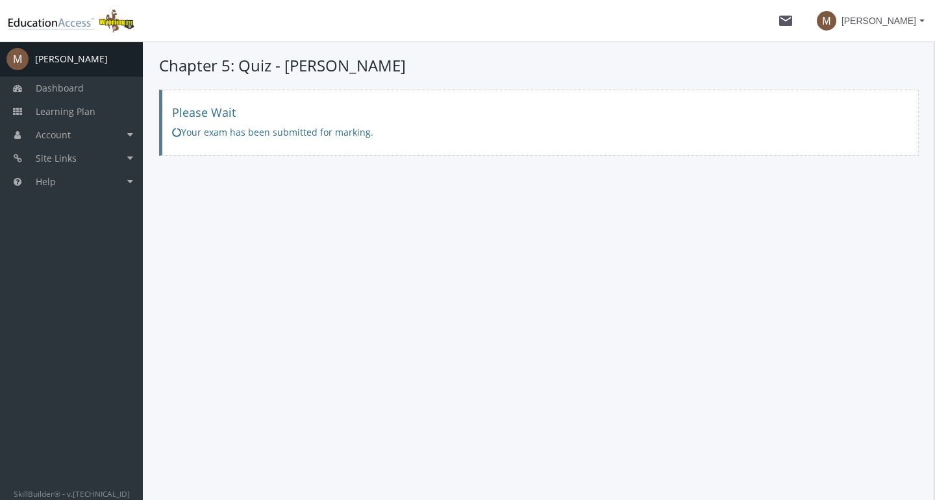
scroll to position [0, 0]
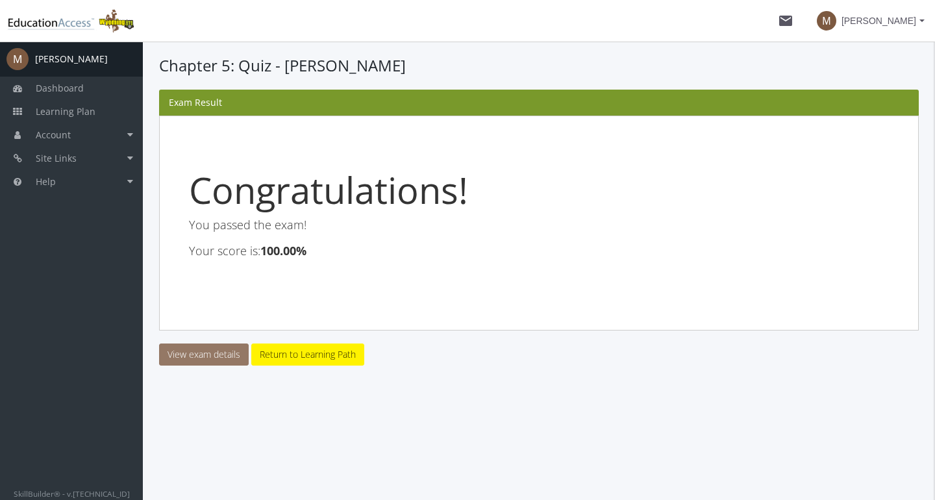
click at [204, 352] on link "View exam details" at bounding box center [204, 355] width 90 height 22
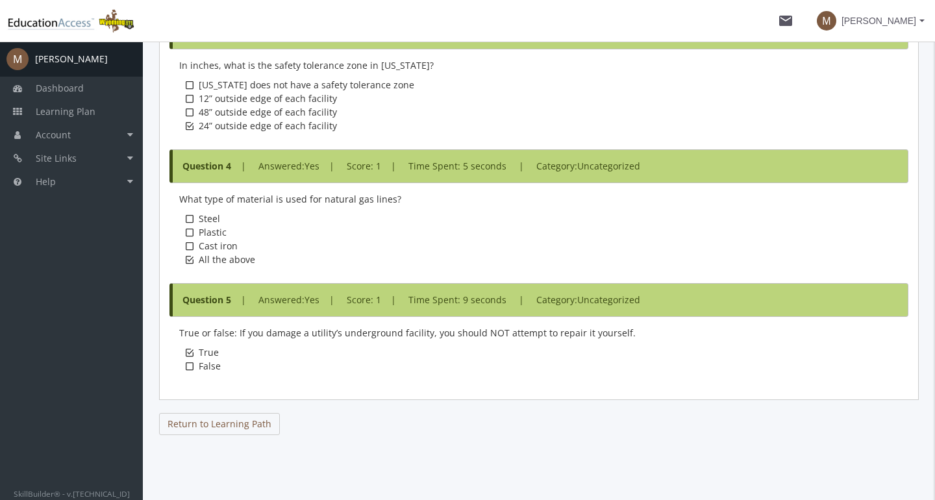
scroll to position [804, 0]
click at [218, 424] on link "Return to Learning Path" at bounding box center [219, 424] width 121 height 22
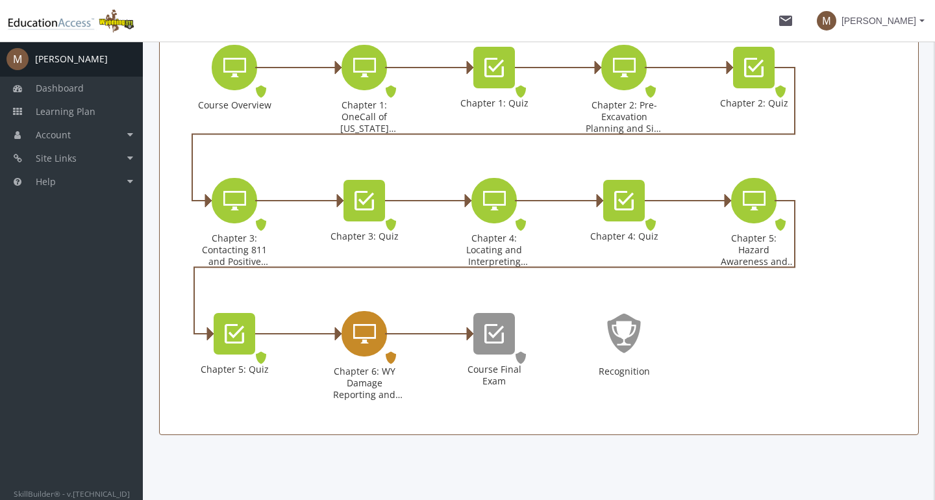
scroll to position [348, 0]
click at [368, 330] on icon "Chapter 6: WY Damage Reporting and Enforcement" at bounding box center [364, 335] width 23 height 26
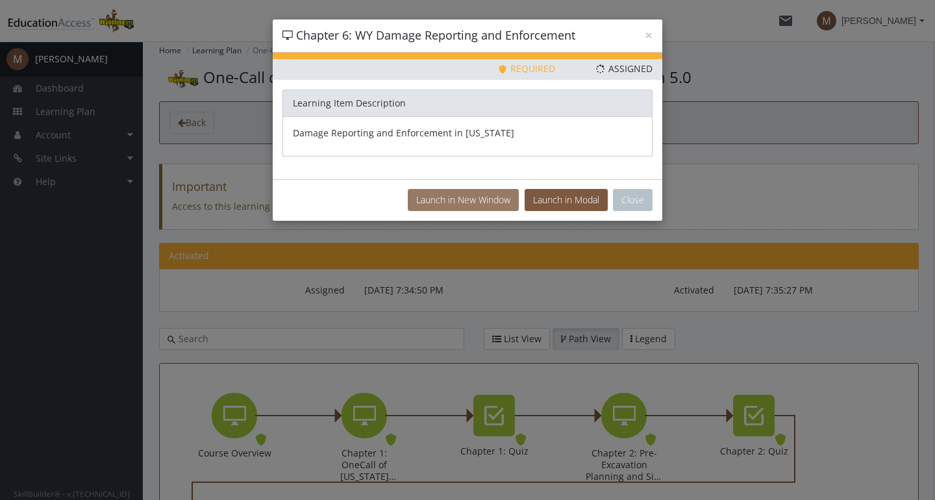
click at [478, 196] on button "Launch in New Window" at bounding box center [463, 200] width 111 height 22
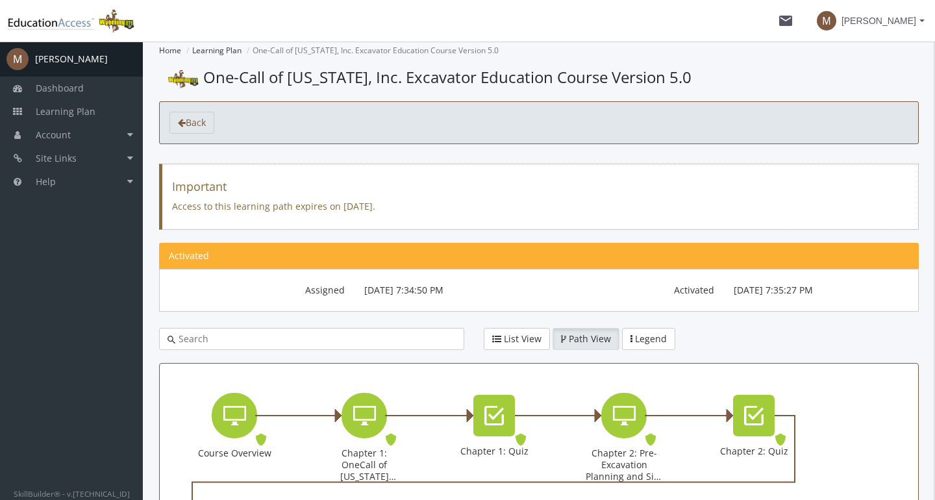
scroll to position [348, 0]
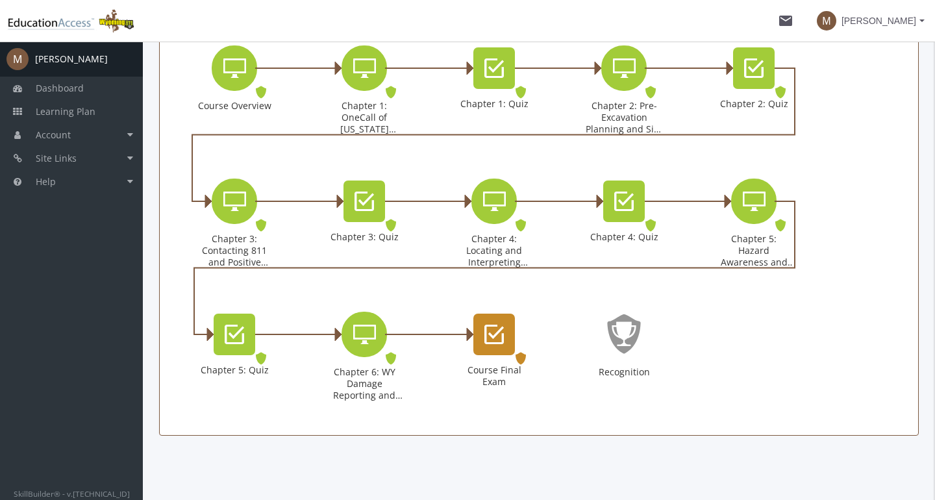
click at [492, 338] on icon "Course Final Exam" at bounding box center [494, 335] width 19 height 26
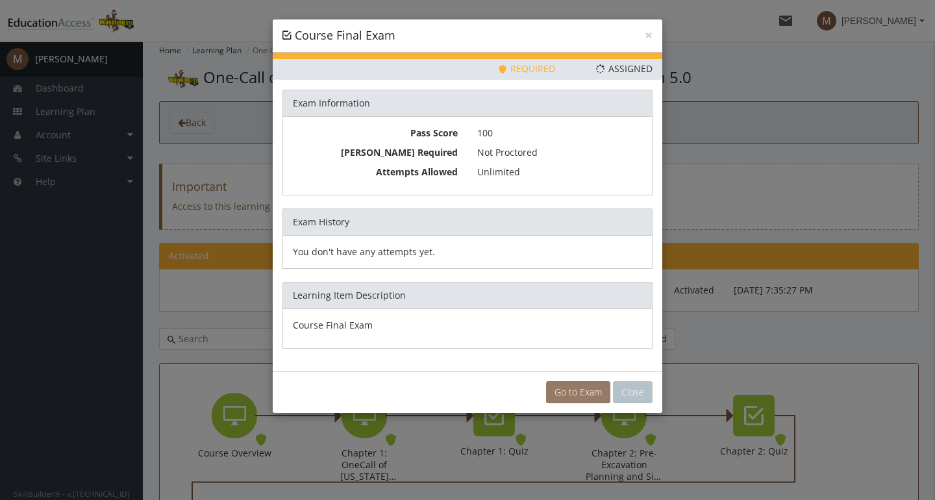
click at [568, 392] on link "Go to Exam" at bounding box center [578, 392] width 64 height 22
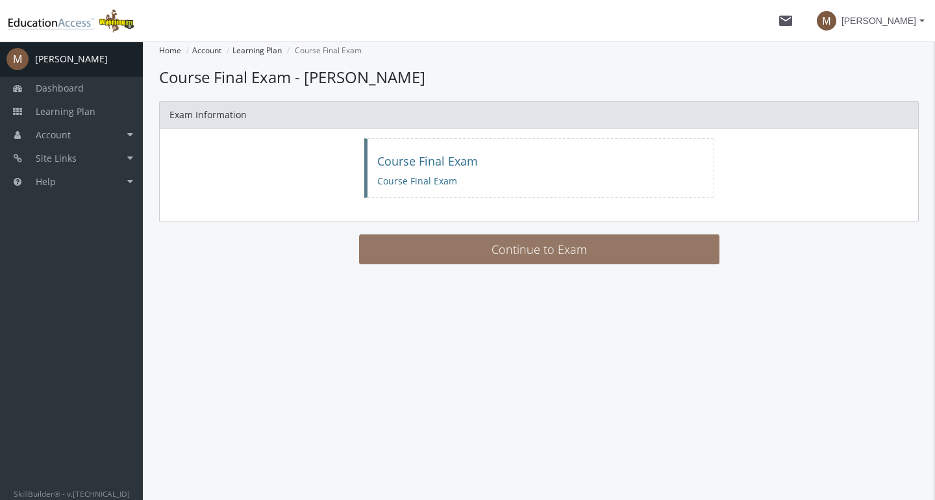
click at [435, 260] on button "Continue to Exam" at bounding box center [539, 249] width 361 height 30
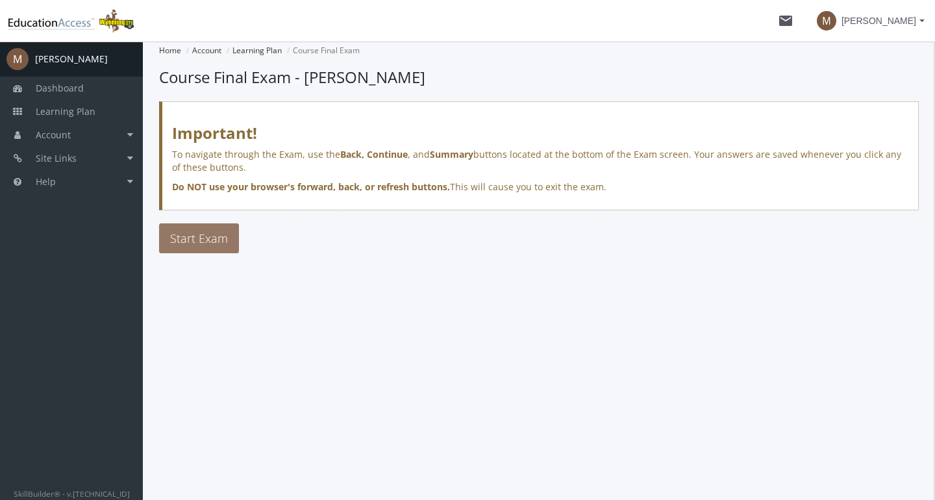
click at [190, 239] on span "Start Exam" at bounding box center [199, 239] width 58 height 16
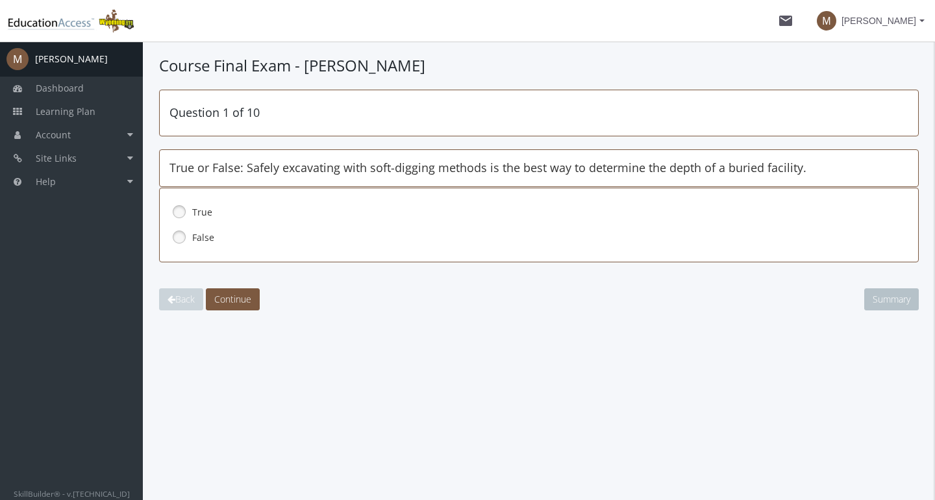
click at [198, 210] on label "True" at bounding box center [524, 212] width 665 height 13
click at [243, 296] on span "Continue" at bounding box center [232, 299] width 37 height 12
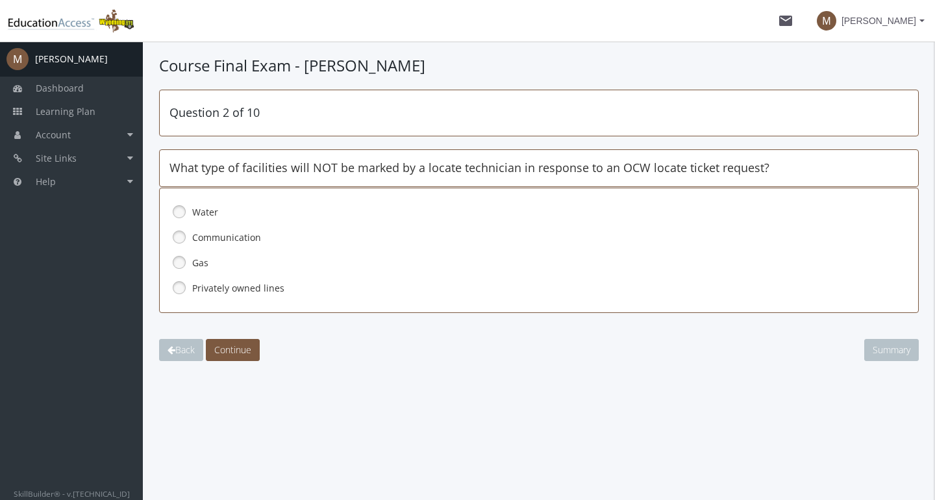
click at [215, 290] on label "Privately owned lines" at bounding box center [524, 288] width 665 height 13
click at [242, 351] on span "Continue" at bounding box center [232, 350] width 37 height 12
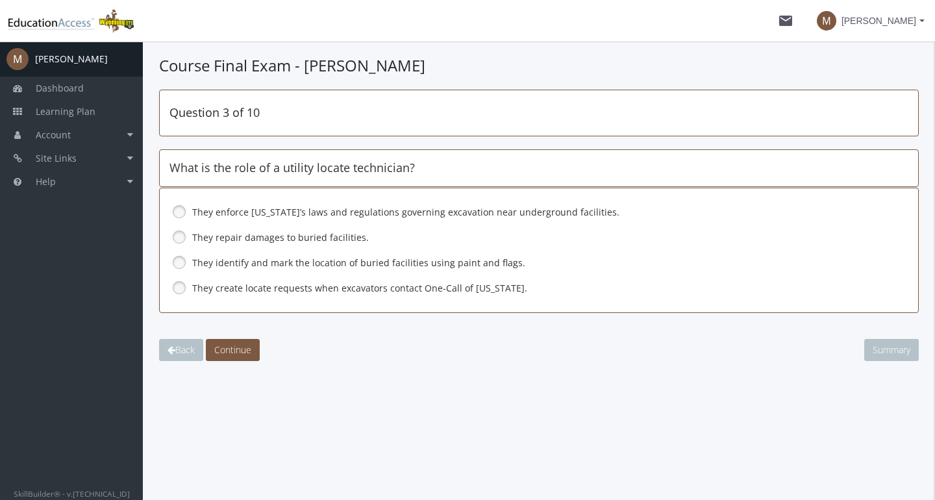
click at [229, 266] on label "They identify and mark the location of buried facilities using paint and flags." at bounding box center [524, 263] width 665 height 13
click at [244, 348] on span "Continue" at bounding box center [232, 350] width 37 height 12
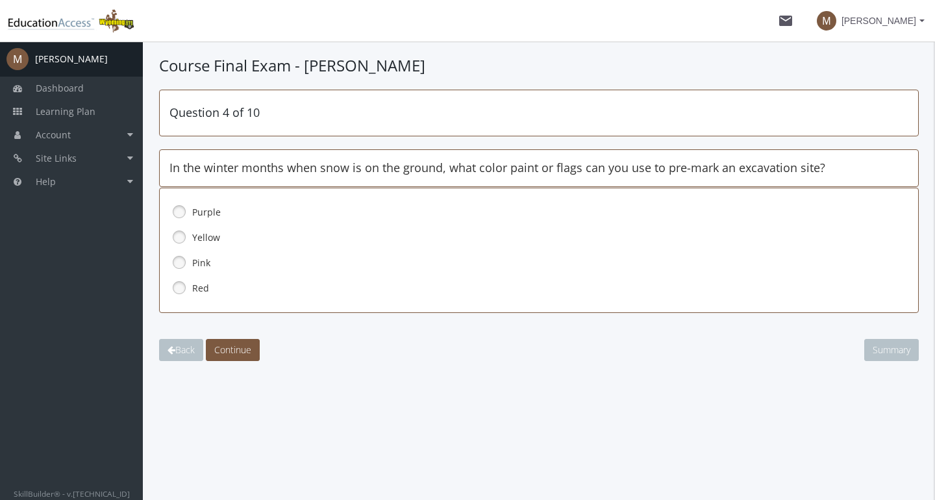
click at [183, 261] on link at bounding box center [179, 262] width 19 height 19
click at [236, 344] on span "Continue" at bounding box center [232, 350] width 37 height 12
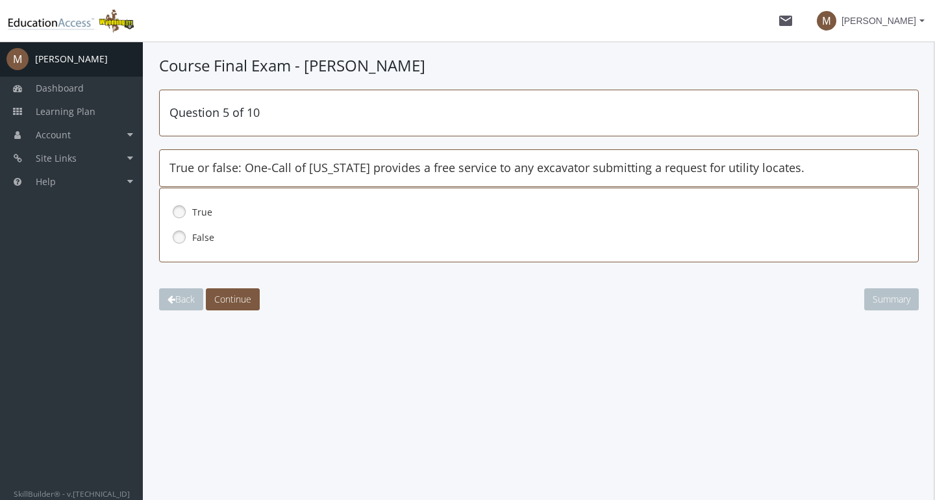
click at [180, 214] on link at bounding box center [179, 211] width 19 height 19
click at [235, 295] on span "Continue" at bounding box center [232, 299] width 37 height 12
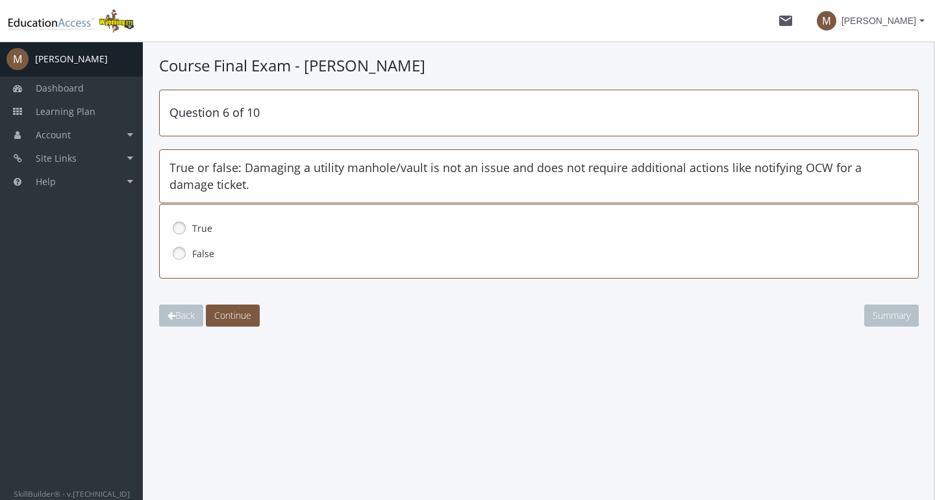
click at [202, 251] on label "False" at bounding box center [524, 253] width 665 height 13
click at [238, 314] on span "Continue" at bounding box center [232, 315] width 37 height 12
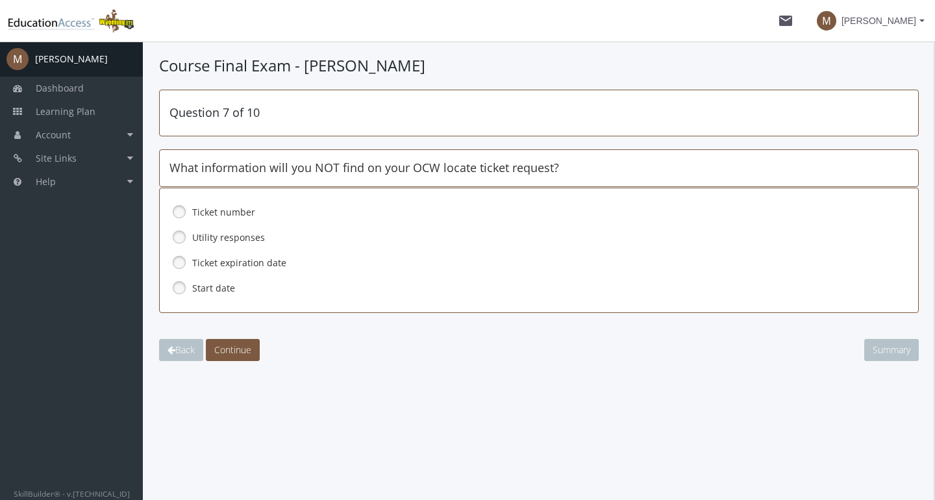
click at [176, 235] on link at bounding box center [179, 236] width 19 height 19
click at [239, 350] on span "Continue" at bounding box center [232, 350] width 37 height 12
click at [183, 288] on link at bounding box center [179, 287] width 19 height 19
click at [242, 355] on button "Continue" at bounding box center [233, 350] width 54 height 22
click at [201, 234] on label "2 full business days" at bounding box center [524, 237] width 665 height 13
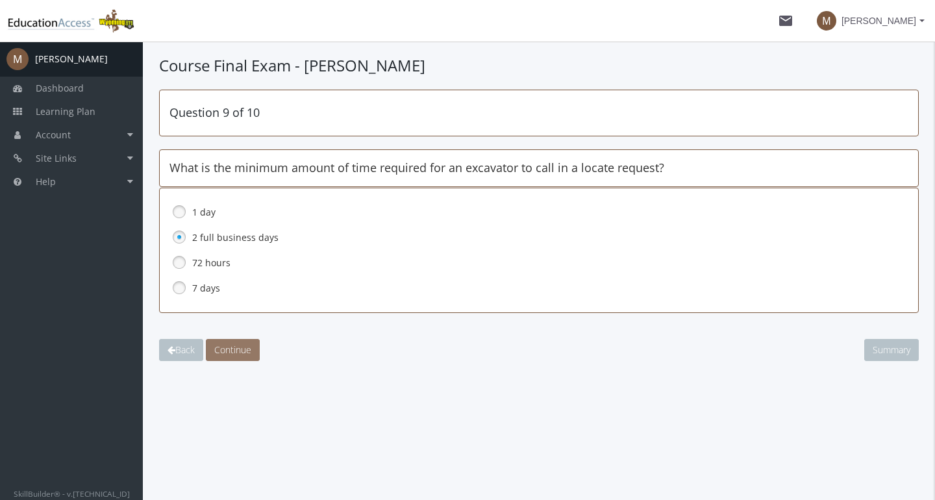
click at [236, 342] on button "Continue" at bounding box center [233, 350] width 54 height 22
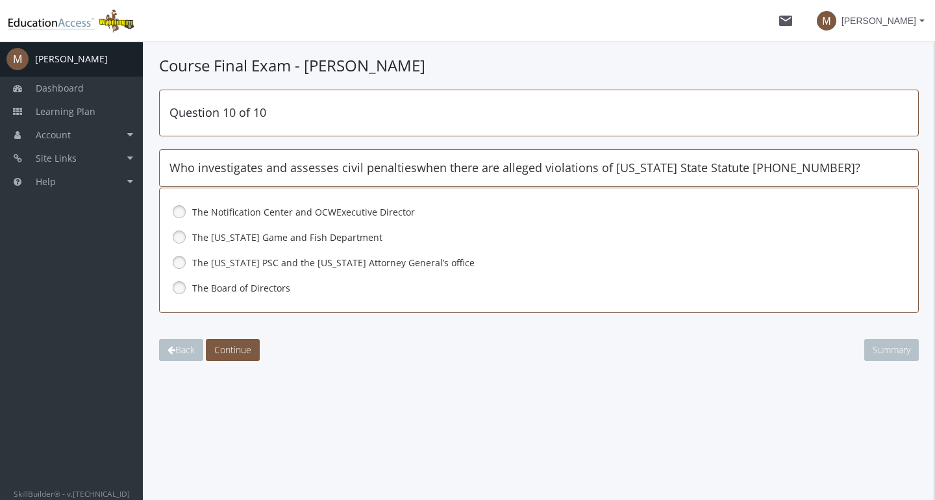
click at [201, 262] on span "The [US_STATE] PSC and the [US_STATE] Attorney General’s office" at bounding box center [333, 263] width 283 height 12
click at [234, 351] on span "Continue" at bounding box center [232, 350] width 37 height 12
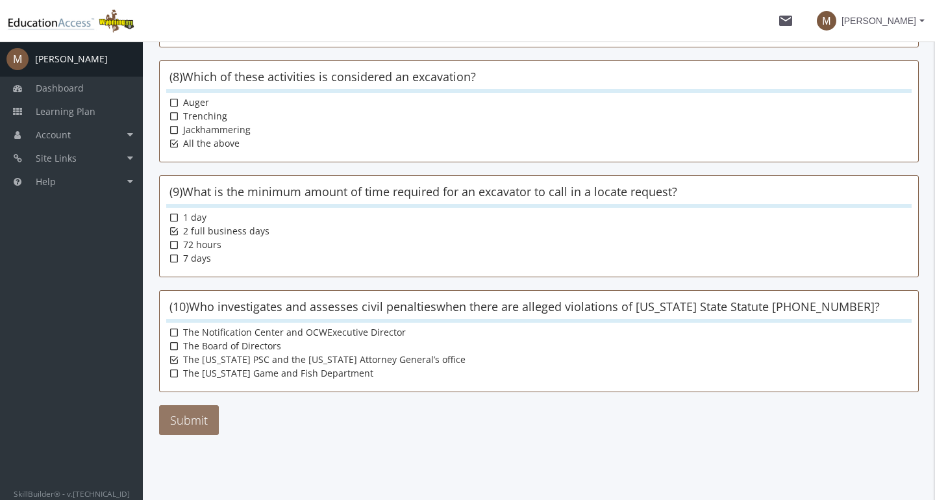
scroll to position [843, 0]
click at [192, 429] on button "Submit" at bounding box center [189, 420] width 60 height 30
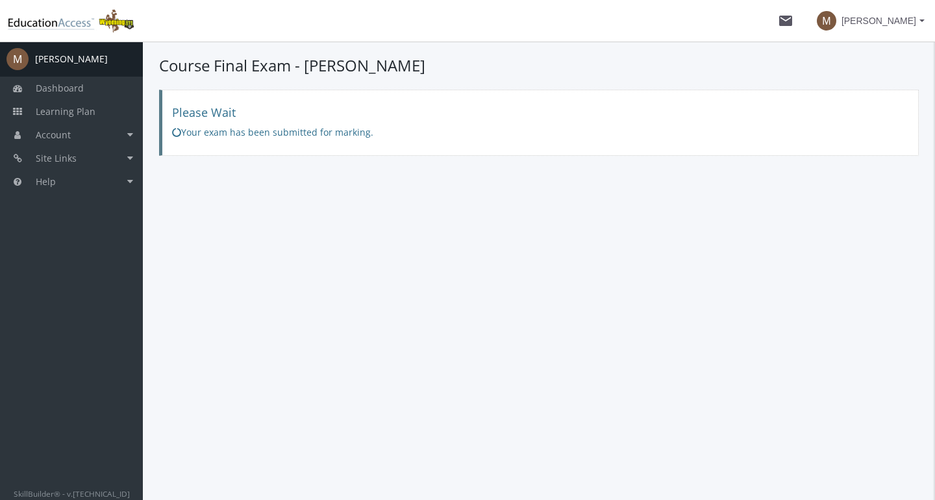
scroll to position [0, 0]
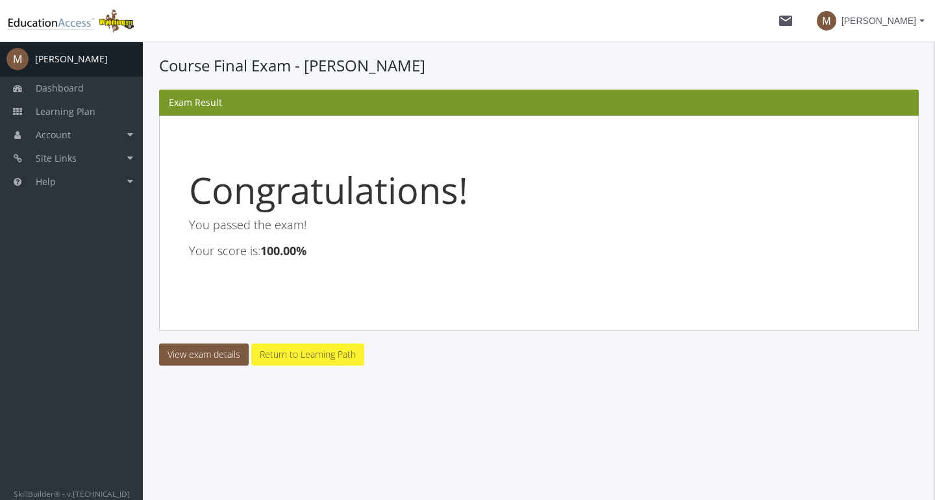
click at [271, 351] on link "Return to Learning Path" at bounding box center [307, 355] width 113 height 22
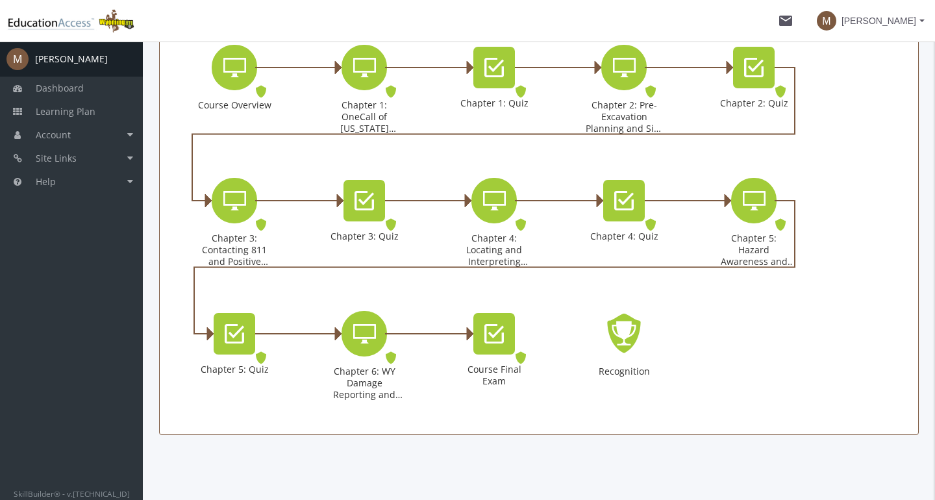
scroll to position [291, 0]
click at [630, 341] on icon "Recognition - Completed" at bounding box center [624, 333] width 42 height 59
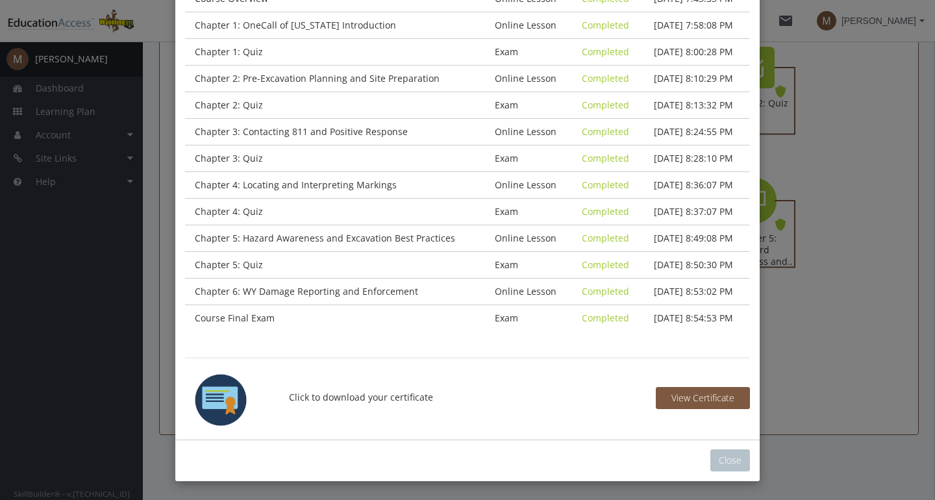
scroll to position [209, 0]
click at [702, 403] on button "View Certificate" at bounding box center [703, 399] width 94 height 22
drag, startPoint x: 690, startPoint y: 7, endPoint x: 524, endPoint y: 399, distance: 425.3
click at [524, 399] on p "Click to download your certificate" at bounding box center [467, 398] width 377 height 52
click at [727, 457] on button "Close" at bounding box center [731, 461] width 40 height 22
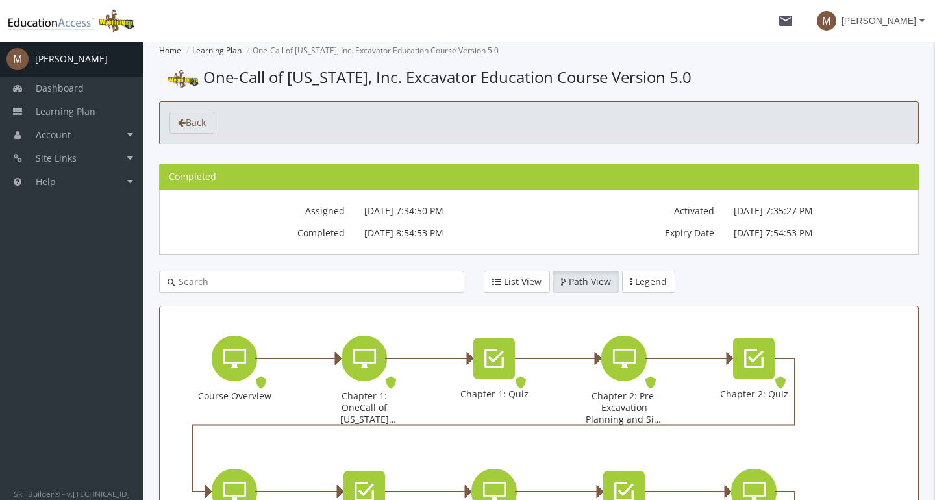
scroll to position [0, 0]
